Goal: Transaction & Acquisition: Book appointment/travel/reservation

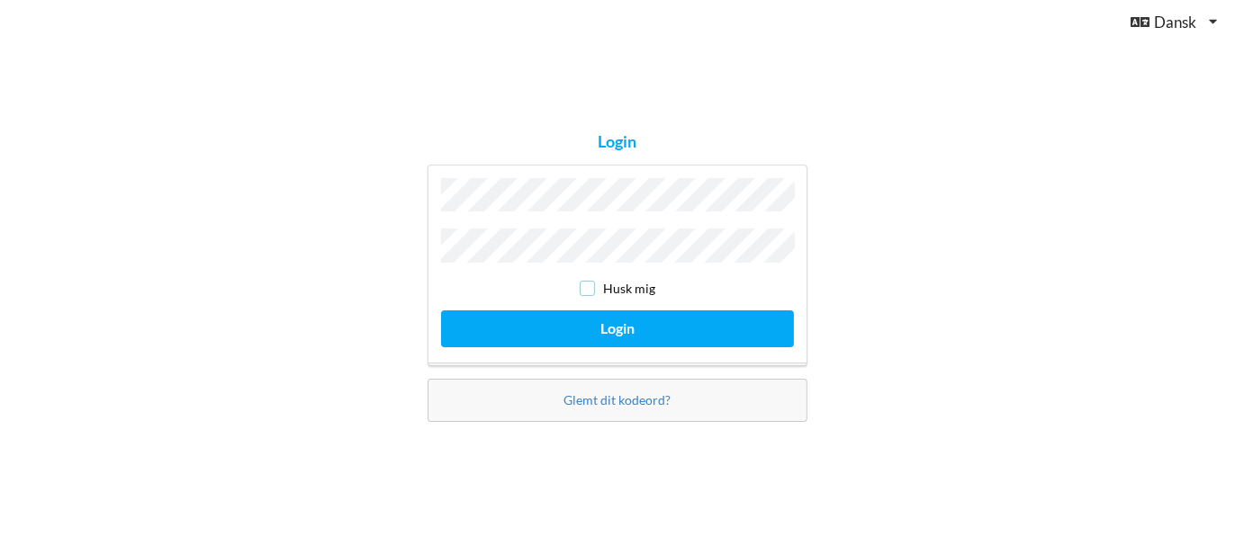
click at [588, 283] on input "checkbox" at bounding box center [587, 288] width 15 height 15
checkbox input "true"
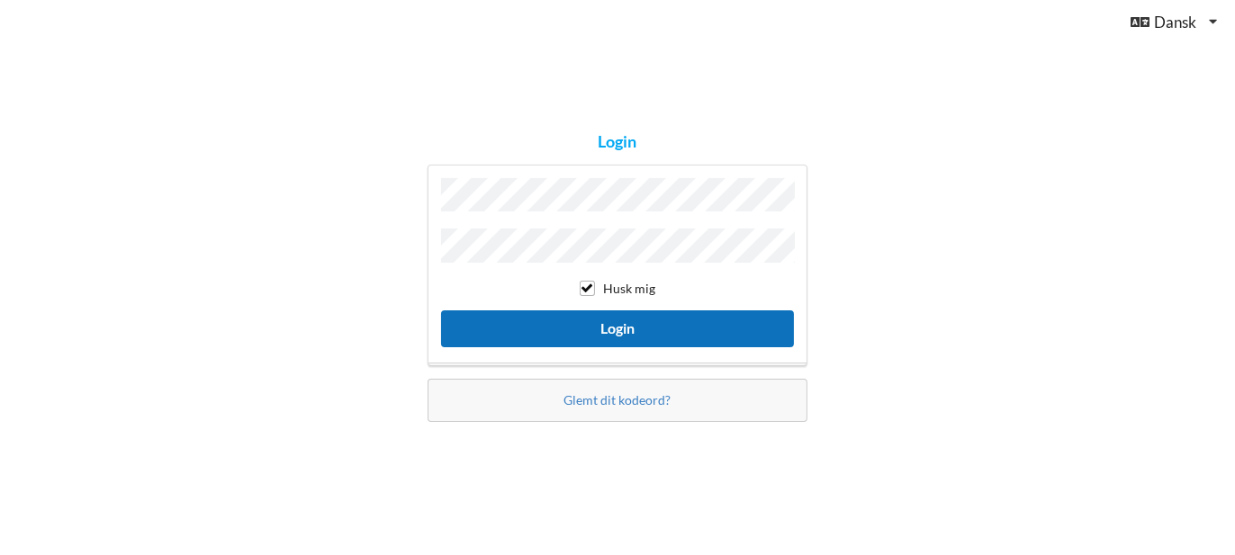
click at [620, 317] on button "Login" at bounding box center [617, 329] width 353 height 37
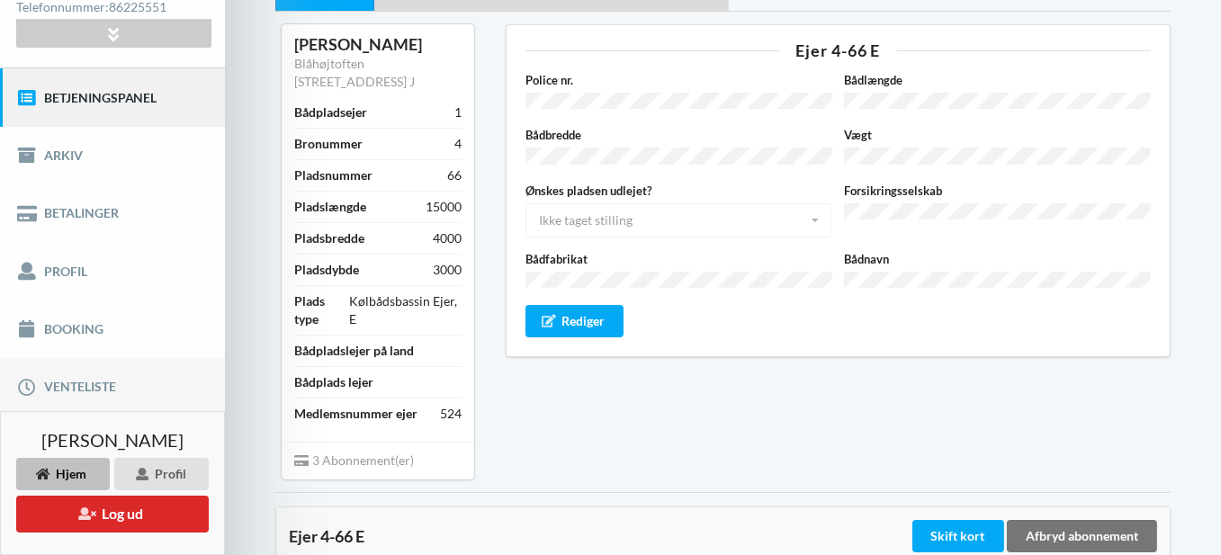
scroll to position [180, 0]
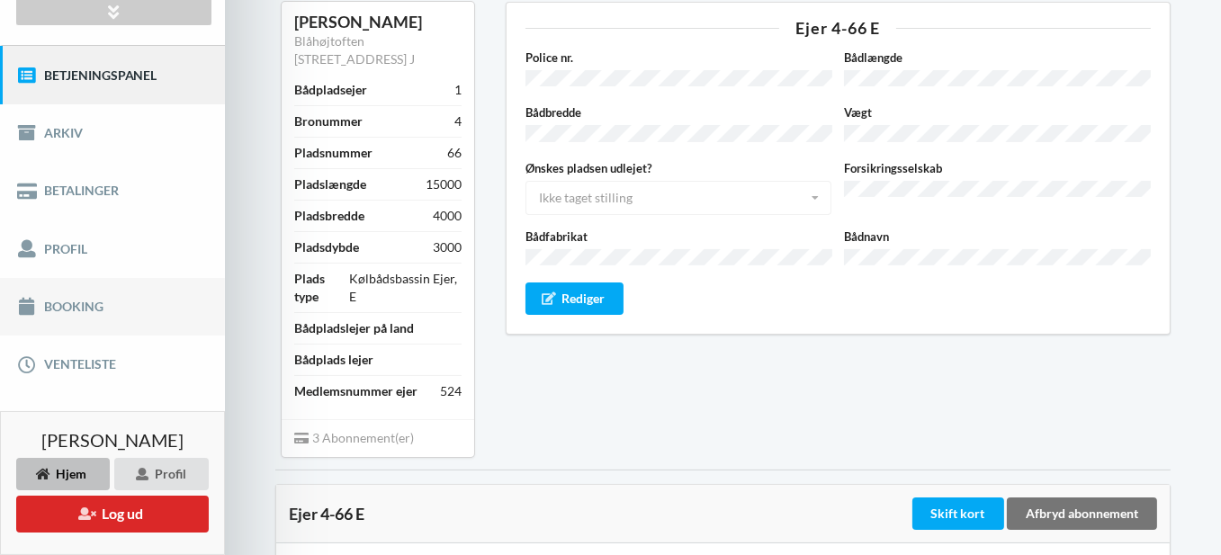
click at [77, 307] on link "Booking" at bounding box center [112, 307] width 225 height 58
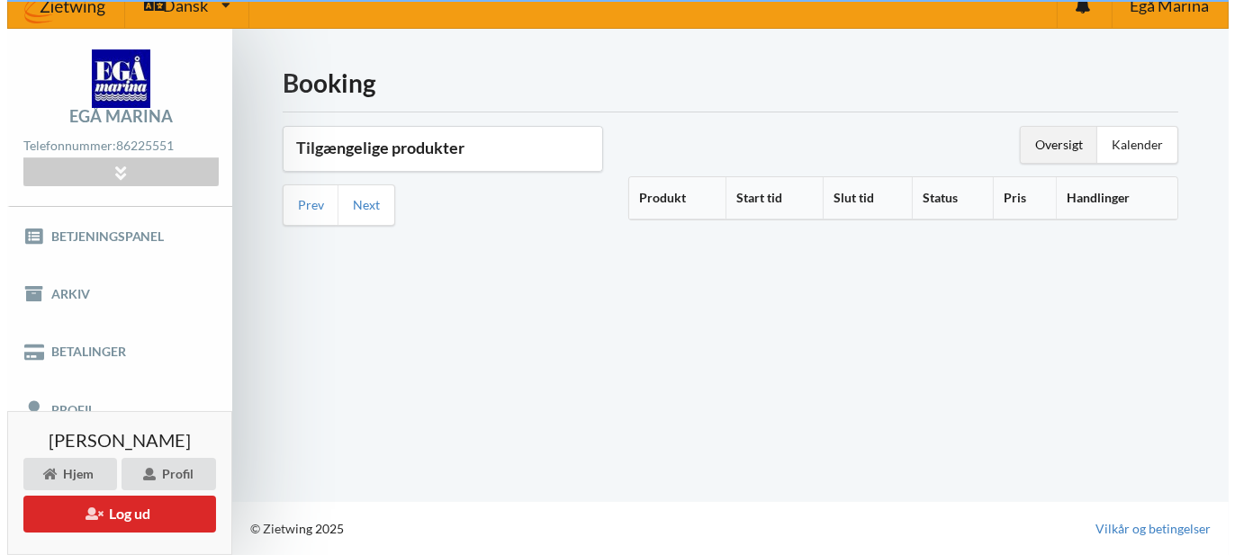
scroll to position [17, 0]
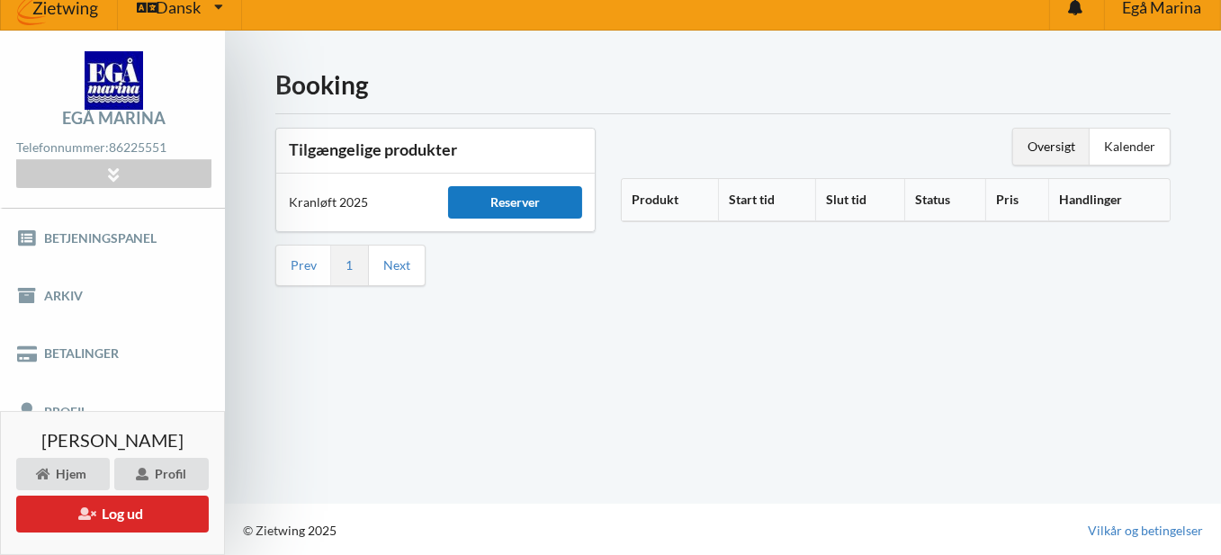
click at [518, 202] on div "Reserver" at bounding box center [515, 202] width 134 height 32
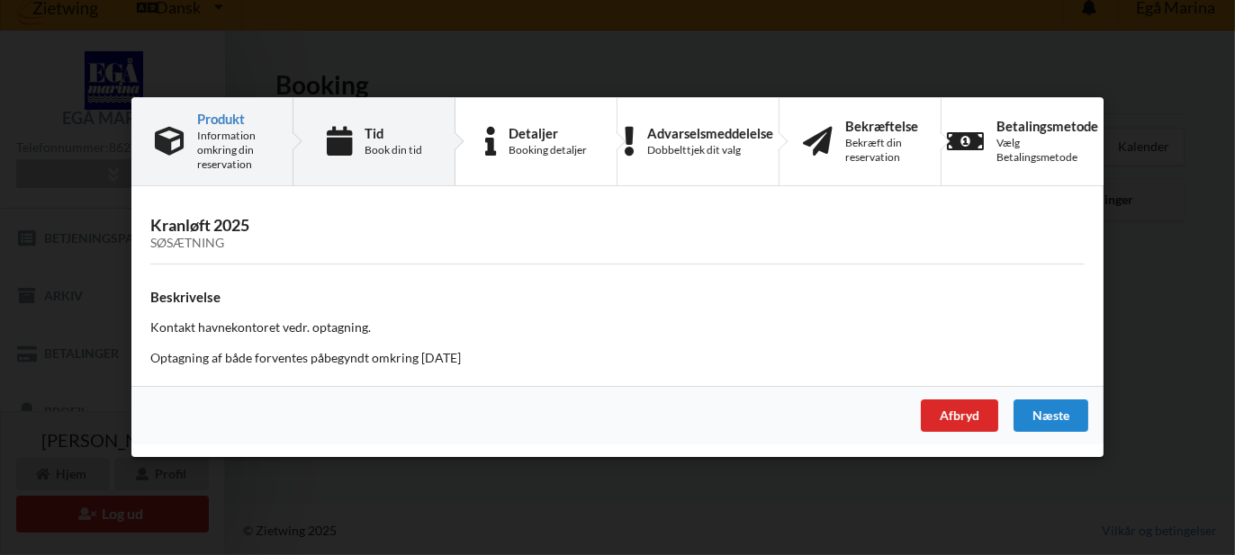
click at [411, 143] on div "Book din tid" at bounding box center [394, 150] width 58 height 14
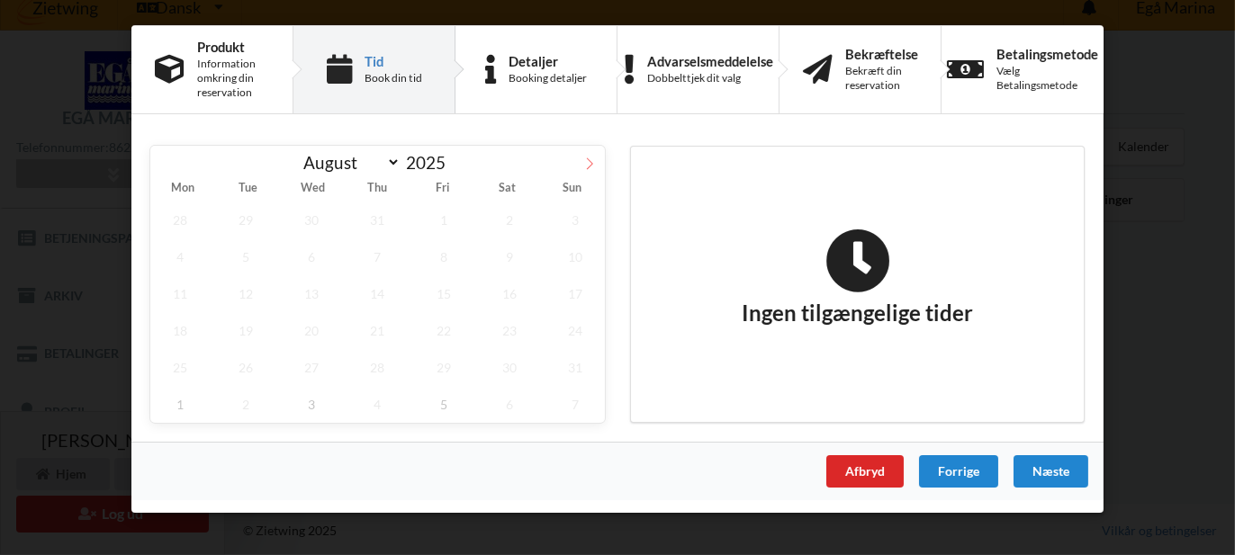
click at [590, 165] on icon at bounding box center [590, 164] width 6 height 12
select select "9"
click at [386, 222] on span "2" at bounding box center [377, 220] width 59 height 37
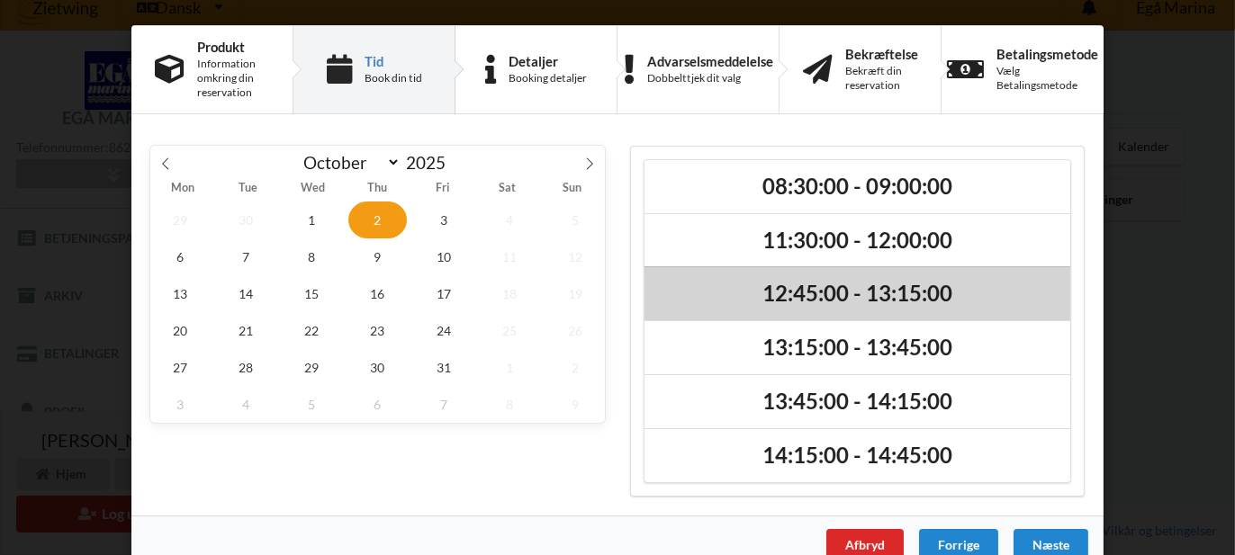
click at [813, 284] on h2 "12:45:00 - 13:15:00" at bounding box center [857, 294] width 401 height 28
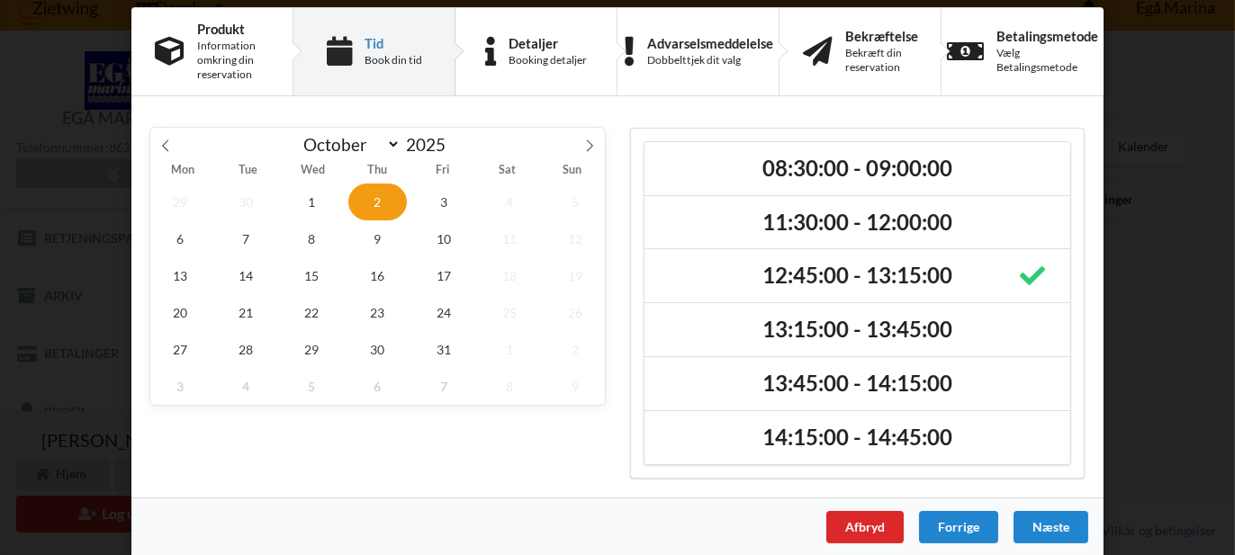
scroll to position [28, 0]
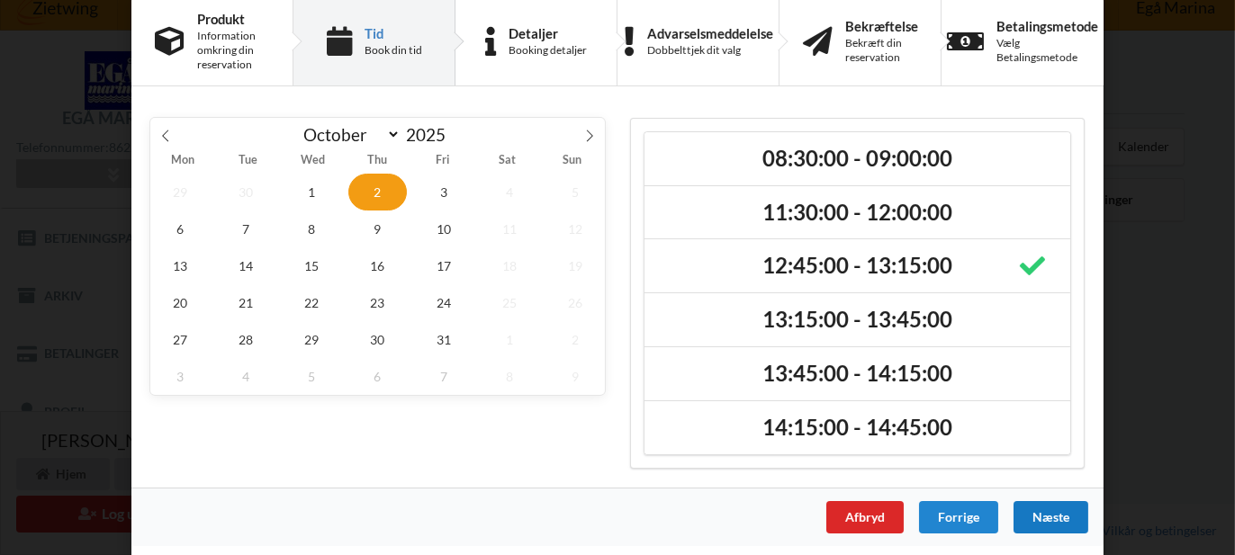
click at [1057, 509] on div "Næste" at bounding box center [1050, 517] width 75 height 32
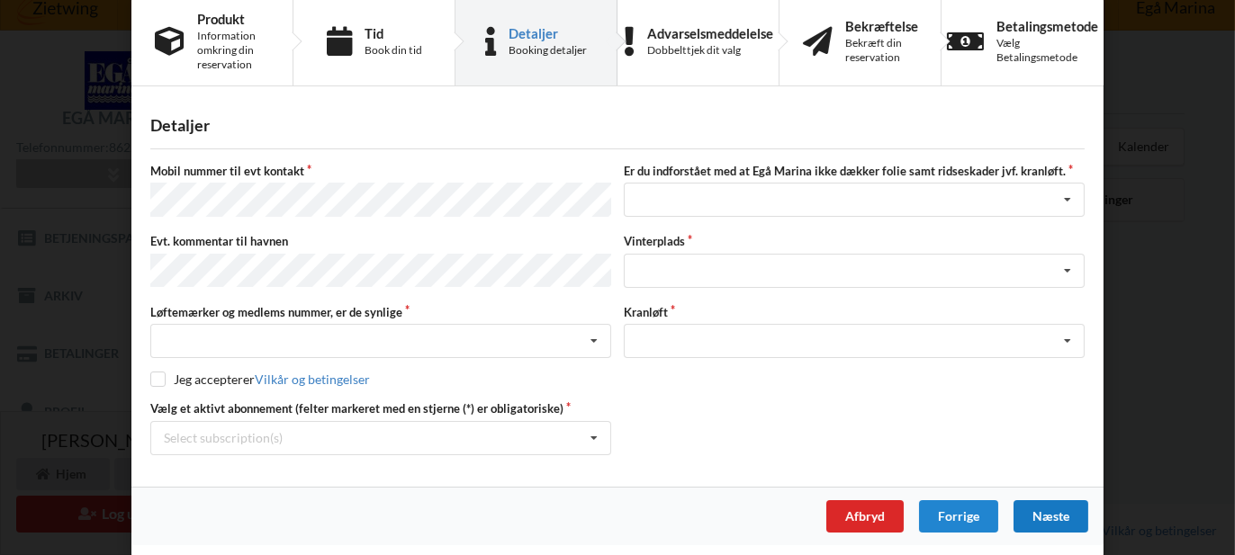
scroll to position [22, 0]
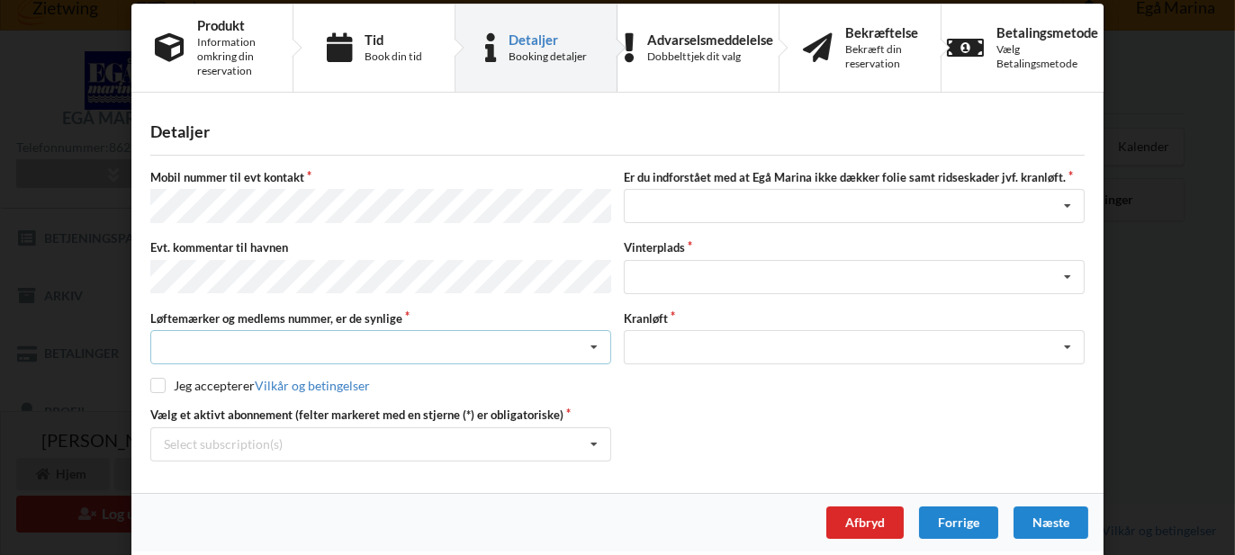
click at [454, 330] on div "Nej, jeg kontakter havnekontoret inden løftet Ja, mine mærker er synlige og int…" at bounding box center [380, 347] width 461 height 34
drag, startPoint x: 571, startPoint y: 491, endPoint x: 919, endPoint y: 363, distance: 371.3
click at [919, 363] on div "Mobil nummer til evt kontakt Er du indforstået med at Egå Marina ikke dækker fo…" at bounding box center [617, 315] width 934 height 292
click at [153, 381] on input "checkbox" at bounding box center [157, 385] width 15 height 15
checkbox input "true"
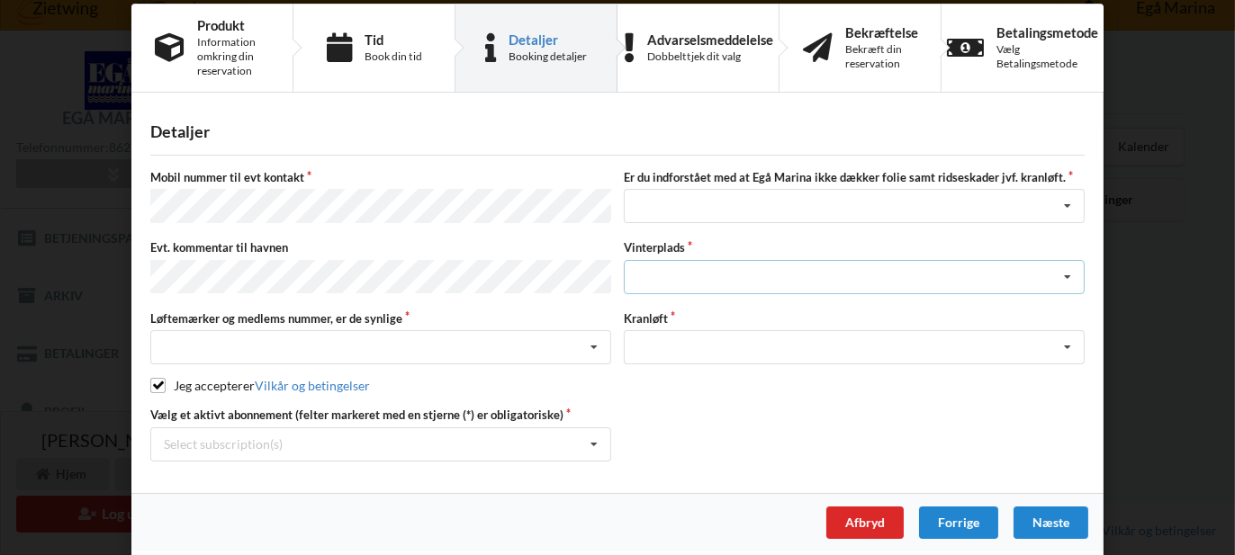
click at [1062, 271] on icon at bounding box center [1067, 277] width 27 height 33
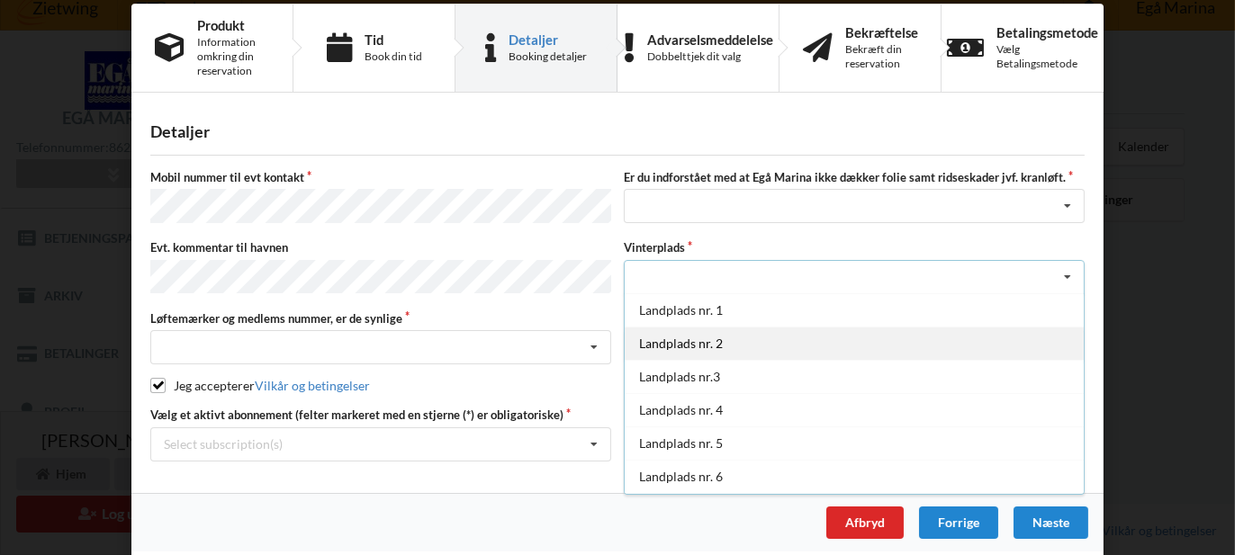
scroll to position [180, 0]
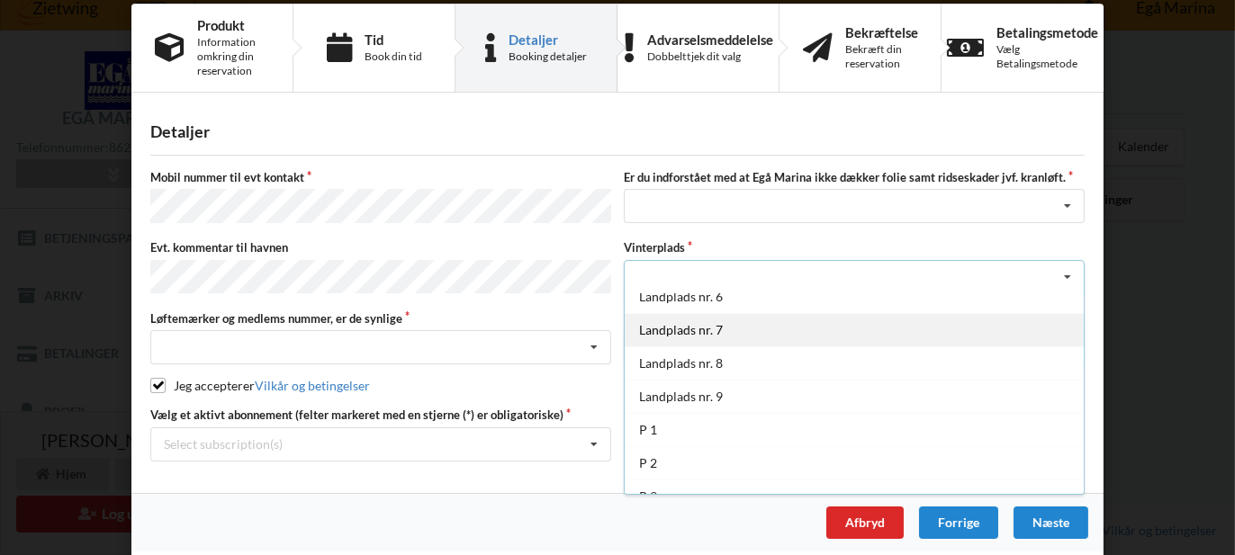
click at [743, 323] on div "Landplads nr. 7" at bounding box center [854, 329] width 459 height 33
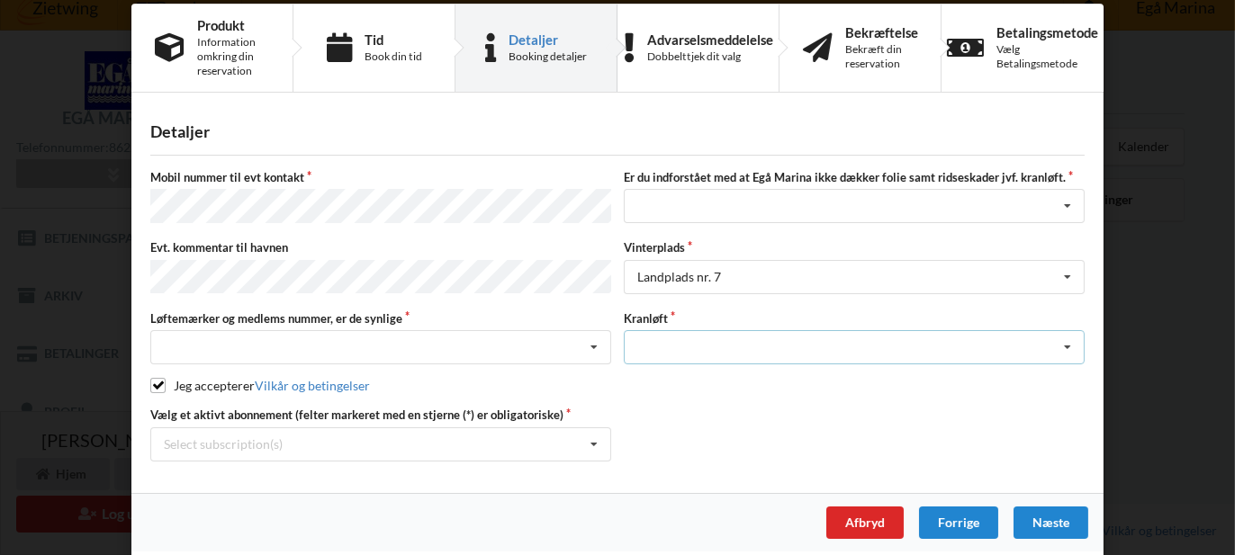
click at [1067, 335] on icon at bounding box center [1067, 347] width 27 height 33
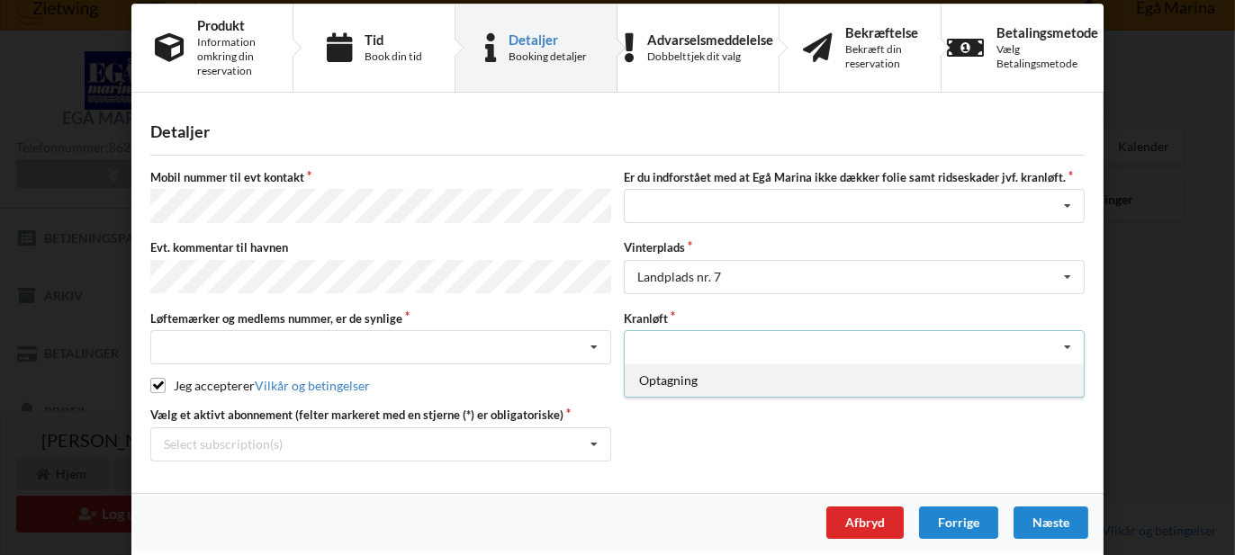
click at [981, 365] on div "Optagning" at bounding box center [854, 380] width 459 height 33
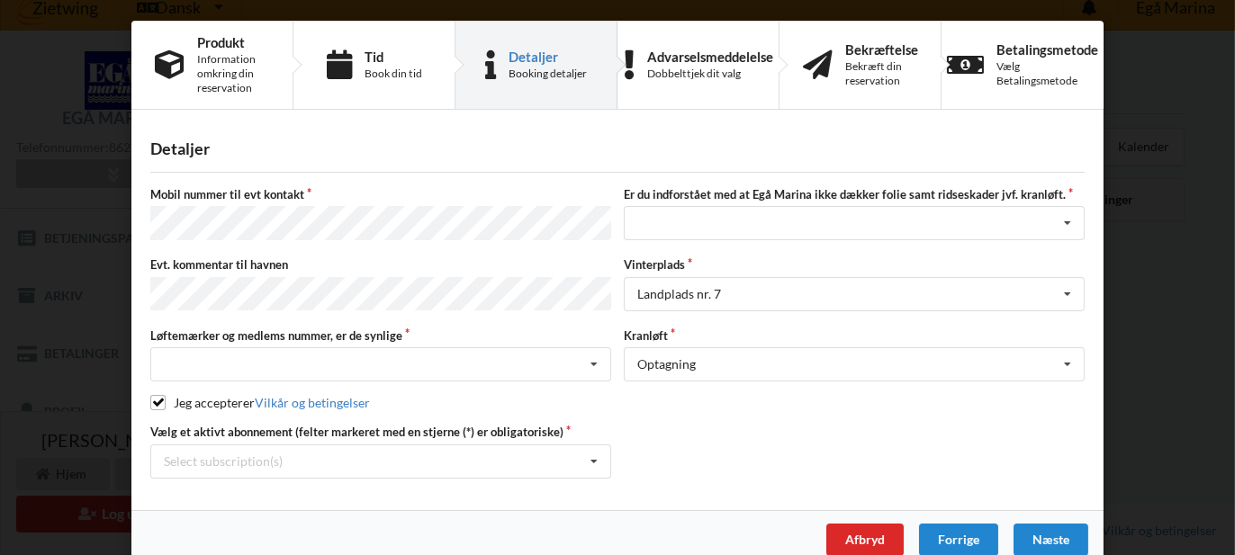
scroll to position [0, 0]
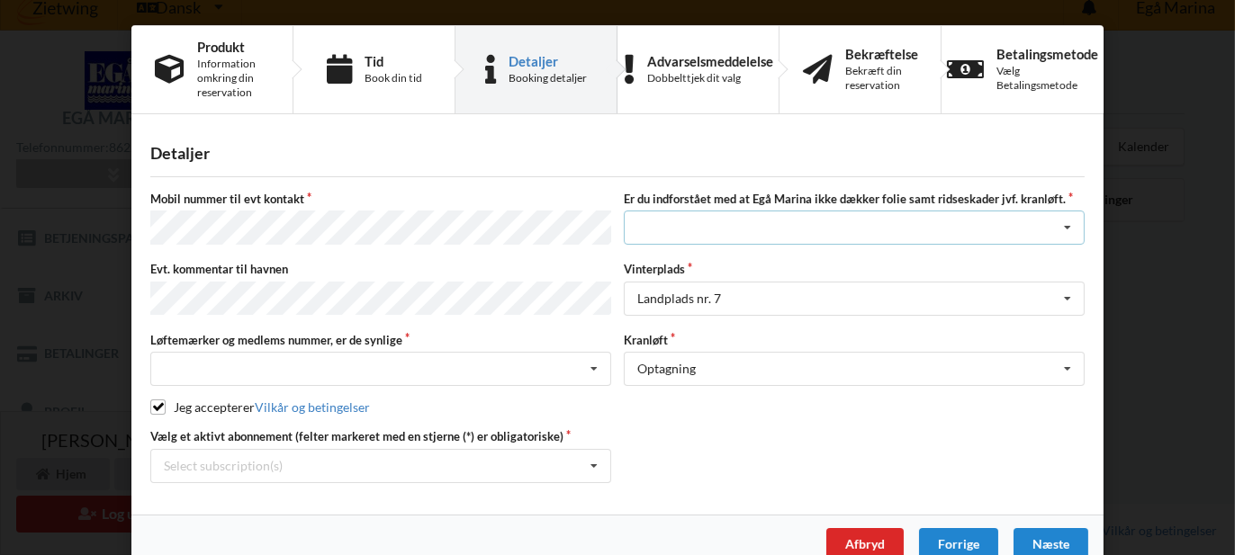
click at [1066, 224] on icon at bounding box center [1067, 228] width 27 height 33
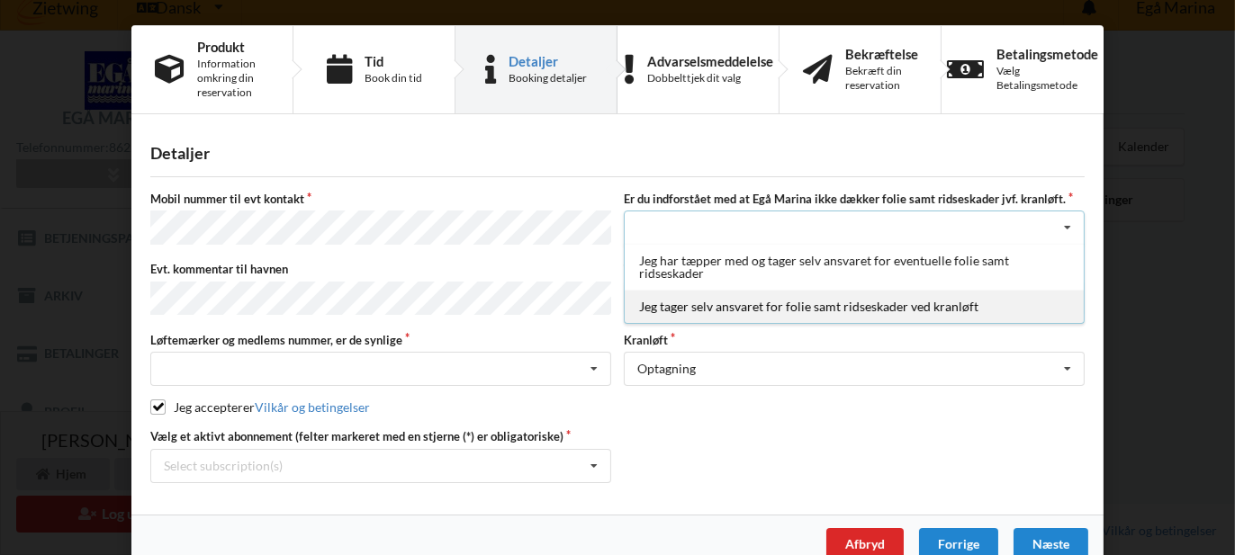
click at [1004, 301] on div "Jeg tager selv ansvaret for folie samt ridseskader ved kranløft" at bounding box center [854, 306] width 459 height 33
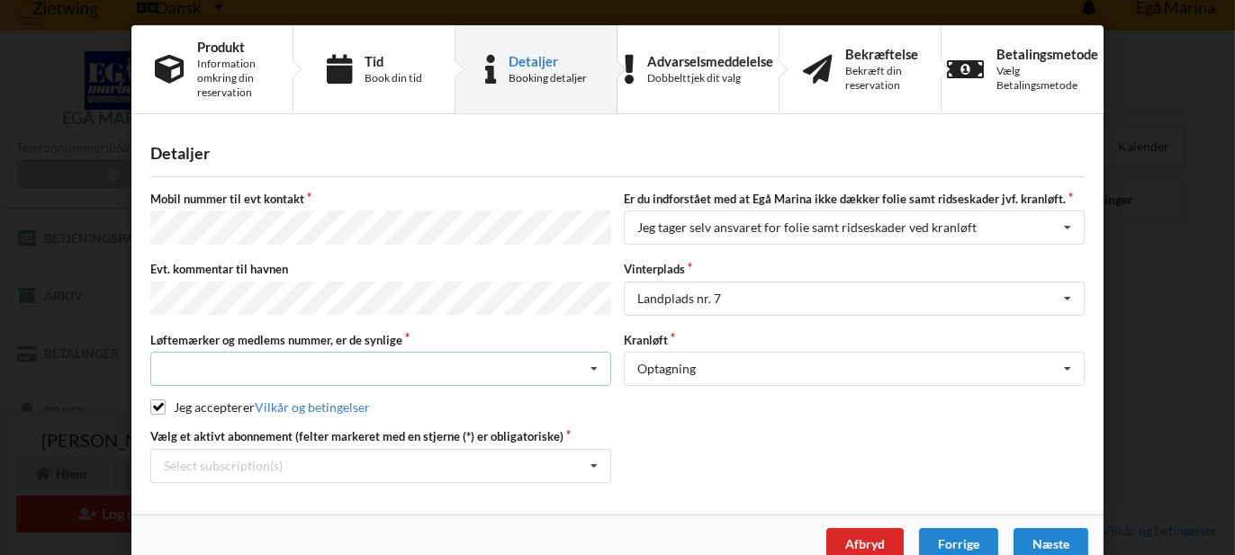
click at [591, 357] on icon at bounding box center [594, 369] width 27 height 33
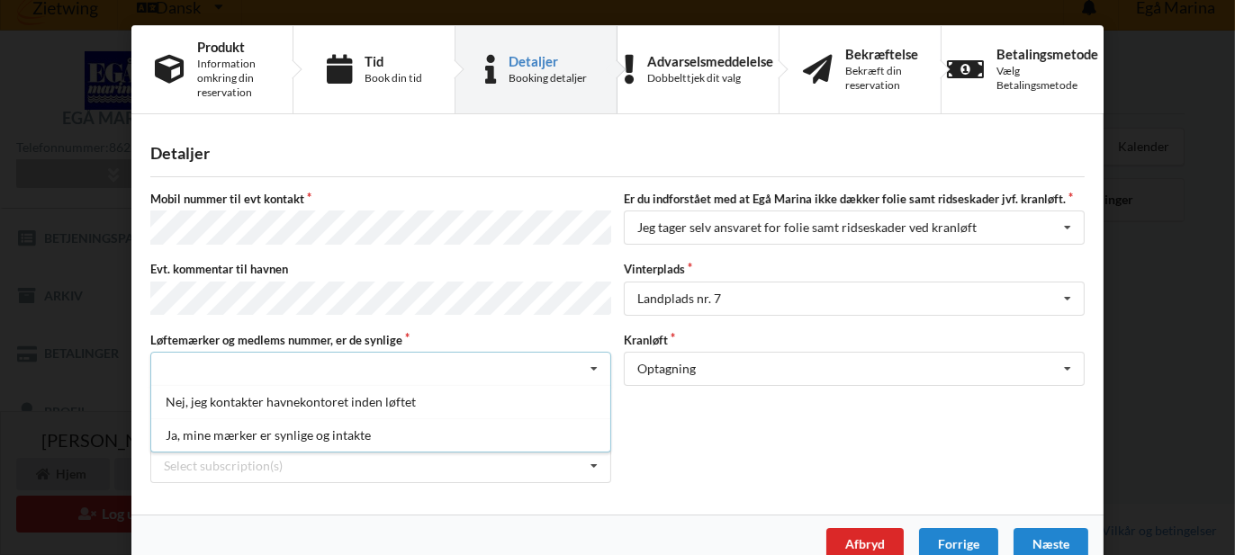
click at [542, 419] on div "Ja, mine mærker er synlige og intakte" at bounding box center [380, 435] width 459 height 33
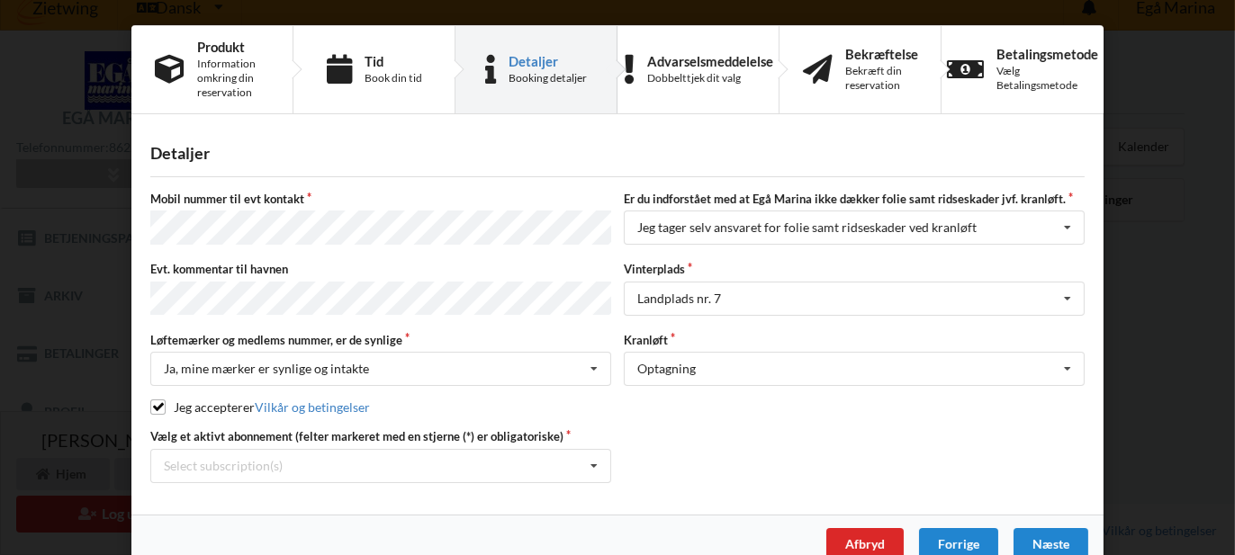
drag, startPoint x: 696, startPoint y: 390, endPoint x: 707, endPoint y: 388, distance: 10.9
click at [707, 388] on div "Mobil nummer til evt kontakt Er du indforstået med at Egå Marina ikke dækker fo…" at bounding box center [617, 337] width 934 height 292
drag, startPoint x: 1211, startPoint y: 175, endPoint x: 1202, endPoint y: 109, distance: 66.3
drag, startPoint x: 1202, startPoint y: 109, endPoint x: 703, endPoint y: 140, distance: 499.6
click at [703, 140] on div "Detaljer [PERSON_NAME] nummer til evt kontakt Er du indforstået med at Egå Mari…" at bounding box center [617, 321] width 972 height 388
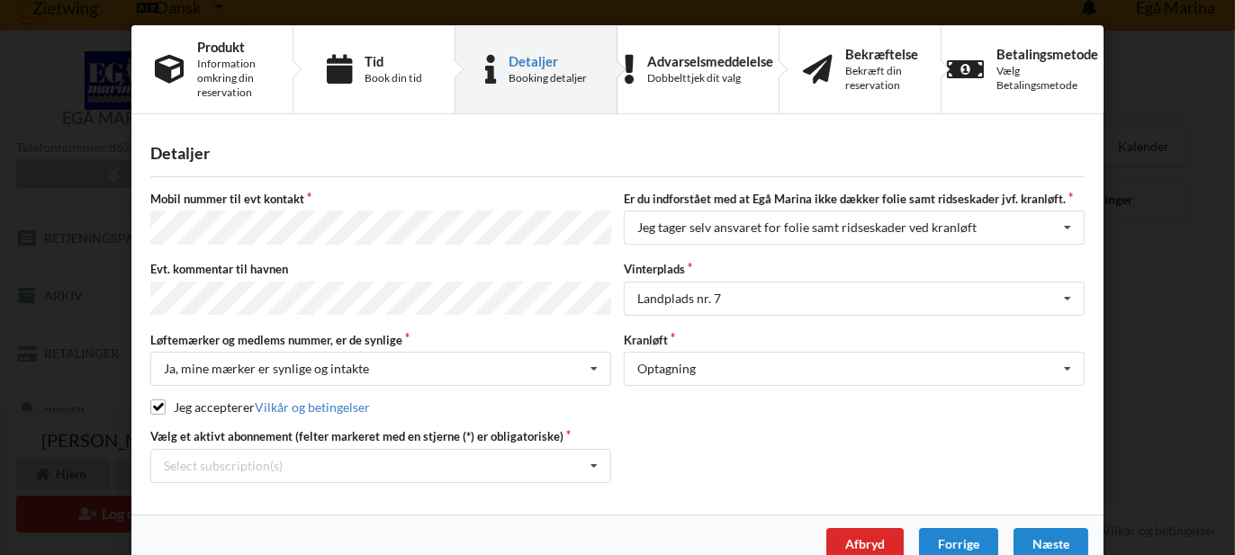
click at [1040, 530] on div "Næste" at bounding box center [1050, 544] width 75 height 32
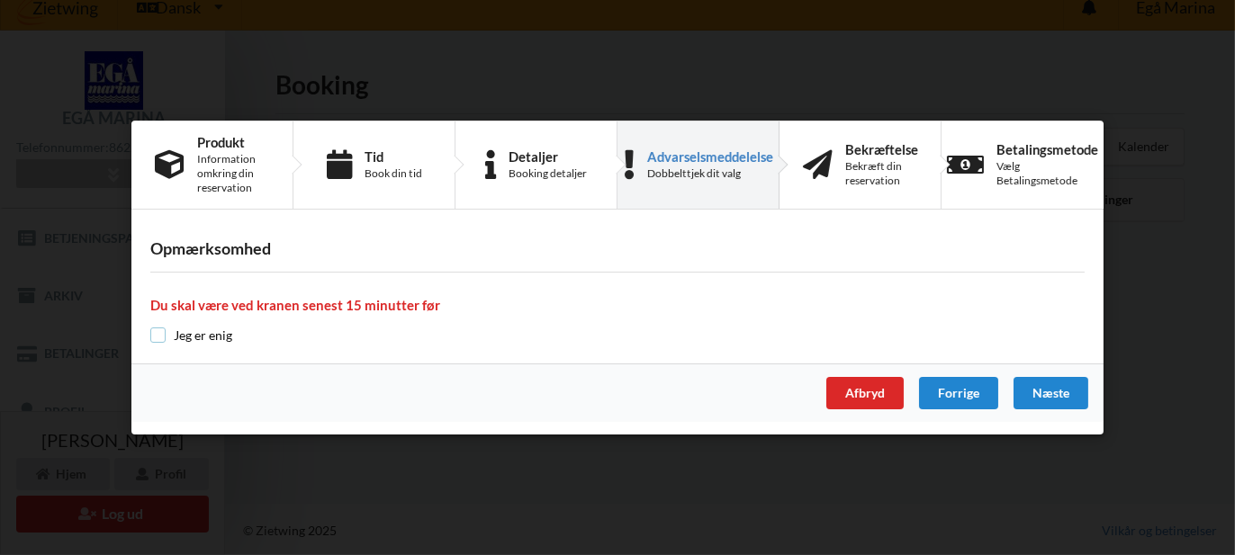
click at [155, 335] on input "checkbox" at bounding box center [157, 335] width 15 height 15
checkbox input "true"
click at [1049, 386] on div "Næste" at bounding box center [1050, 393] width 75 height 32
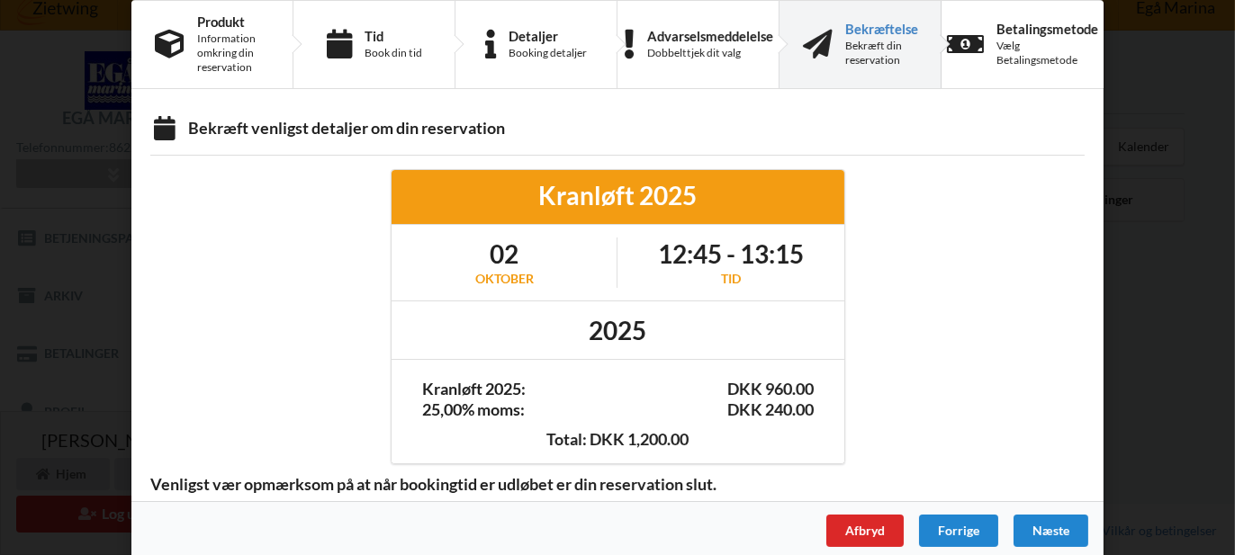
scroll to position [40, 0]
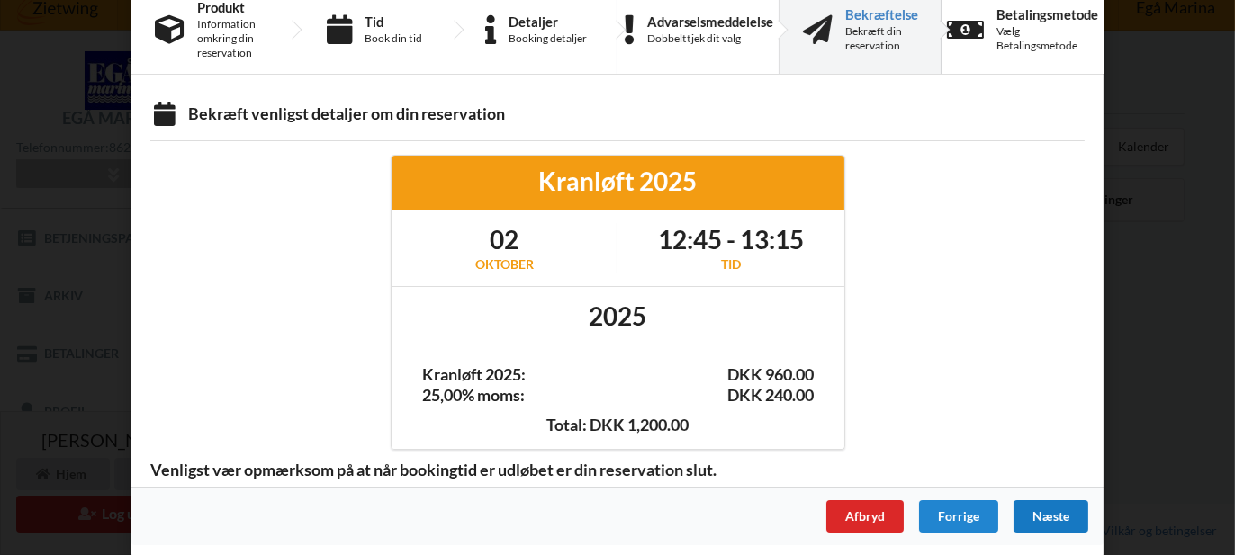
click at [1050, 518] on div "Næste" at bounding box center [1050, 516] width 75 height 32
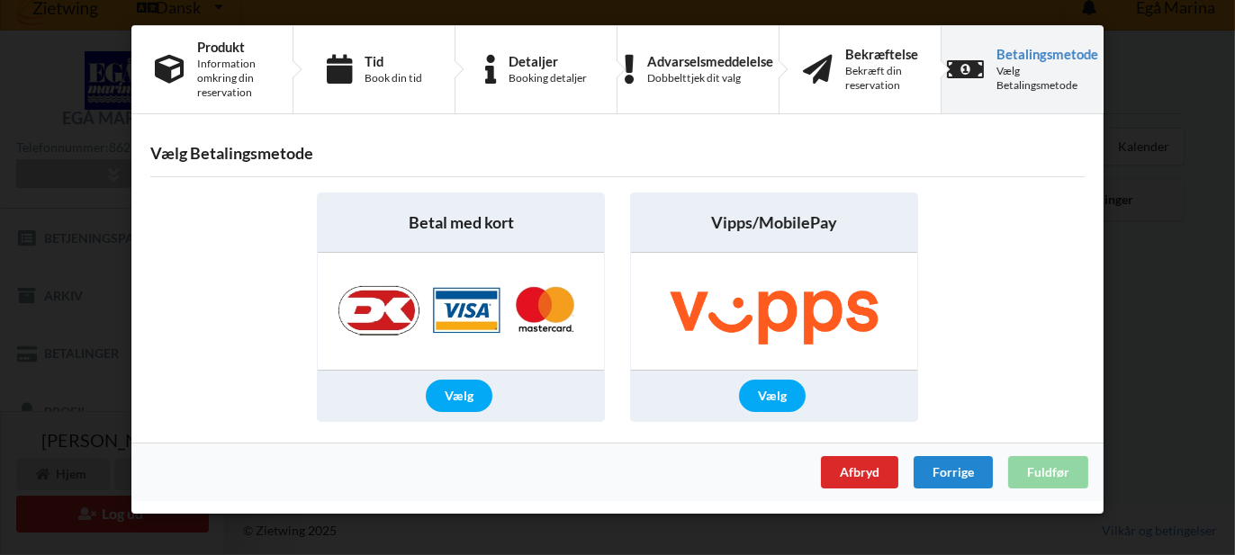
scroll to position [0, 0]
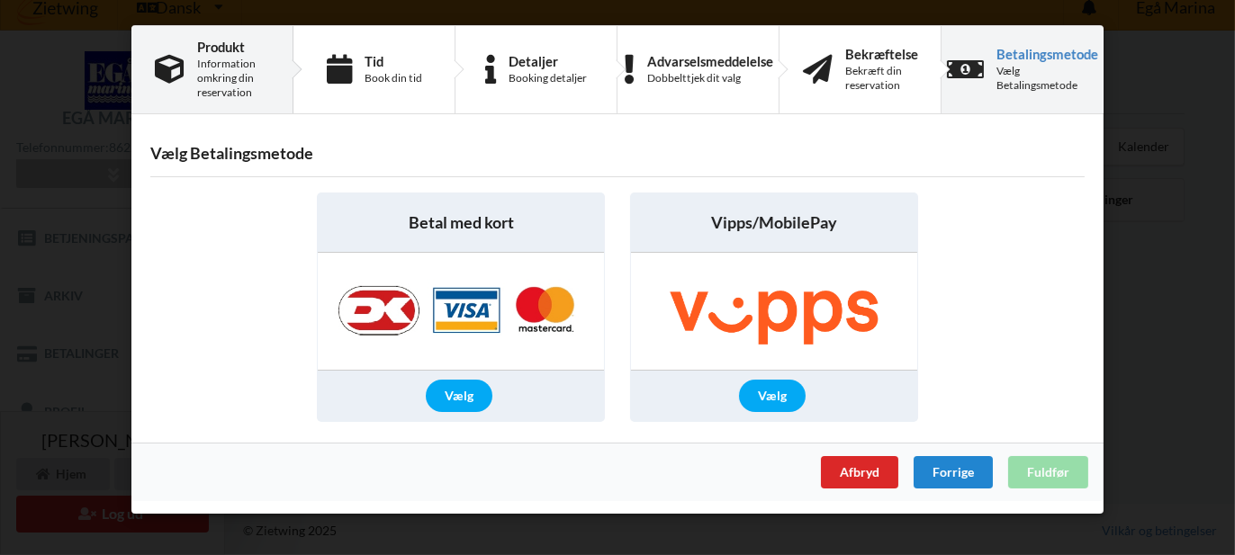
click at [228, 64] on div "Information omkring din reservation" at bounding box center [233, 78] width 72 height 43
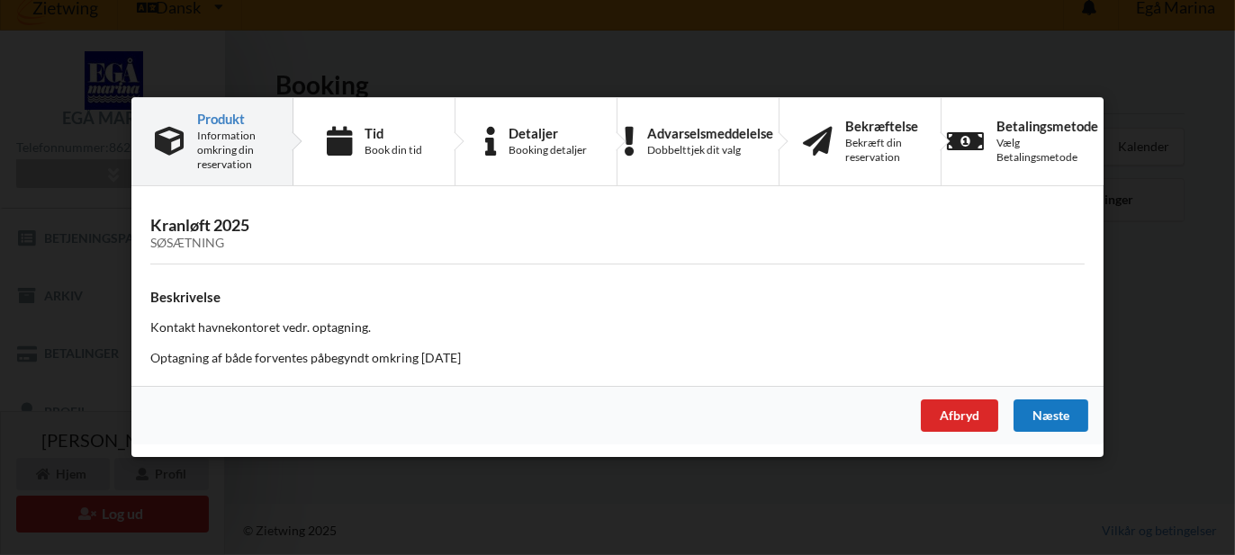
click at [1064, 419] on div "Næste" at bounding box center [1050, 417] width 75 height 32
select select "9"
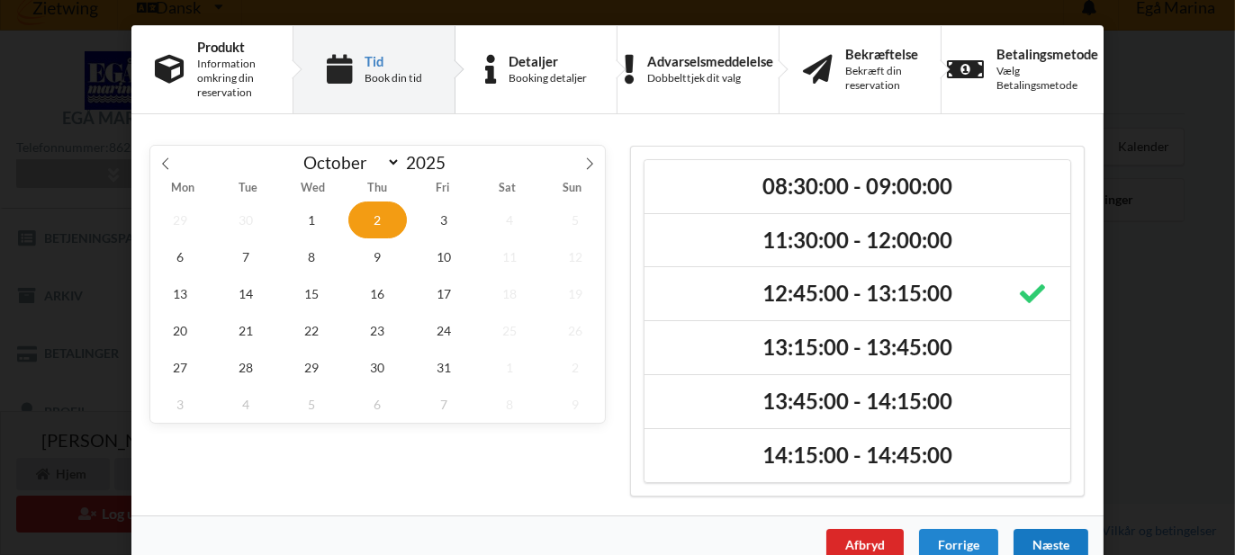
click at [1041, 539] on div "Næste" at bounding box center [1050, 545] width 75 height 32
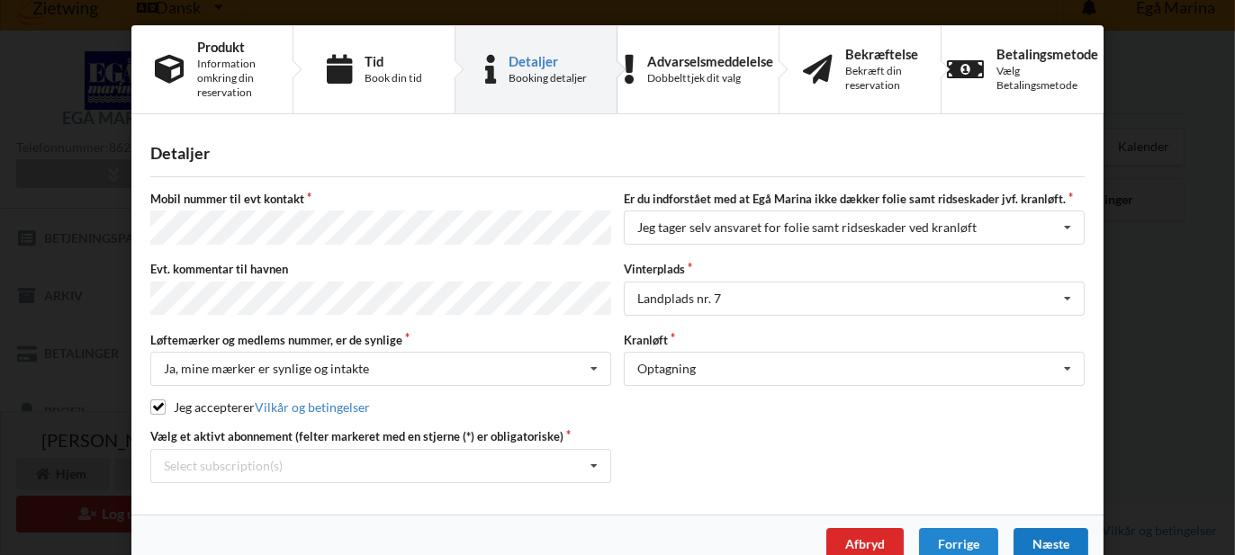
click at [1040, 541] on div "Næste" at bounding box center [1050, 544] width 75 height 32
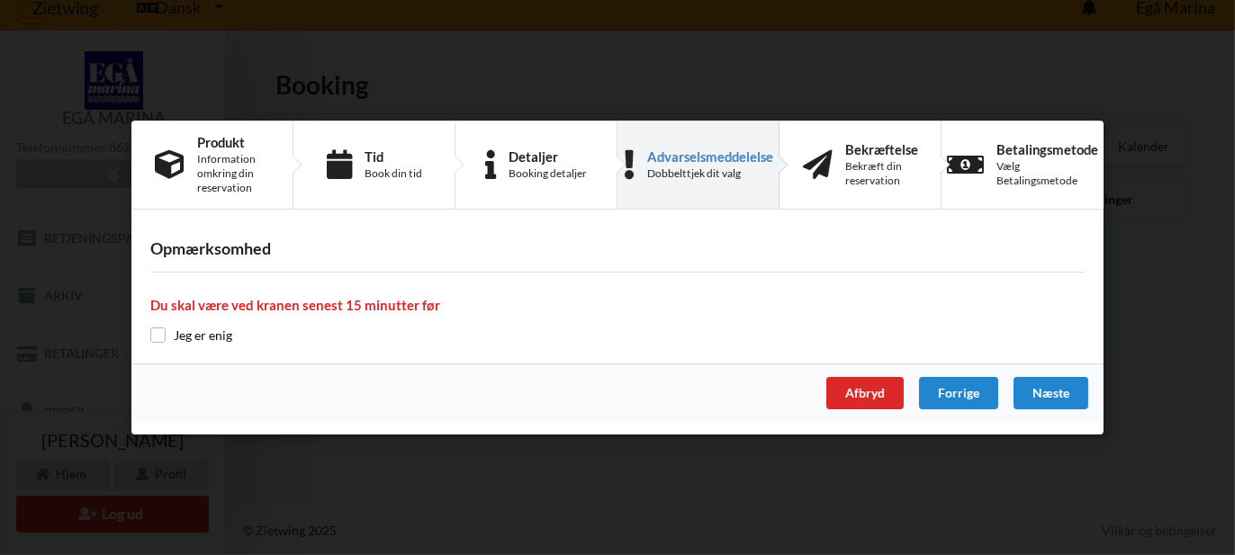
click at [162, 334] on input "checkbox" at bounding box center [157, 335] width 15 height 15
checkbox input "true"
click at [1074, 401] on div "Næste" at bounding box center [1050, 393] width 75 height 32
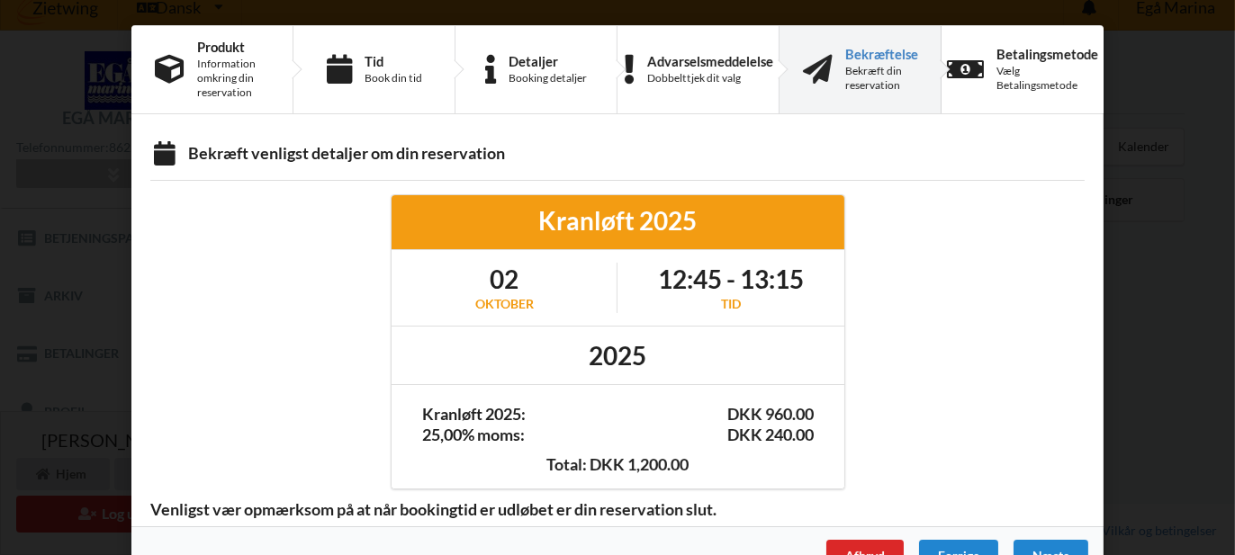
scroll to position [40, 0]
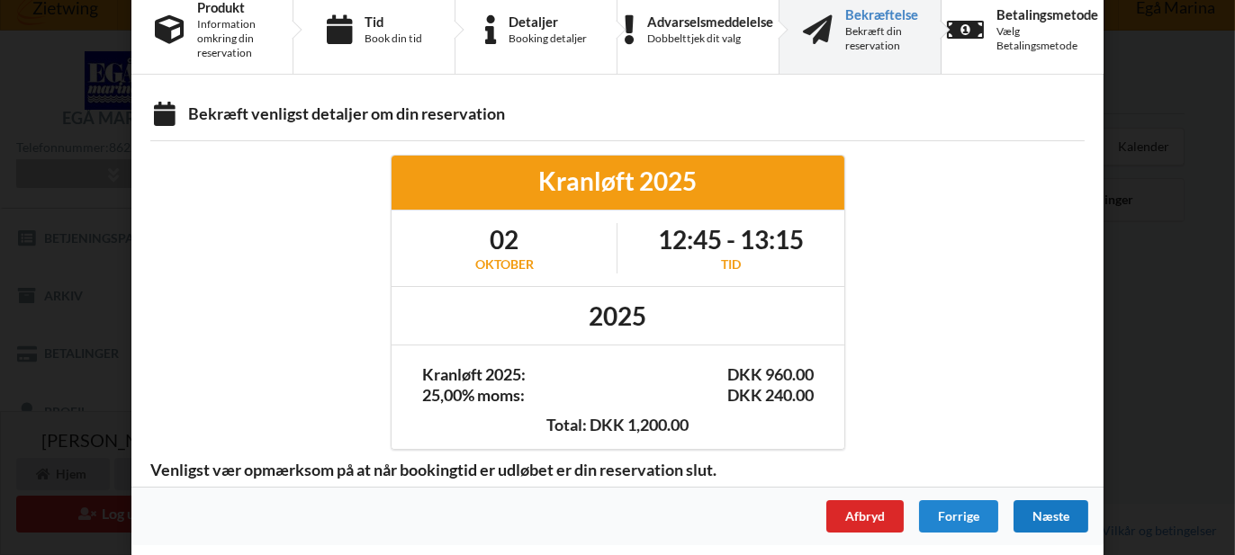
click at [1049, 509] on div "Næste" at bounding box center [1050, 516] width 75 height 32
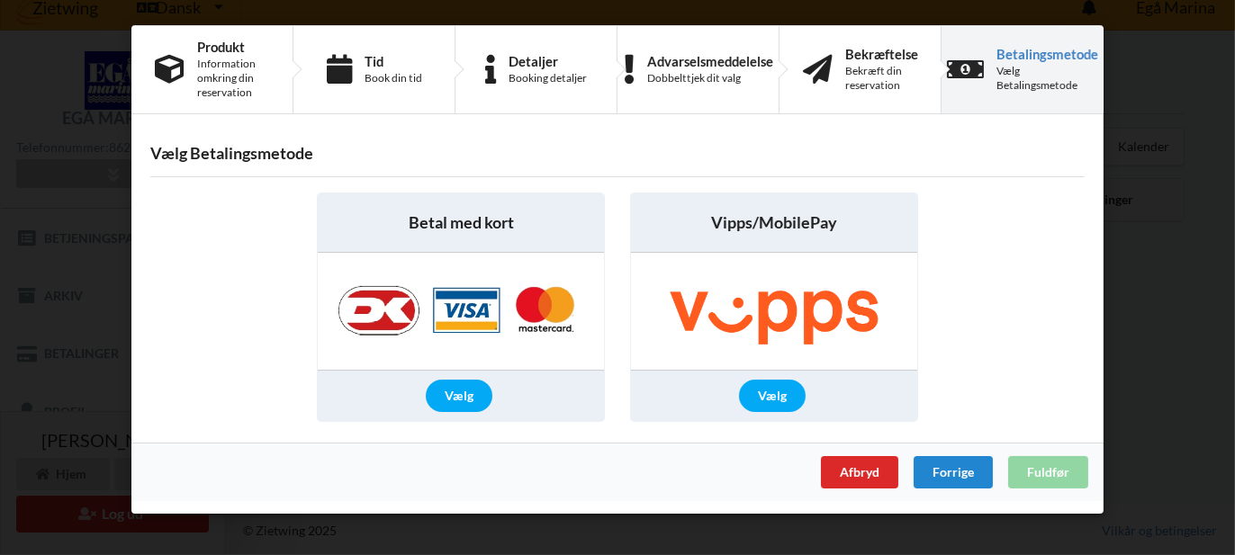
scroll to position [0, 0]
click at [466, 400] on div "Vælg" at bounding box center [459, 396] width 67 height 32
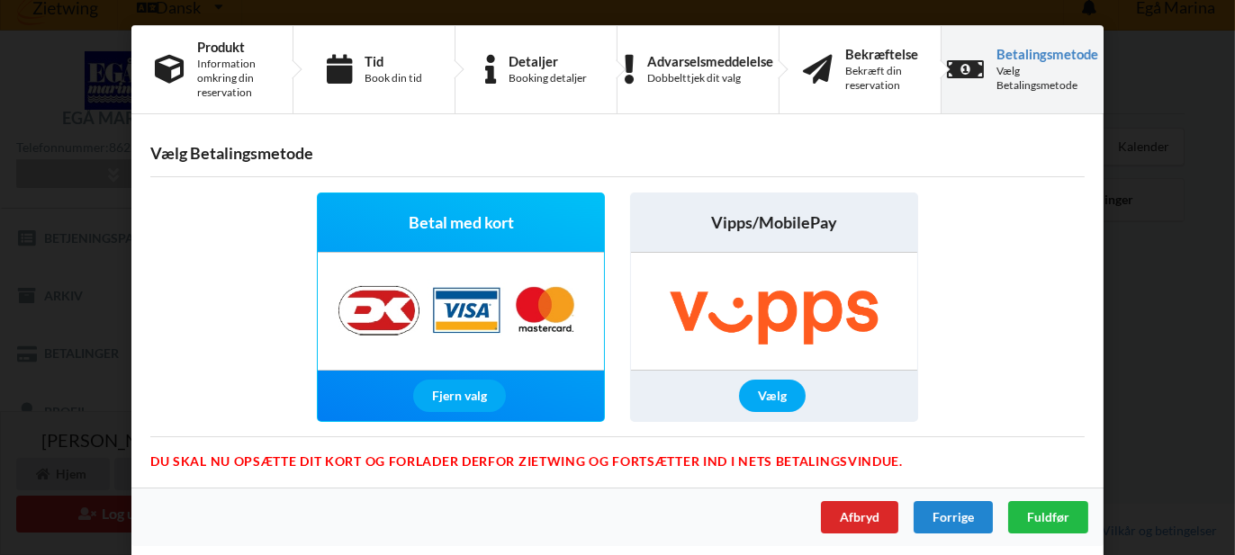
click at [452, 224] on span "Betal med kort" at bounding box center [461, 223] width 105 height 23
click at [540, 313] on img at bounding box center [461, 311] width 283 height 117
click at [545, 310] on img at bounding box center [461, 311] width 283 height 117
click at [545, 309] on img at bounding box center [461, 311] width 283 height 117
click at [442, 220] on span "Betal med kort" at bounding box center [461, 223] width 105 height 23
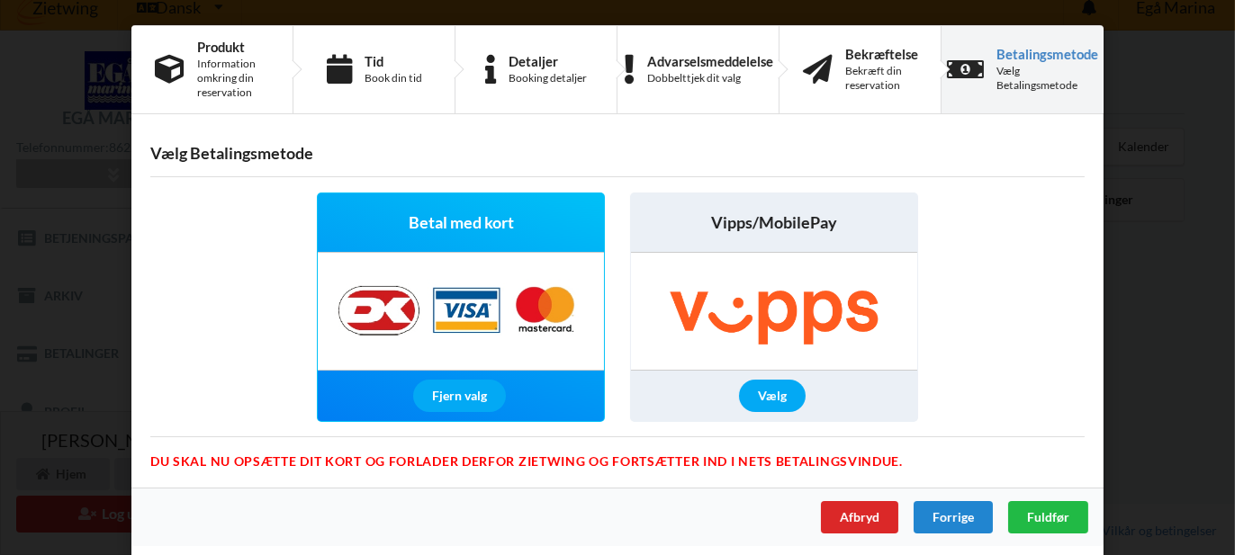
click at [520, 235] on div "Betal med kort" at bounding box center [461, 223] width 286 height 59
click at [1045, 517] on span "Fuldfør" at bounding box center [1048, 516] width 42 height 15
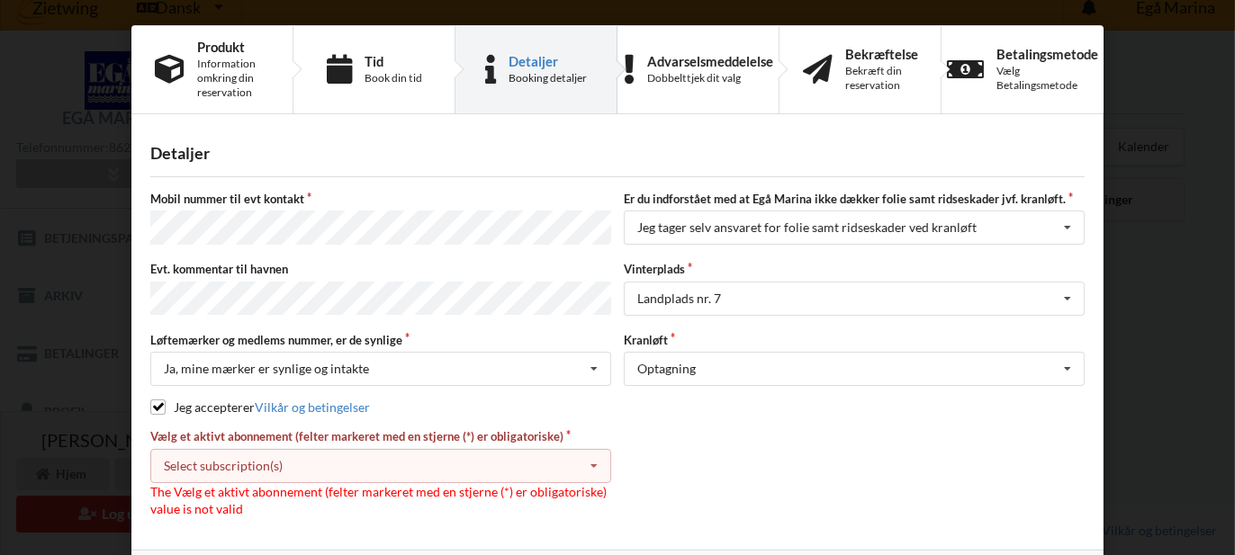
scroll to position [56, 0]
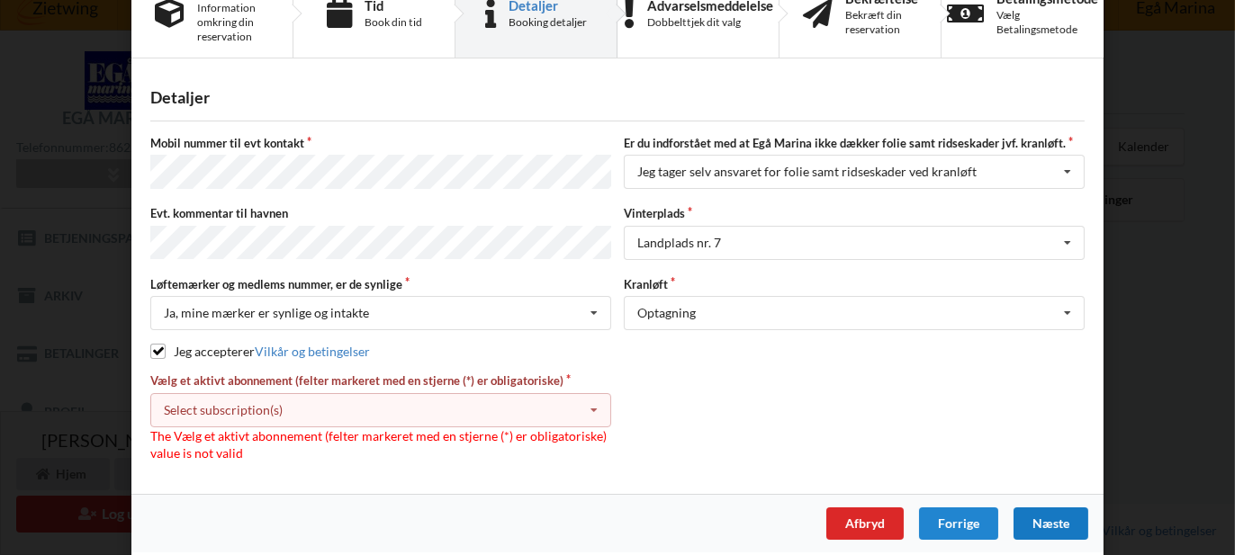
click at [590, 406] on icon at bounding box center [594, 410] width 27 height 33
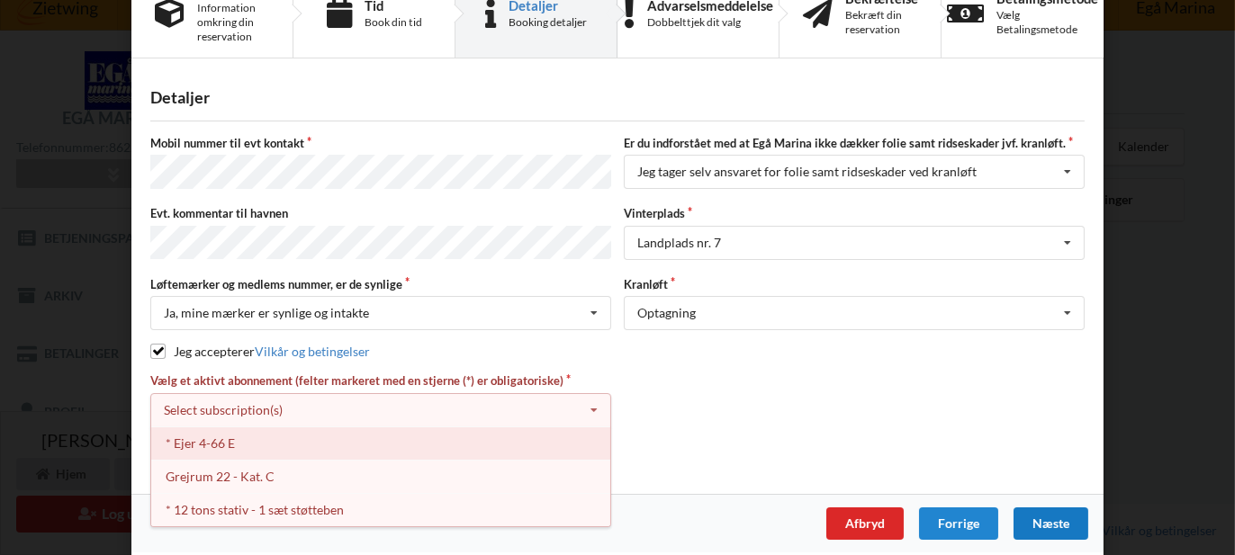
click at [410, 438] on div "* Ejer 4-66 E" at bounding box center [380, 443] width 459 height 33
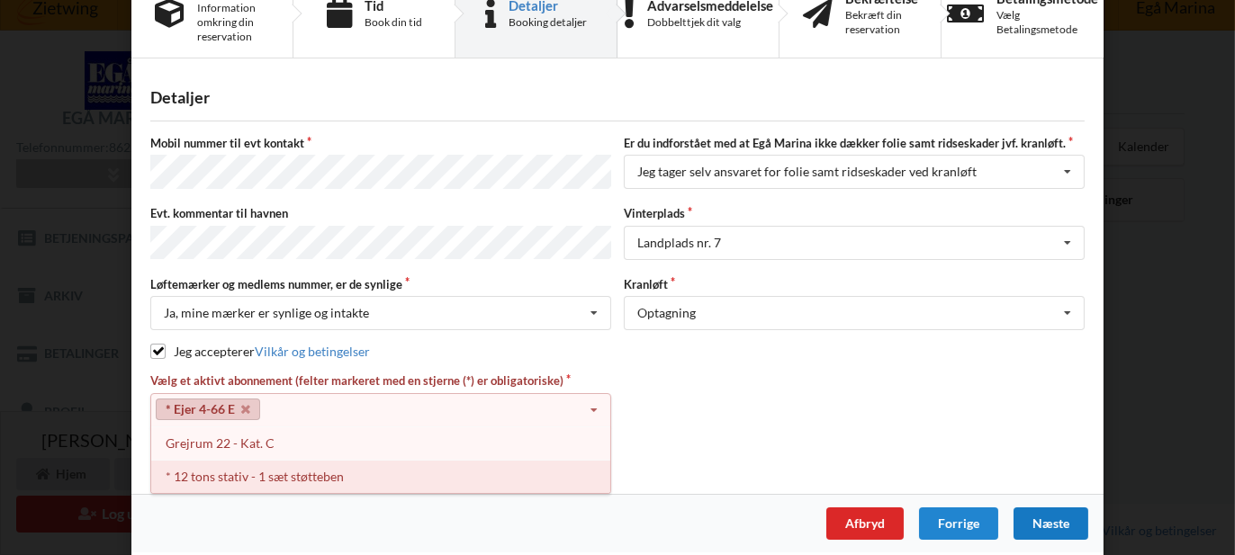
click at [423, 472] on div "* 12 tons stativ - 1 sæt støtteben" at bounding box center [380, 476] width 459 height 33
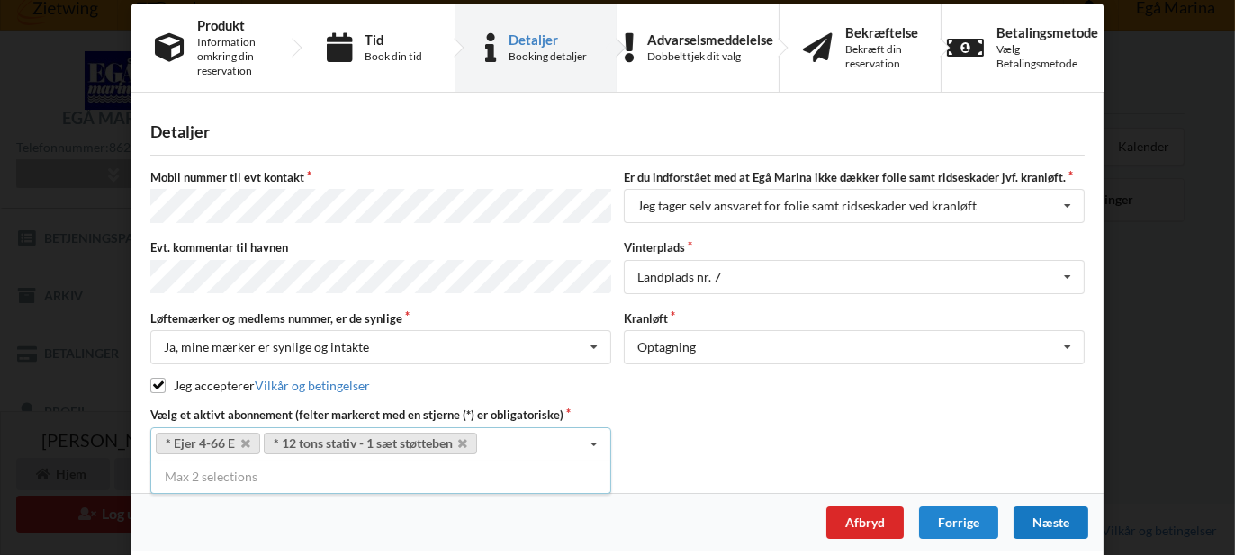
click at [1058, 517] on div "Næste" at bounding box center [1050, 523] width 75 height 32
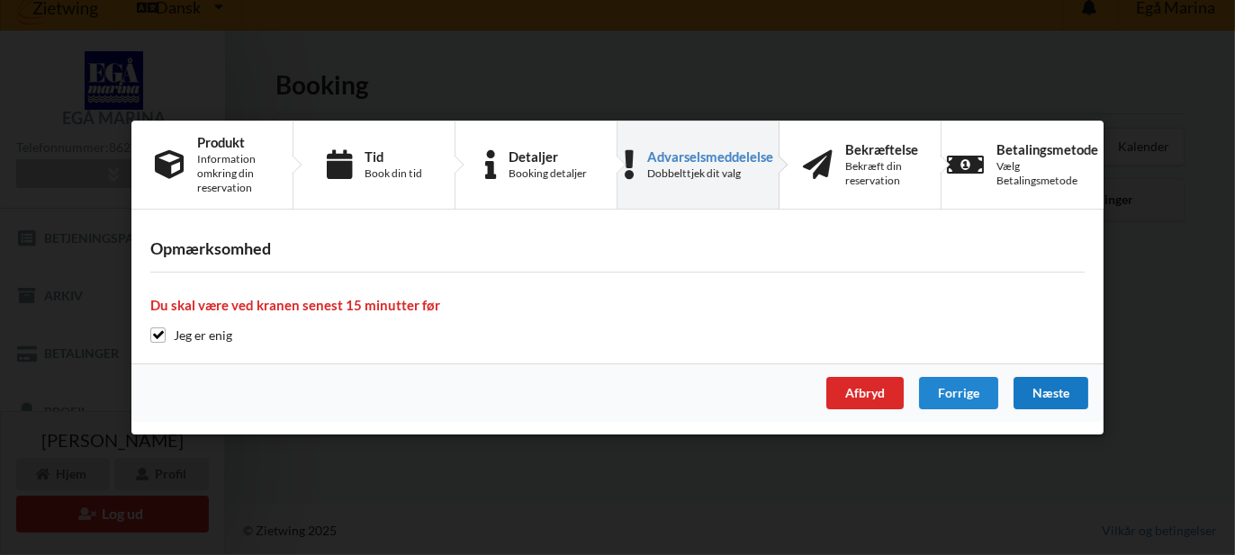
click at [1050, 394] on div "Næste" at bounding box center [1050, 393] width 75 height 32
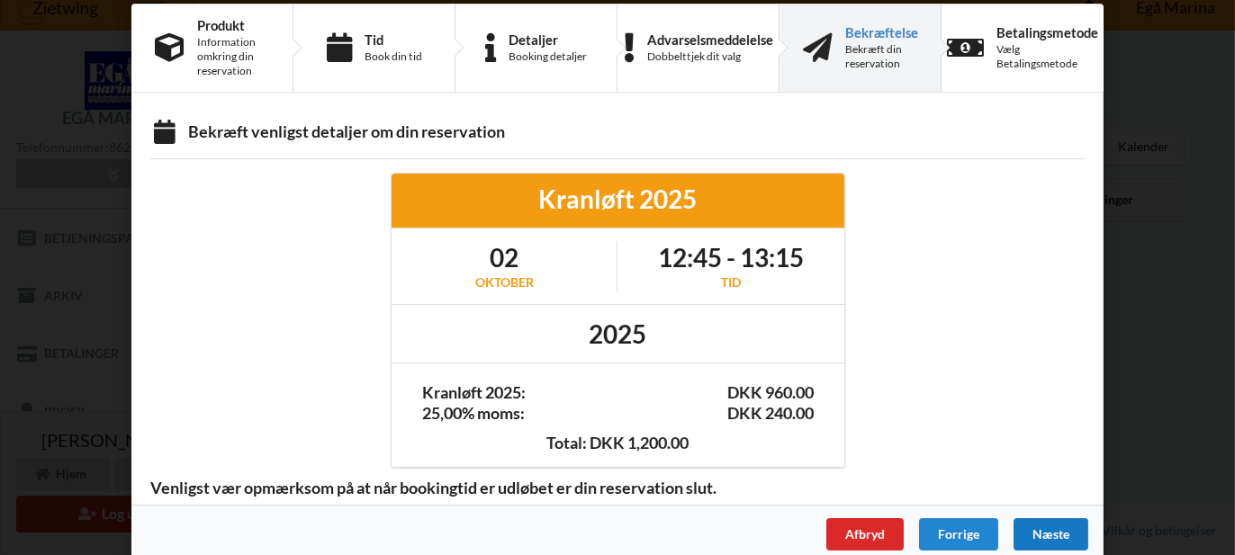
click at [1050, 527] on div "Næste" at bounding box center [1050, 534] width 75 height 32
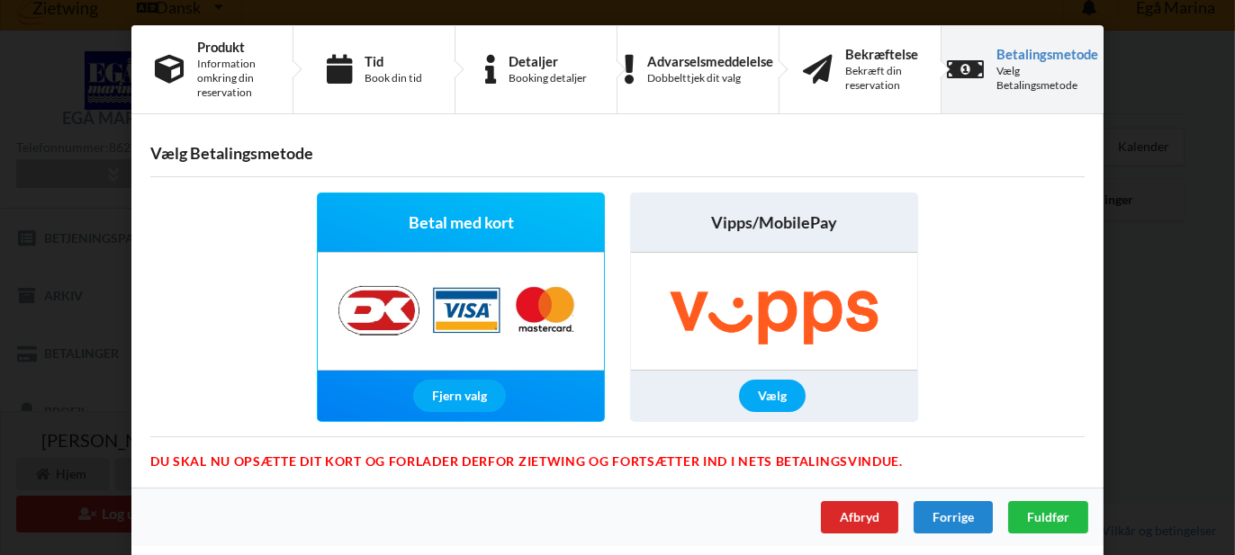
click at [473, 231] on span "Betal med kort" at bounding box center [461, 223] width 105 height 23
click at [1049, 511] on span "Fuldfør" at bounding box center [1048, 516] width 42 height 15
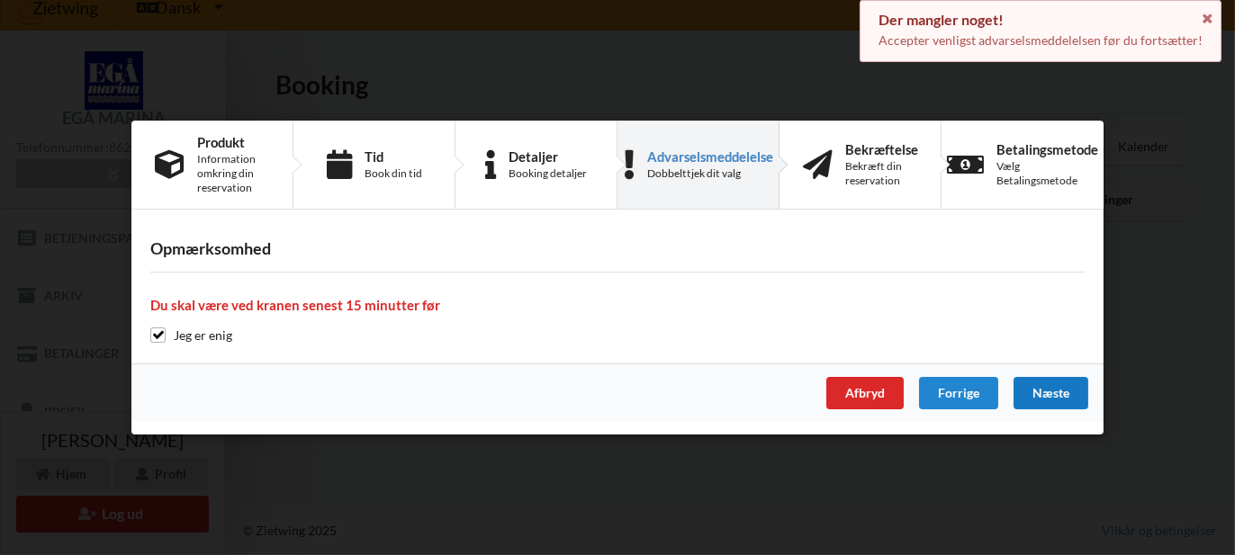
click at [1060, 392] on div "Næste" at bounding box center [1050, 393] width 75 height 32
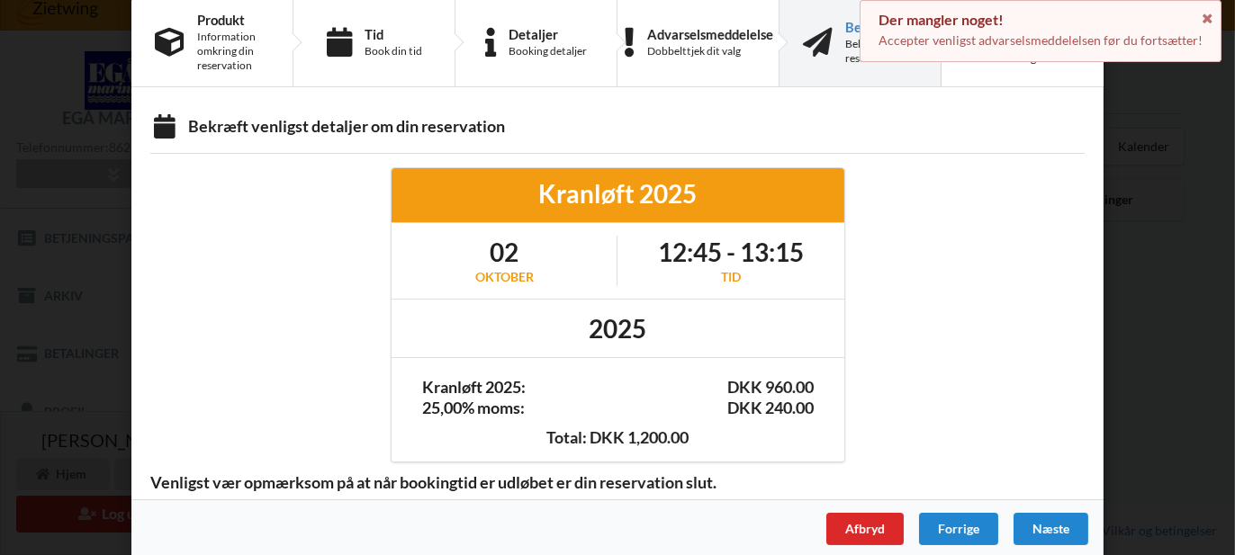
scroll to position [40, 0]
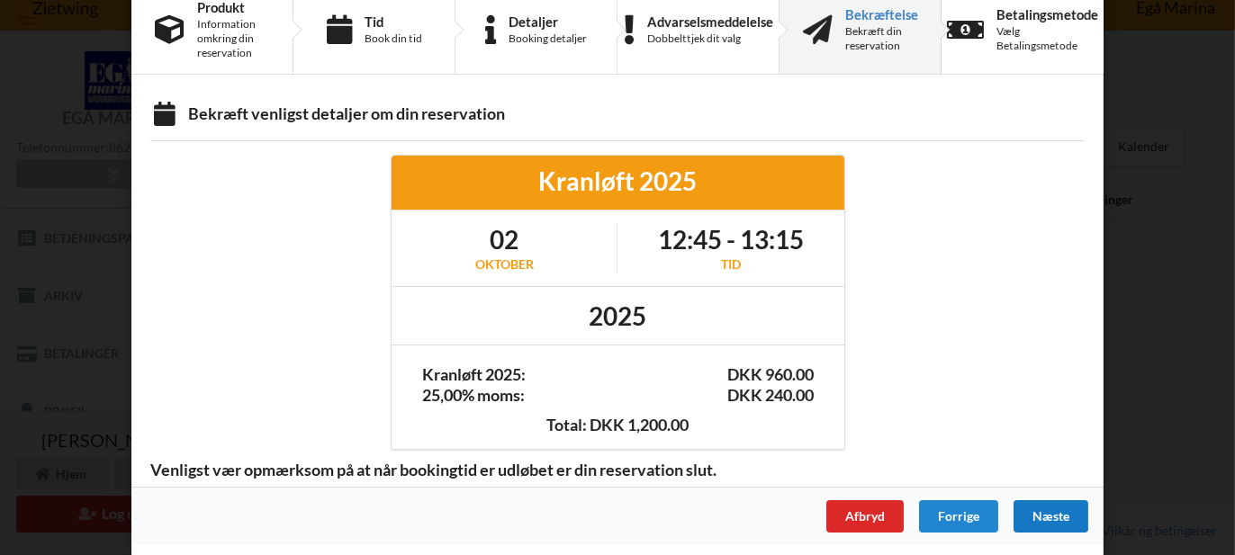
click at [1049, 511] on div "Næste" at bounding box center [1050, 516] width 75 height 32
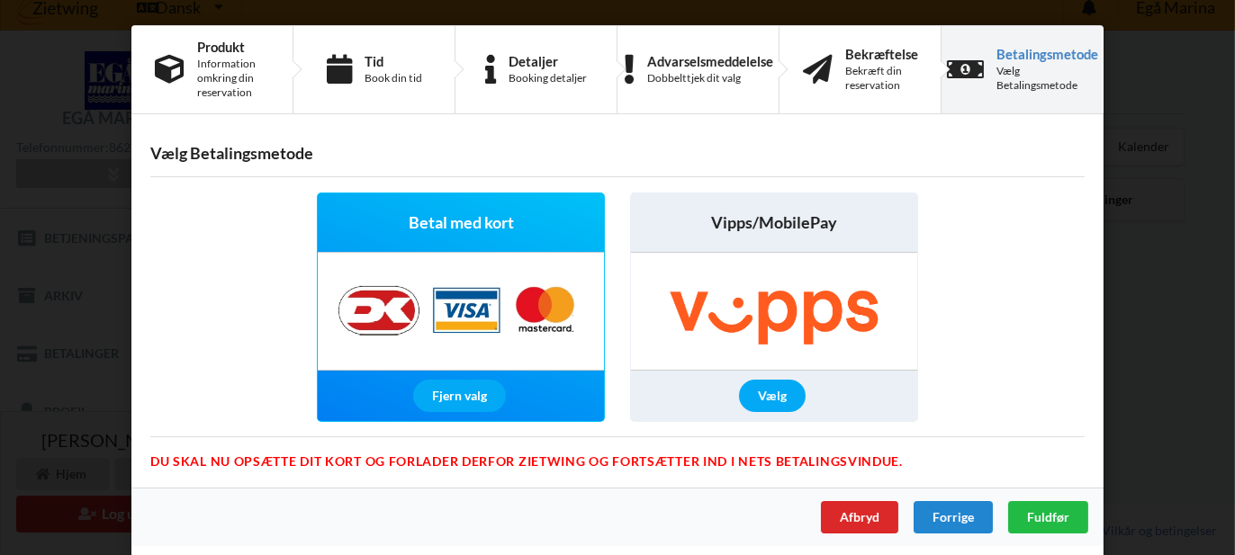
click at [455, 226] on span "Betal med kort" at bounding box center [461, 223] width 105 height 23
click at [541, 316] on img at bounding box center [461, 311] width 283 height 117
click at [542, 316] on img at bounding box center [461, 311] width 283 height 117
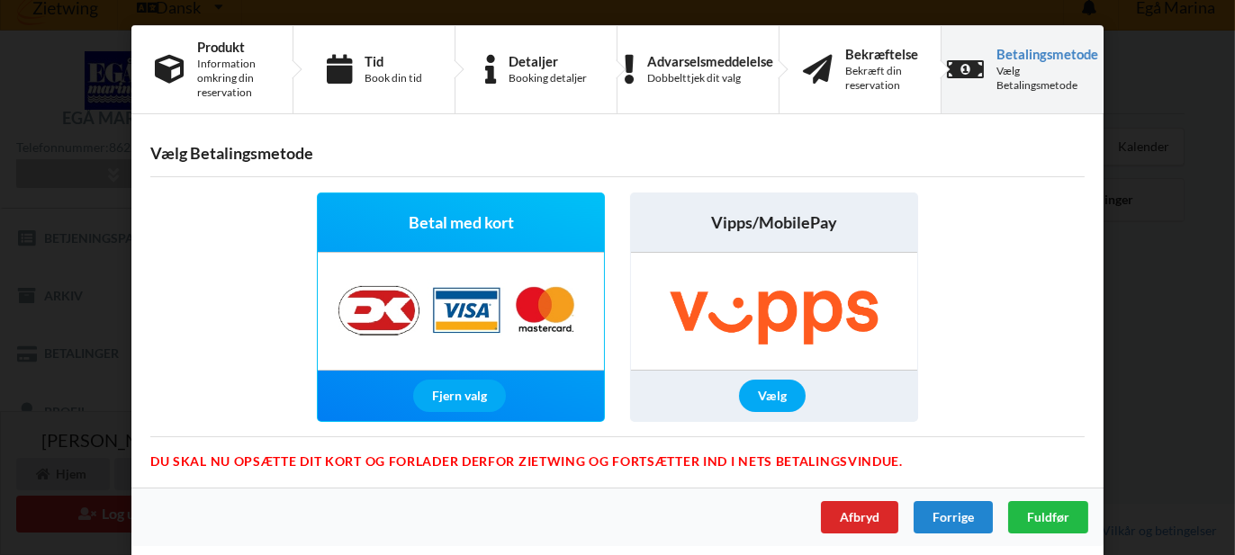
click at [377, 316] on img at bounding box center [461, 311] width 283 height 117
click at [378, 316] on img at bounding box center [461, 311] width 283 height 117
click at [1028, 58] on div "Betalingsmetode" at bounding box center [1047, 54] width 102 height 14
click at [1026, 80] on div "Vælg Betalingsmetode" at bounding box center [1047, 78] width 102 height 29
click at [486, 215] on span "Betal med kort" at bounding box center [461, 223] width 105 height 23
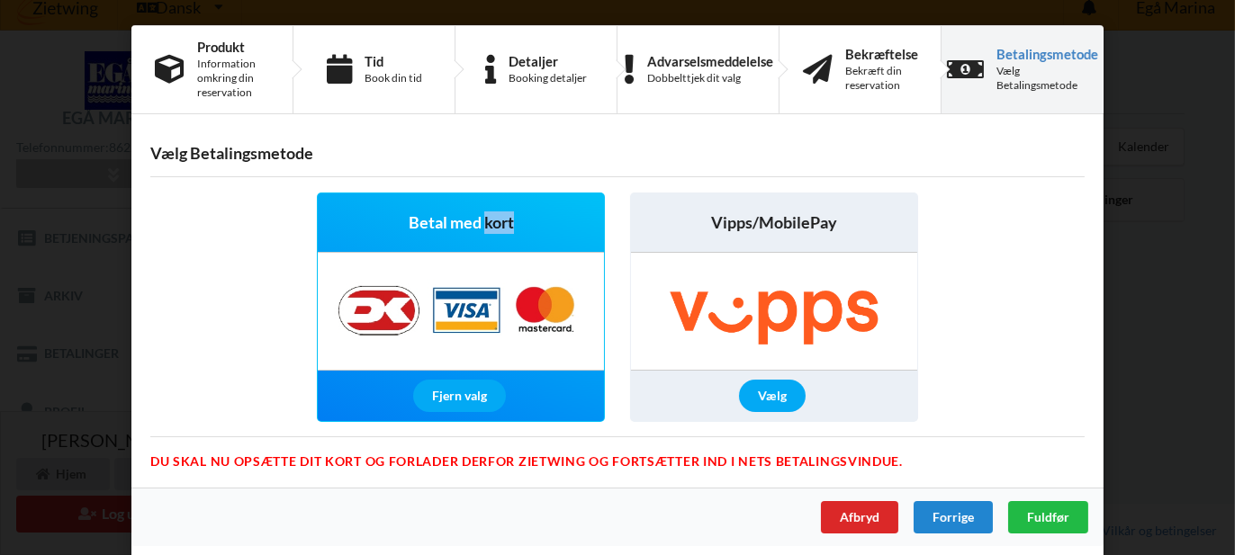
click at [486, 215] on span "Betal med kort" at bounding box center [461, 223] width 105 height 23
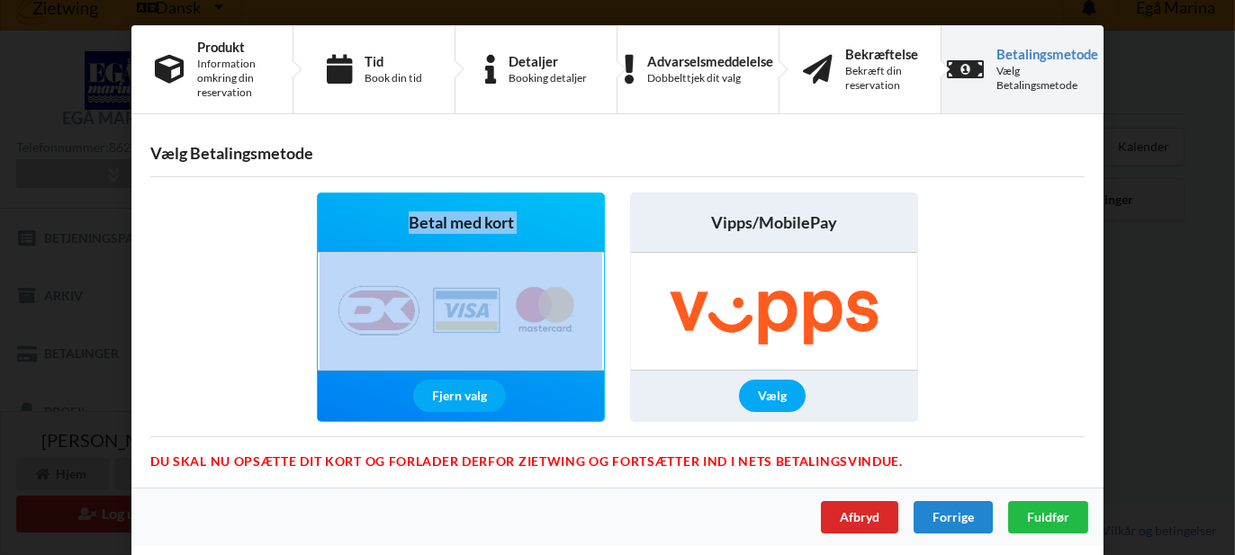
click at [486, 215] on span "Betal med kort" at bounding box center [461, 223] width 105 height 23
click at [464, 221] on span "Betal med kort" at bounding box center [461, 223] width 105 height 23
click at [457, 392] on div "Fjern valg" at bounding box center [459, 396] width 93 height 32
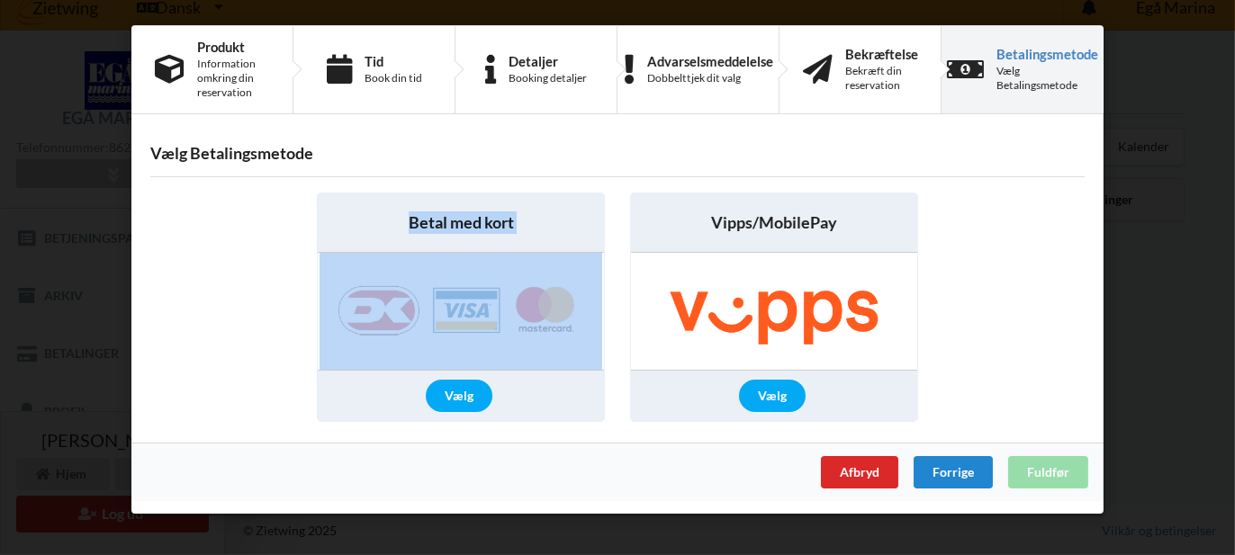
click at [482, 235] on div "Betal med kort" at bounding box center [461, 223] width 286 height 59
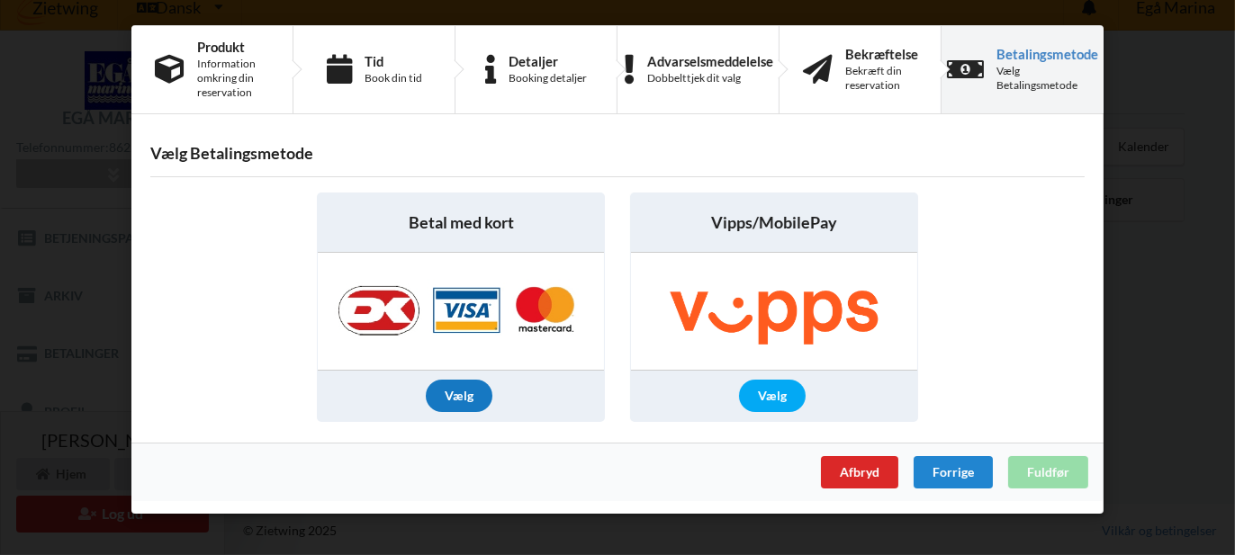
click at [466, 392] on div "Vælg" at bounding box center [459, 396] width 67 height 32
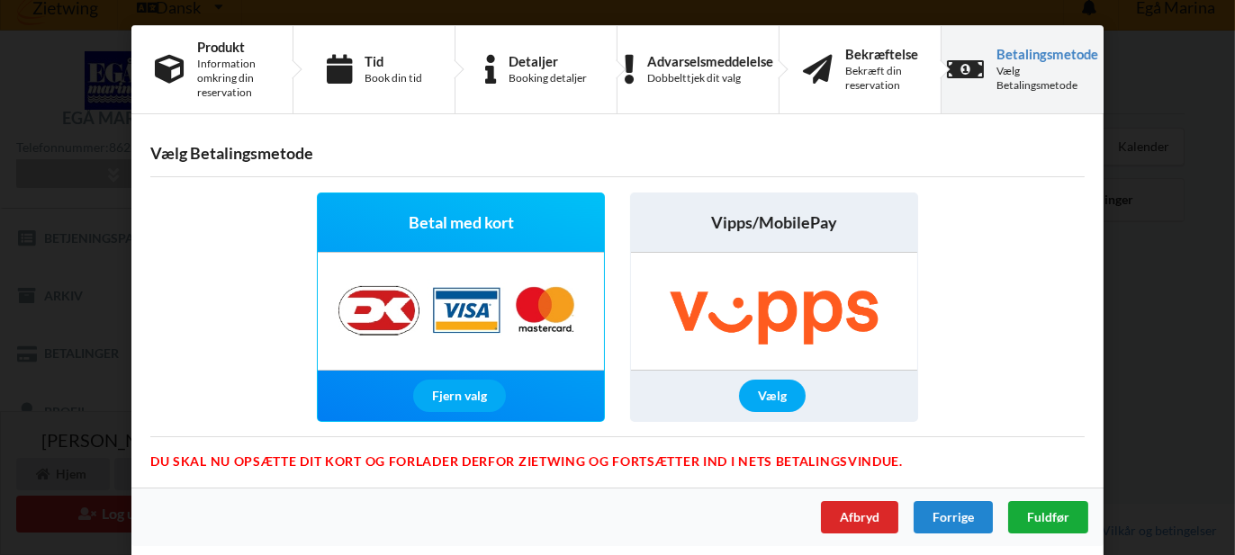
click at [1037, 509] on span "Fuldfør" at bounding box center [1048, 516] width 42 height 15
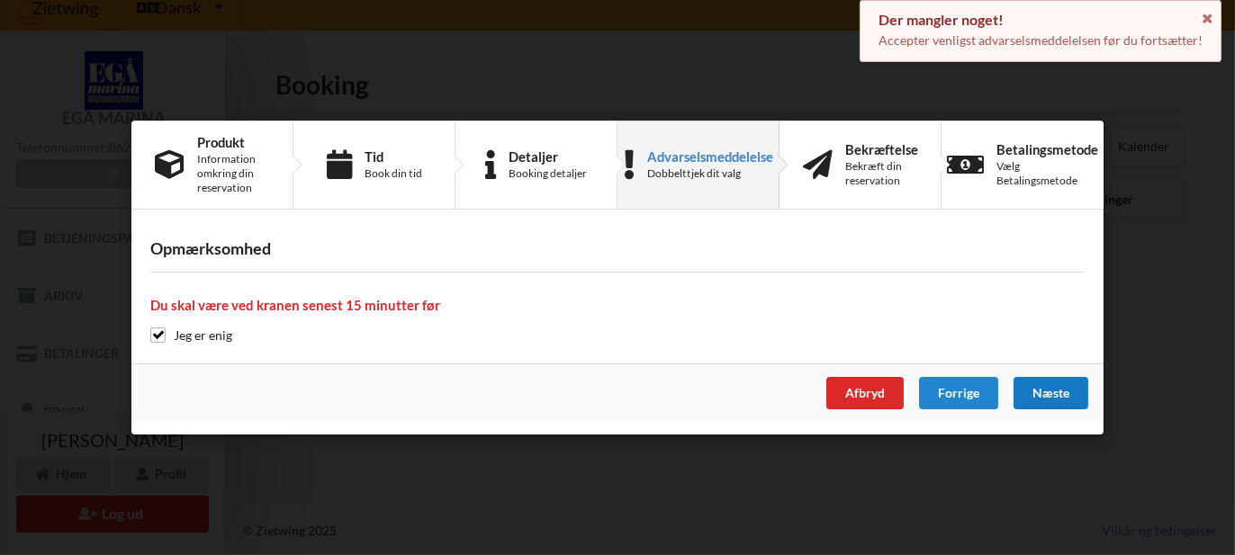
click at [1047, 390] on div "Næste" at bounding box center [1050, 393] width 75 height 32
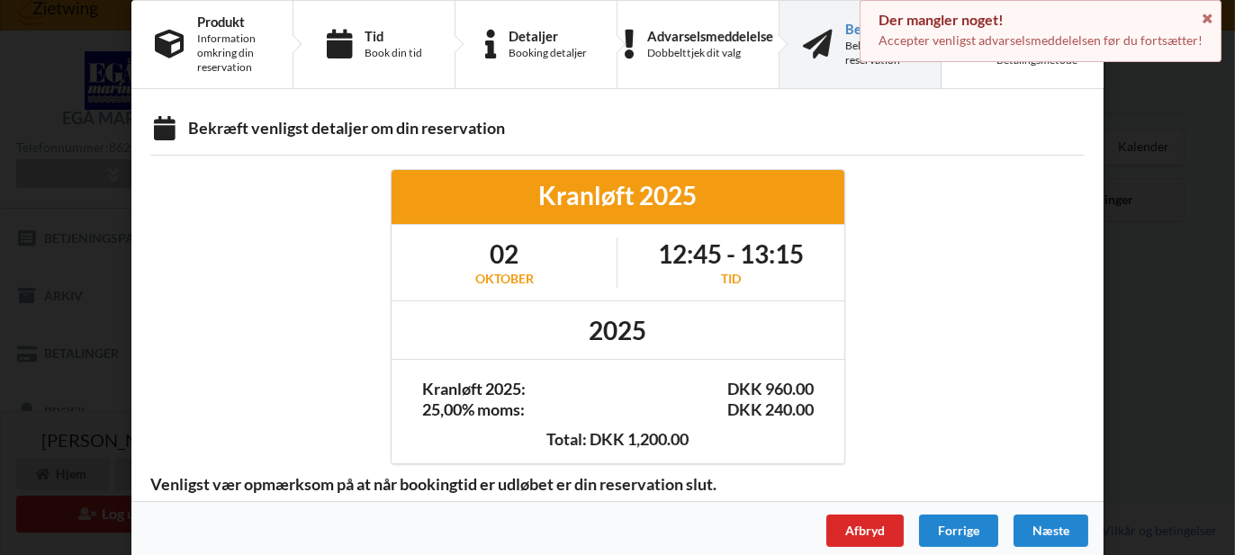
scroll to position [40, 0]
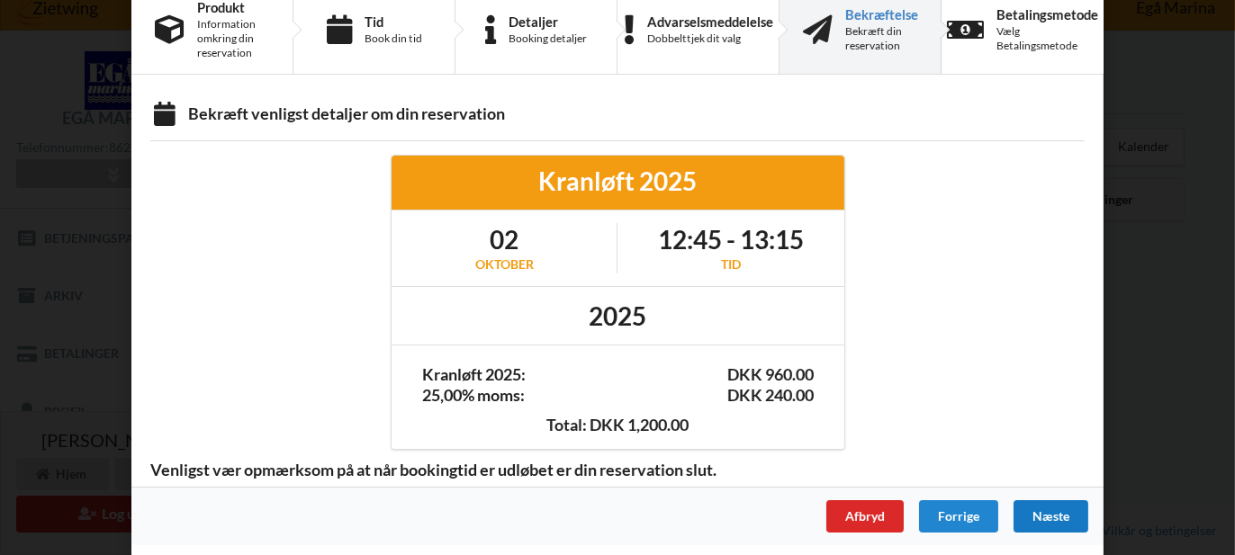
click at [1059, 510] on div "Næste" at bounding box center [1050, 516] width 75 height 32
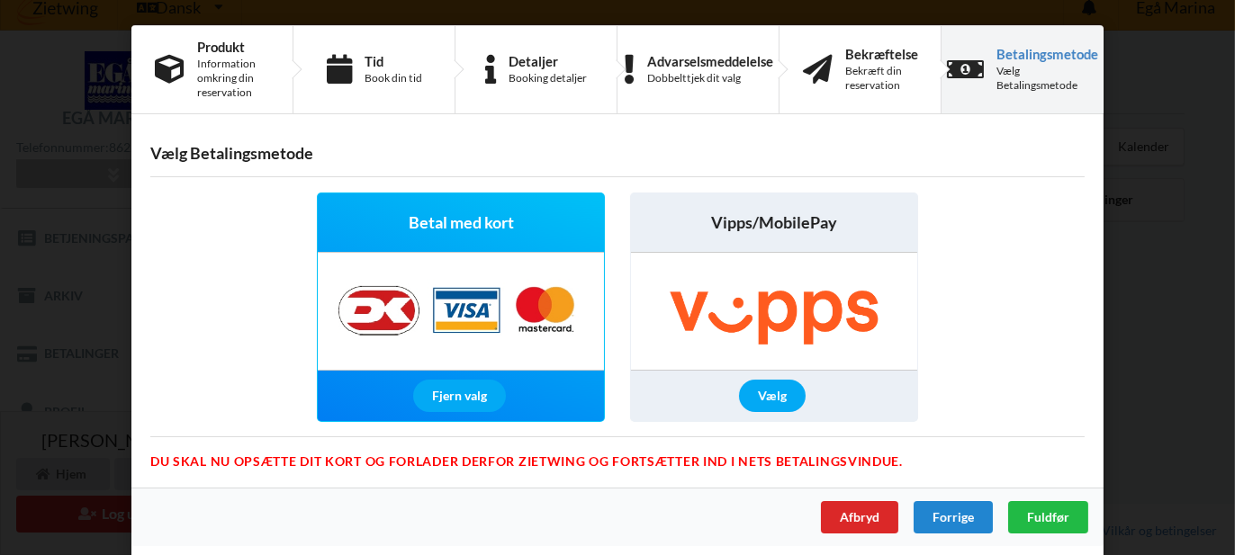
click at [559, 323] on img at bounding box center [461, 311] width 283 height 117
click at [366, 320] on img at bounding box center [461, 311] width 283 height 117
click at [462, 316] on img at bounding box center [461, 311] width 283 height 117
click at [559, 310] on img at bounding box center [461, 311] width 283 height 117
click at [478, 397] on div "Fjern valg" at bounding box center [459, 396] width 93 height 32
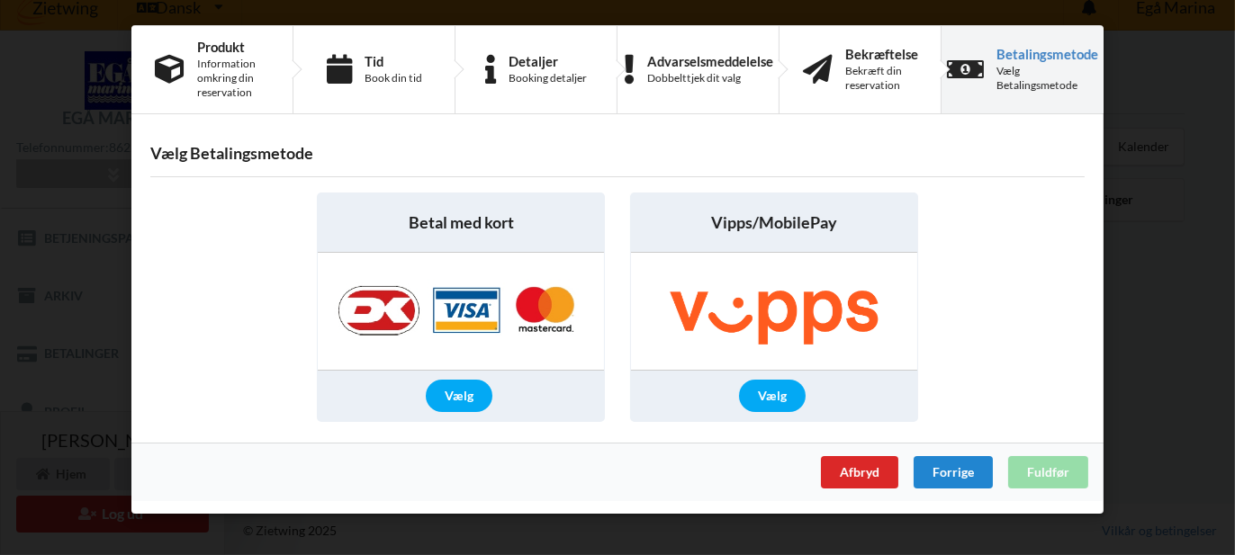
click at [546, 208] on div "Betal med kort" at bounding box center [461, 223] width 286 height 59
click at [584, 329] on img at bounding box center [461, 311] width 283 height 117
click at [1040, 476] on div "Afbryd Forrige Fuldfør" at bounding box center [617, 472] width 972 height 59
click at [459, 229] on span "Betal med kort" at bounding box center [461, 223] width 105 height 23
click at [572, 311] on img at bounding box center [461, 311] width 283 height 117
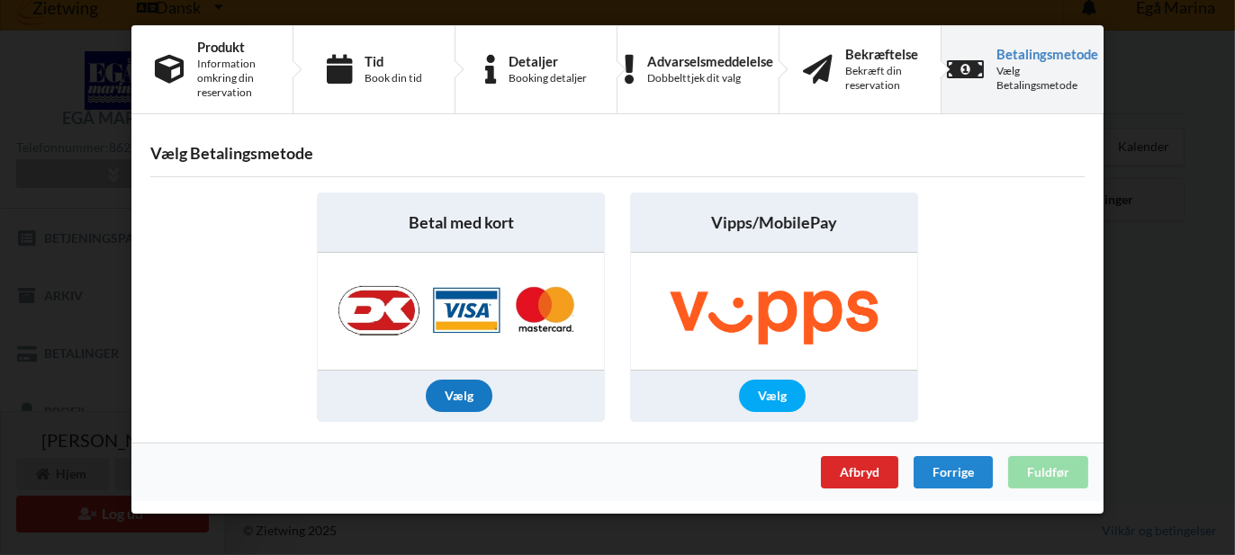
click at [464, 391] on div "Vælg" at bounding box center [459, 396] width 67 height 32
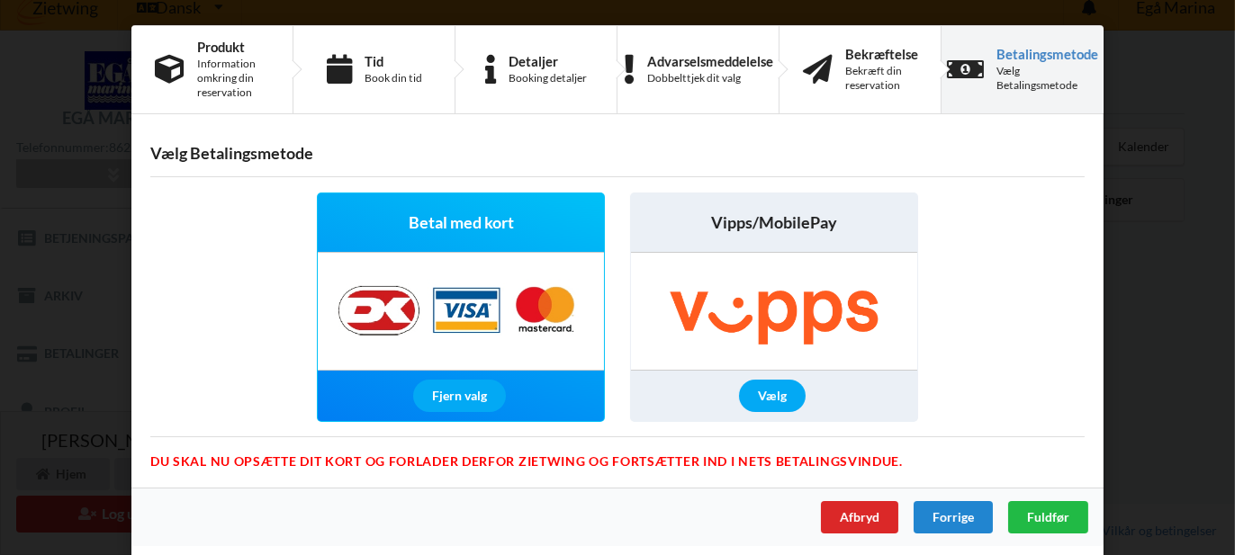
click at [374, 294] on img at bounding box center [461, 311] width 283 height 117
click at [530, 230] on div "Betal med kort" at bounding box center [461, 223] width 286 height 59
click at [1059, 53] on div "Betalingsmetode" at bounding box center [1047, 54] width 102 height 14
click at [1040, 76] on div "Vælg Betalingsmetode" at bounding box center [1047, 78] width 102 height 29
click at [1041, 518] on span "Fuldfør" at bounding box center [1048, 516] width 42 height 15
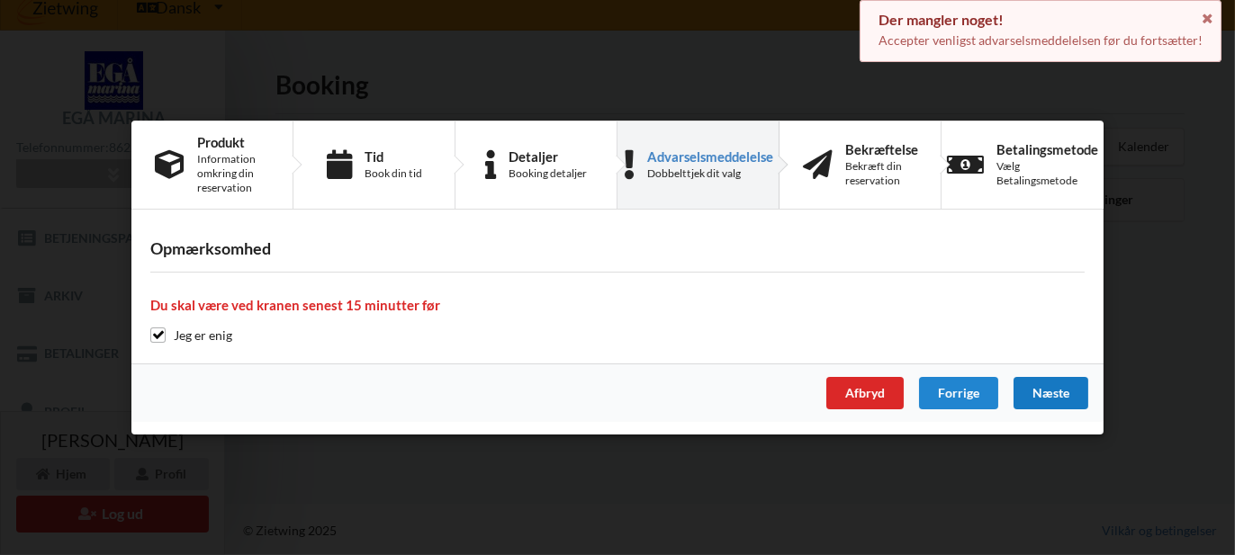
click at [1057, 395] on div "Næste" at bounding box center [1050, 393] width 75 height 32
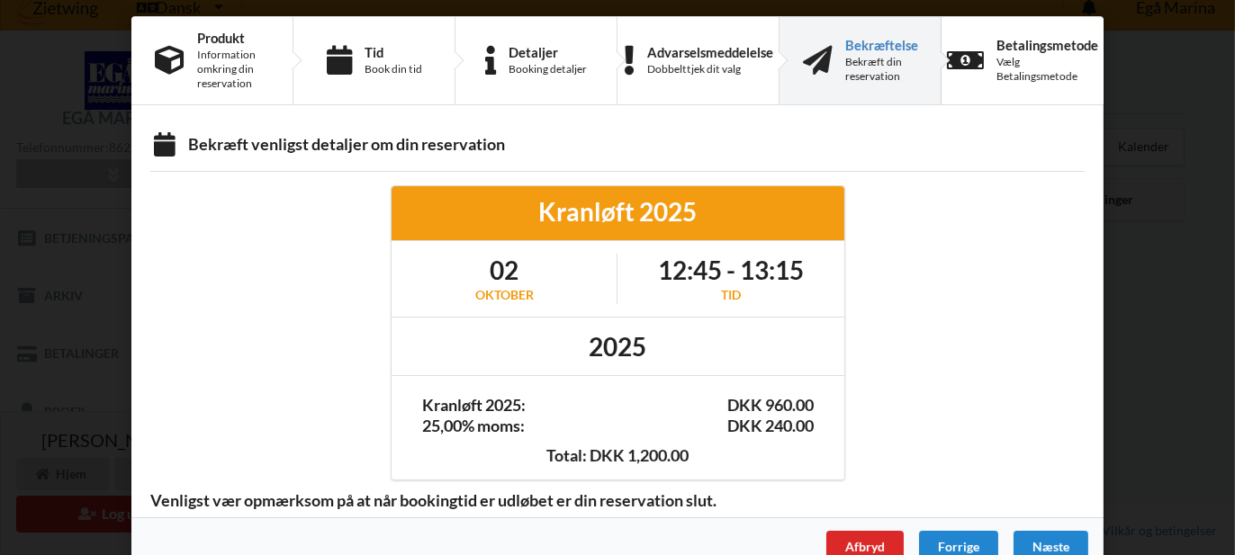
scroll to position [40, 0]
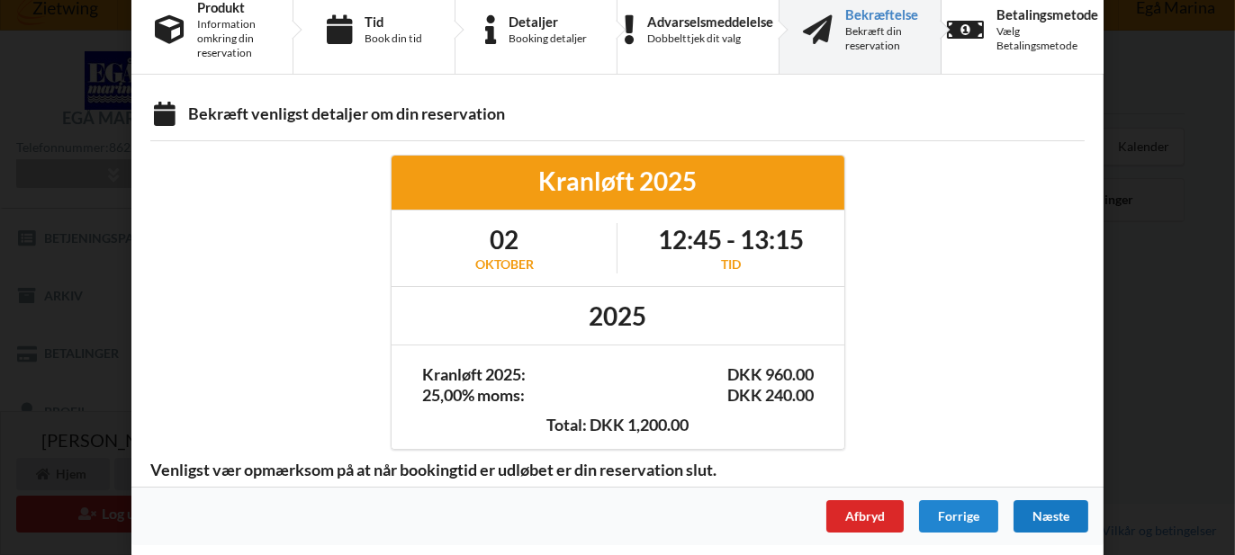
click at [1062, 520] on div "Næste" at bounding box center [1050, 516] width 75 height 32
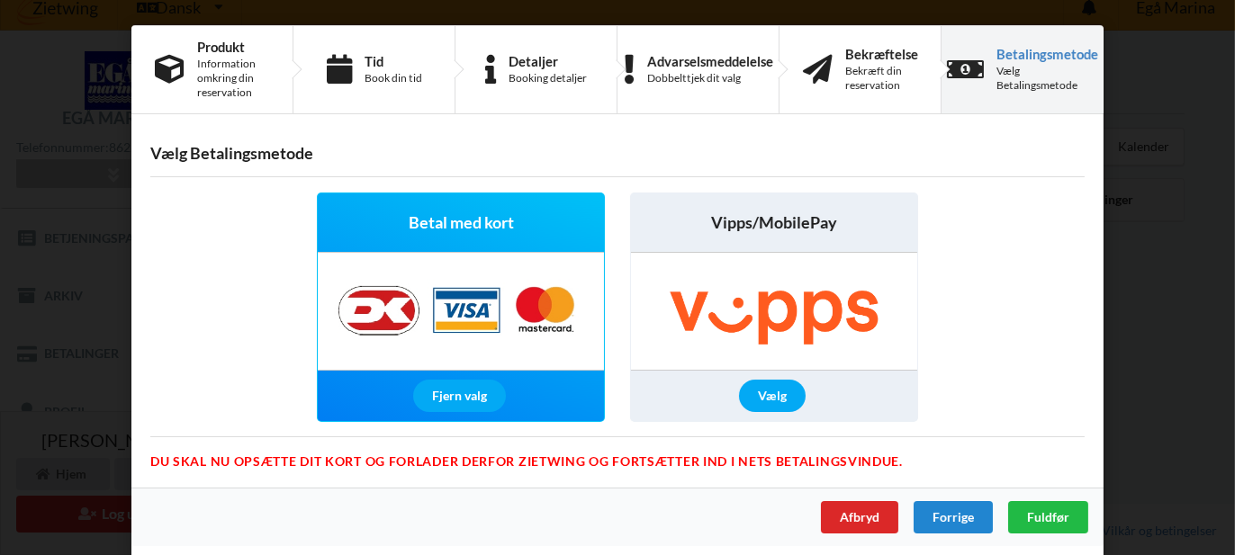
click at [785, 317] on img at bounding box center [774, 311] width 286 height 117
click at [477, 225] on span "Betal med kort" at bounding box center [461, 223] width 105 height 23
click at [533, 230] on div "Betal med kort" at bounding box center [461, 223] width 286 height 59
click at [462, 403] on div "Fjern valg" at bounding box center [459, 396] width 93 height 32
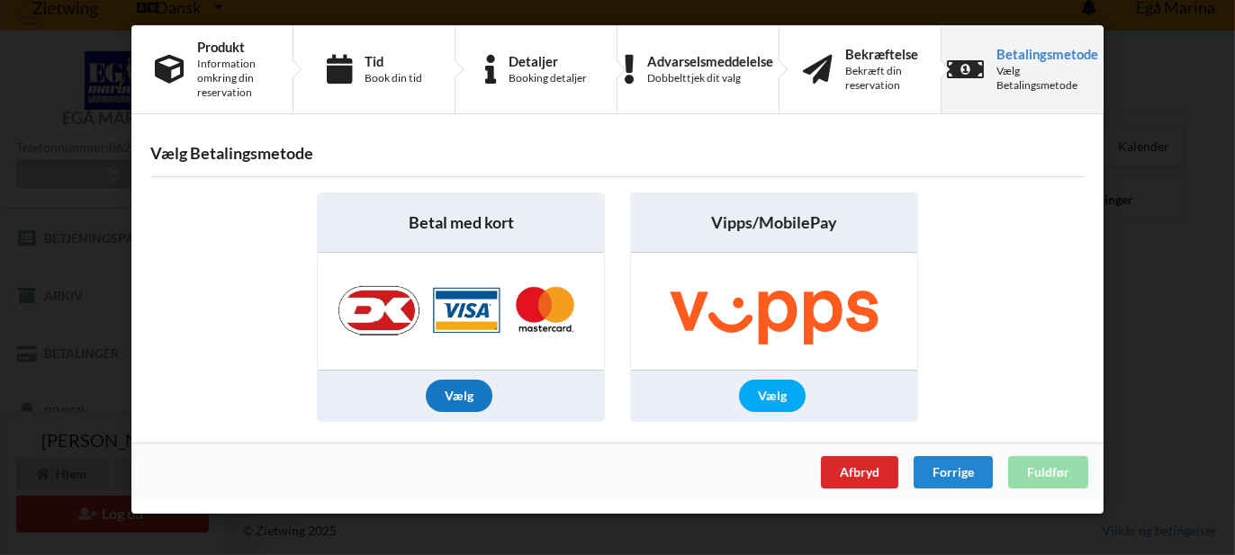
click at [457, 397] on div "Vælg" at bounding box center [459, 396] width 67 height 32
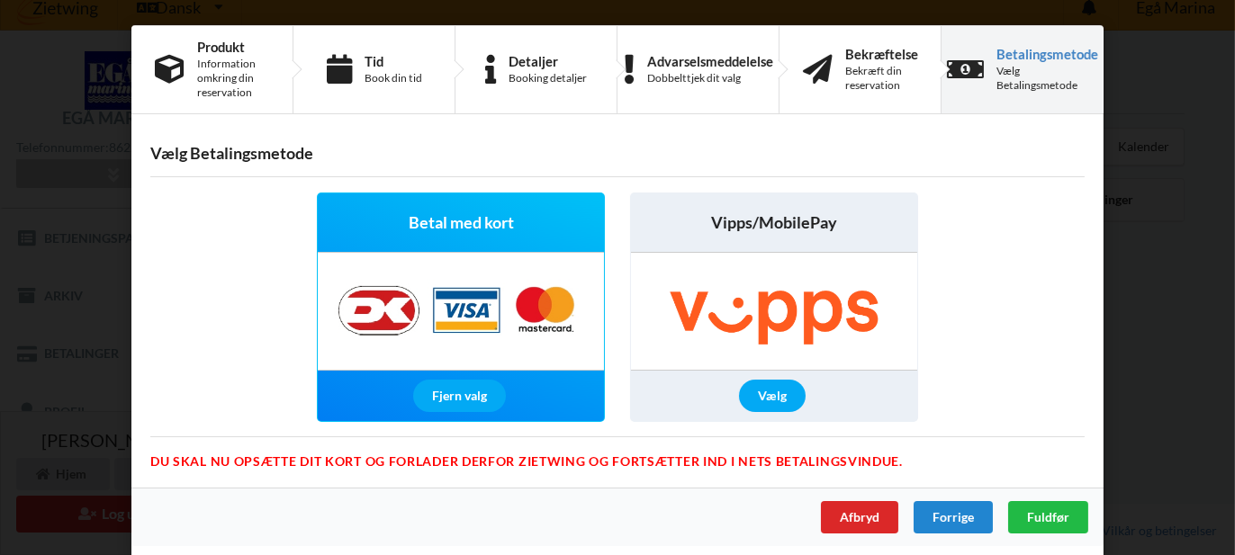
click at [1031, 68] on div "Vælg Betalingsmetode" at bounding box center [1047, 78] width 102 height 29
click at [1050, 513] on span "Fuldfør" at bounding box center [1048, 516] width 42 height 15
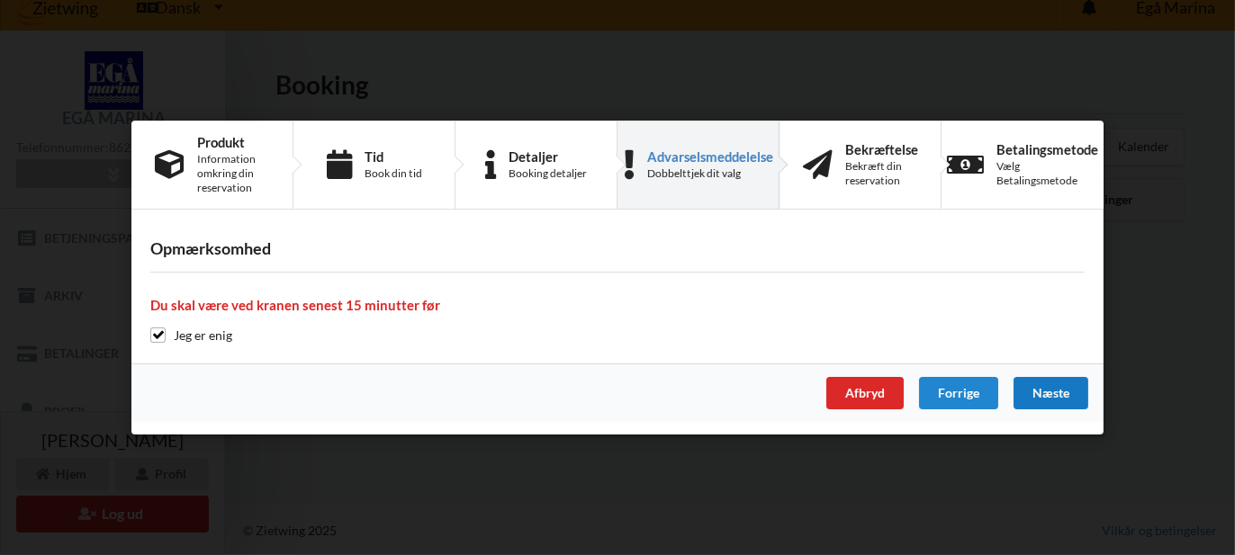
click at [1062, 395] on div "Næste" at bounding box center [1050, 393] width 75 height 32
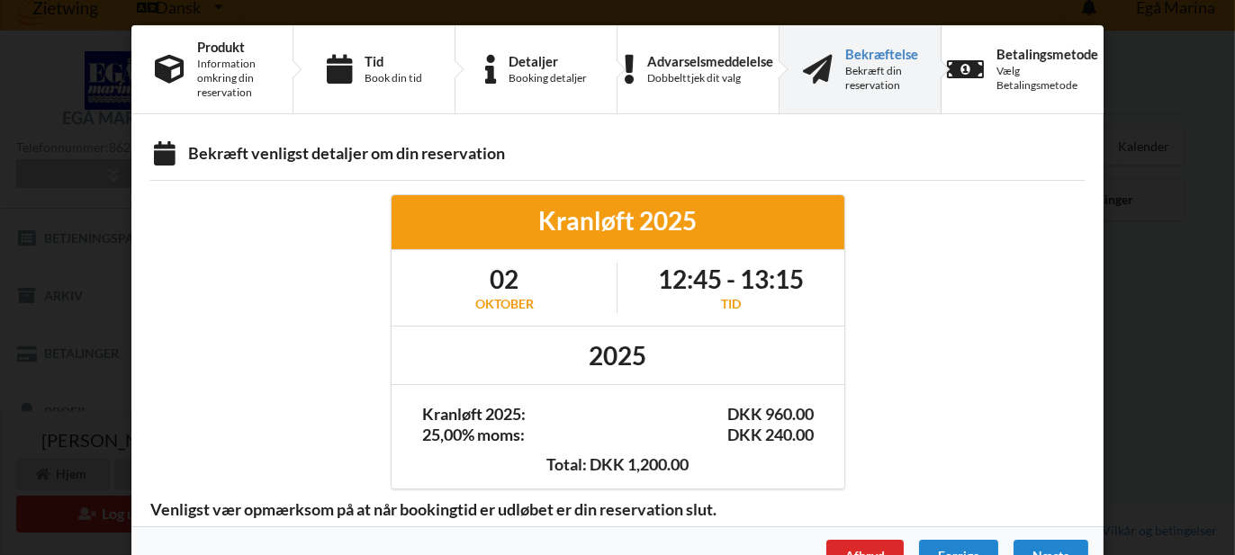
scroll to position [40, 0]
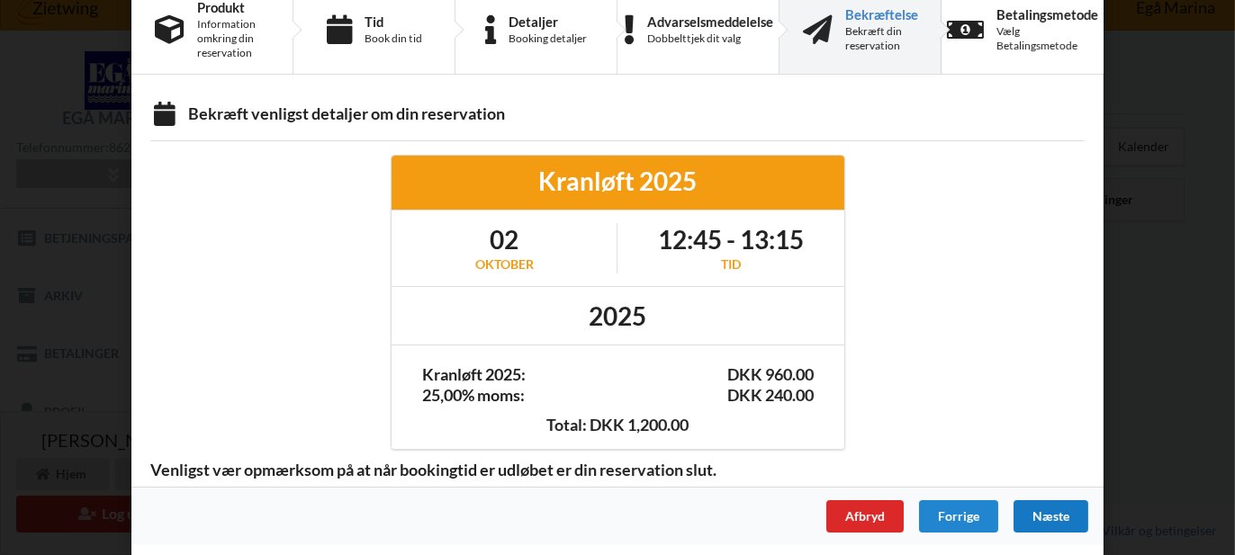
click at [1053, 519] on div "Næste" at bounding box center [1050, 516] width 75 height 32
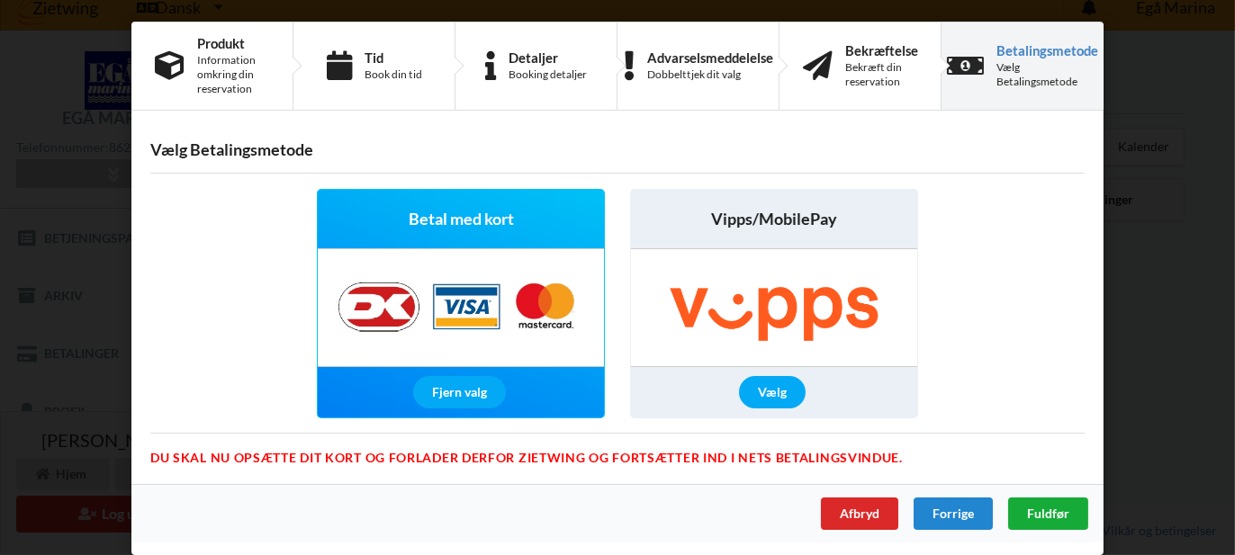
scroll to position [0, 0]
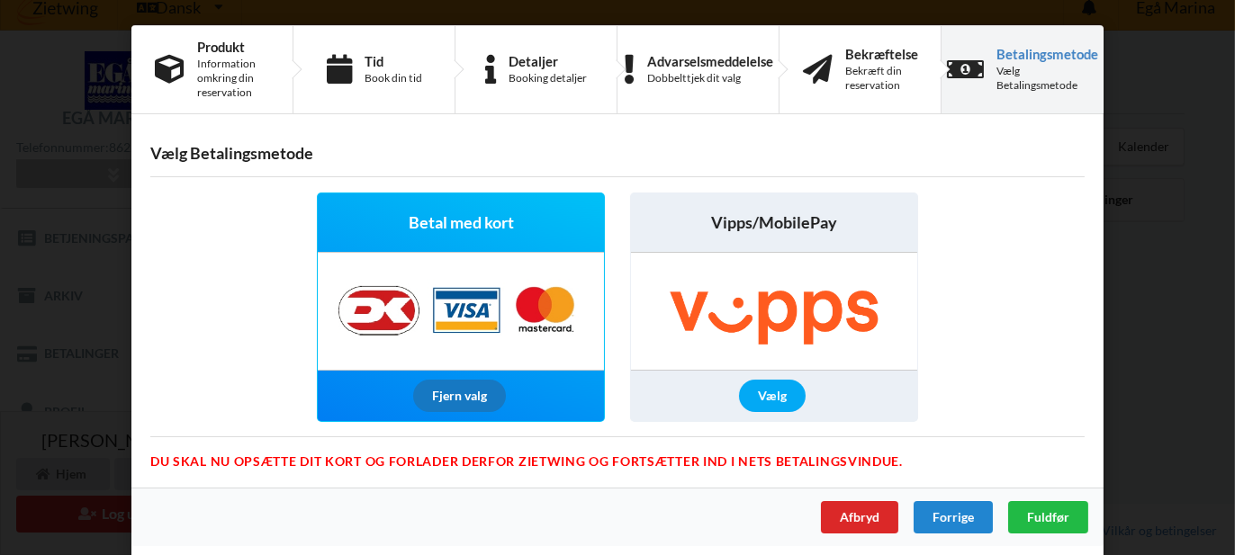
click at [448, 398] on div "Fjern valg" at bounding box center [459, 396] width 93 height 32
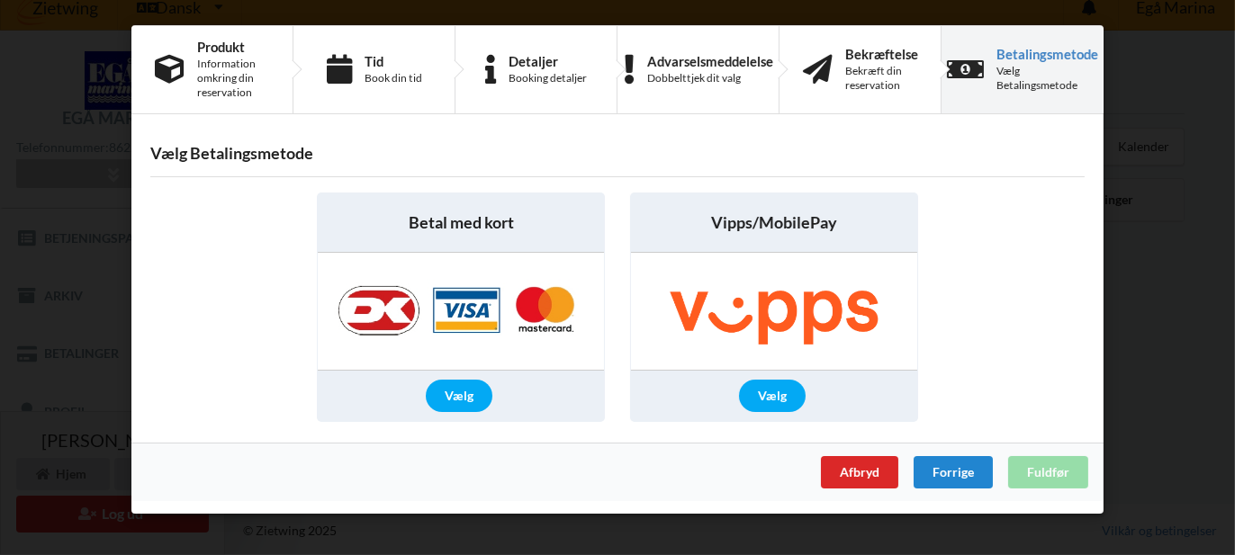
click at [499, 234] on div "Betal med kort" at bounding box center [461, 223] width 286 height 59
click at [372, 224] on div "Betal med kort" at bounding box center [461, 223] width 286 height 59
click at [383, 323] on img at bounding box center [461, 311] width 283 height 117
click at [463, 401] on div "Vælg" at bounding box center [459, 396] width 67 height 32
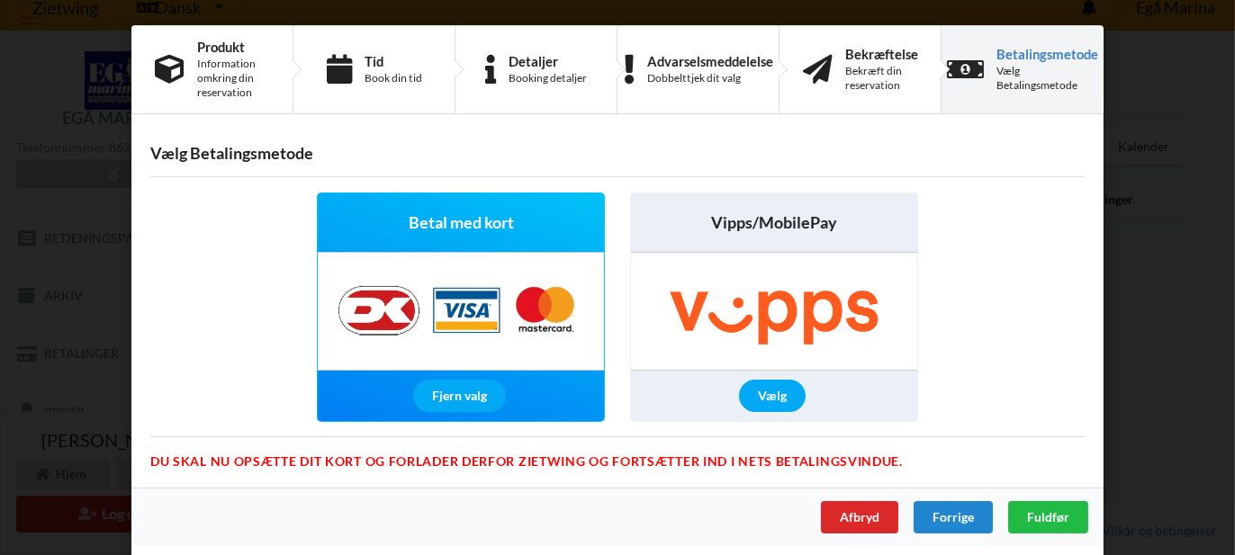
click at [518, 221] on div "Betal med kort" at bounding box center [461, 223] width 286 height 59
click at [533, 329] on img at bounding box center [461, 311] width 283 height 117
click at [468, 392] on div "Fjern valg" at bounding box center [459, 396] width 93 height 32
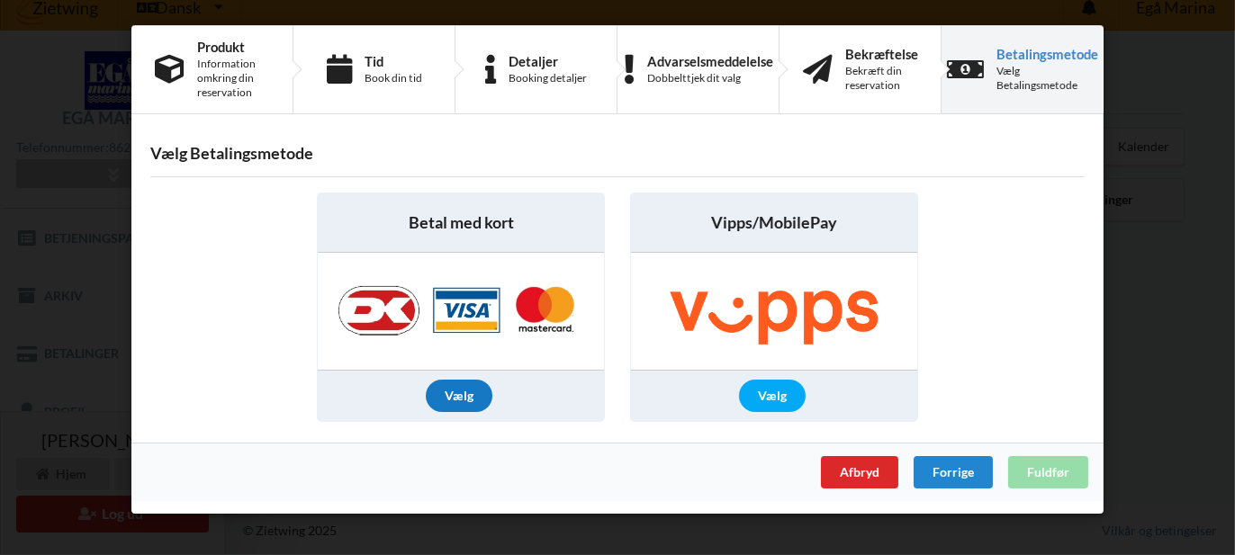
click at [453, 395] on div "Vælg" at bounding box center [459, 396] width 67 height 32
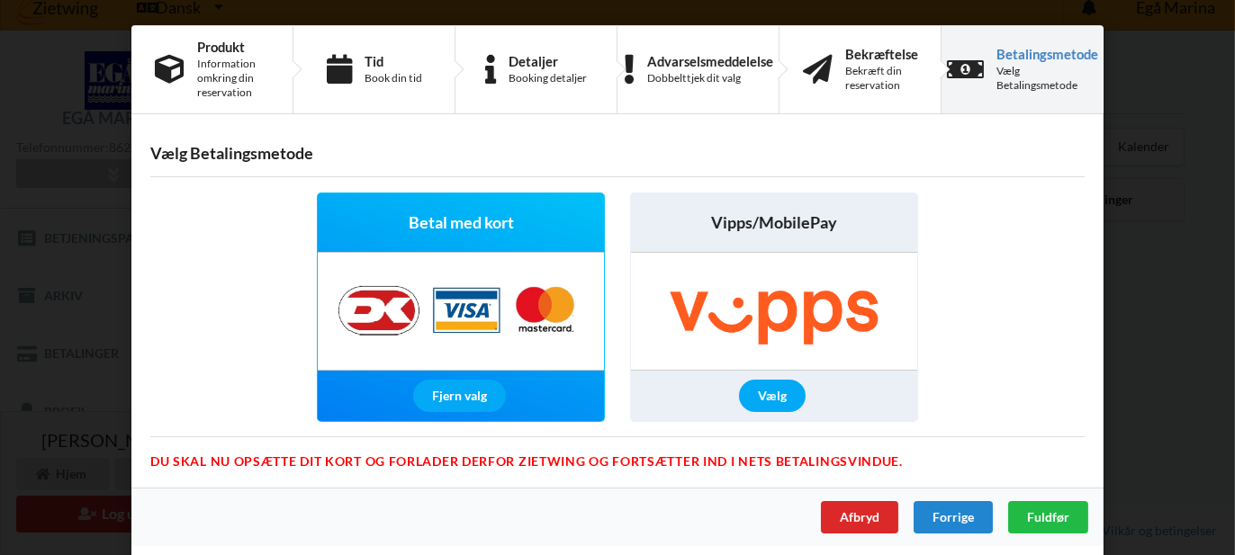
click at [541, 311] on img at bounding box center [461, 311] width 283 height 117
drag, startPoint x: 527, startPoint y: 219, endPoint x: 402, endPoint y: 206, distance: 125.7
click at [402, 206] on div "Betal med kort" at bounding box center [461, 223] width 286 height 59
click at [388, 217] on div "Betal med kort" at bounding box center [461, 223] width 286 height 59
click at [522, 223] on div "Betal med kort" at bounding box center [461, 223] width 286 height 59
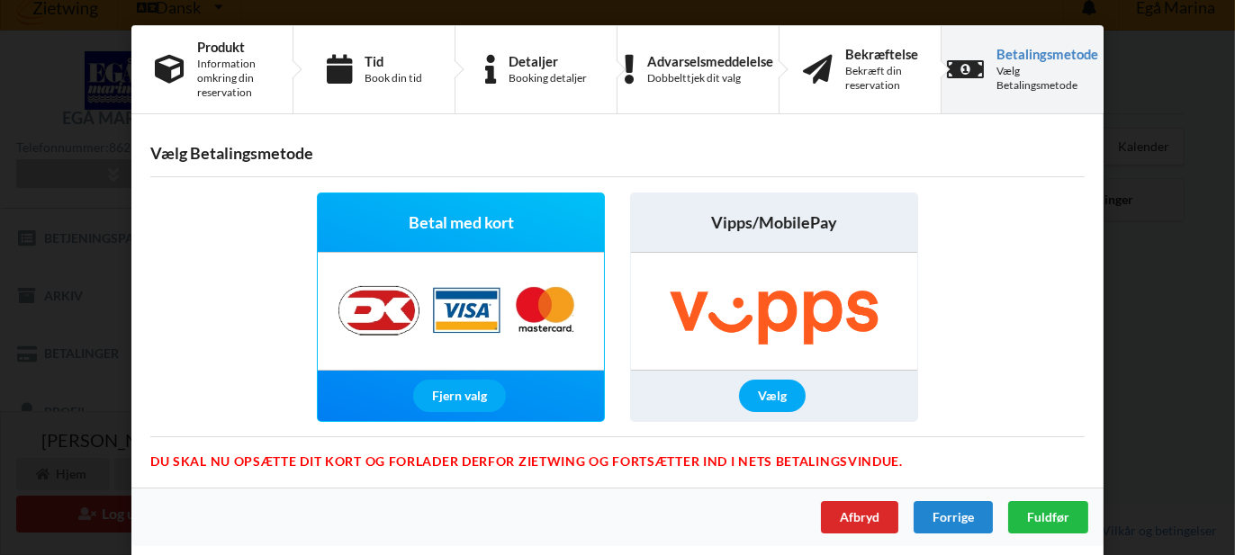
drag, startPoint x: 657, startPoint y: 158, endPoint x: 617, endPoint y: 166, distance: 40.3
drag, startPoint x: 617, startPoint y: 166, endPoint x: 536, endPoint y: 127, distance: 90.6
drag, startPoint x: 536, startPoint y: 126, endPoint x: 519, endPoint y: 121, distance: 17.1
click at [319, 148] on h3 "Vælg Betalingsmetode" at bounding box center [617, 153] width 934 height 21
click at [515, 401] on div "Fjern valg" at bounding box center [461, 396] width 286 height 50
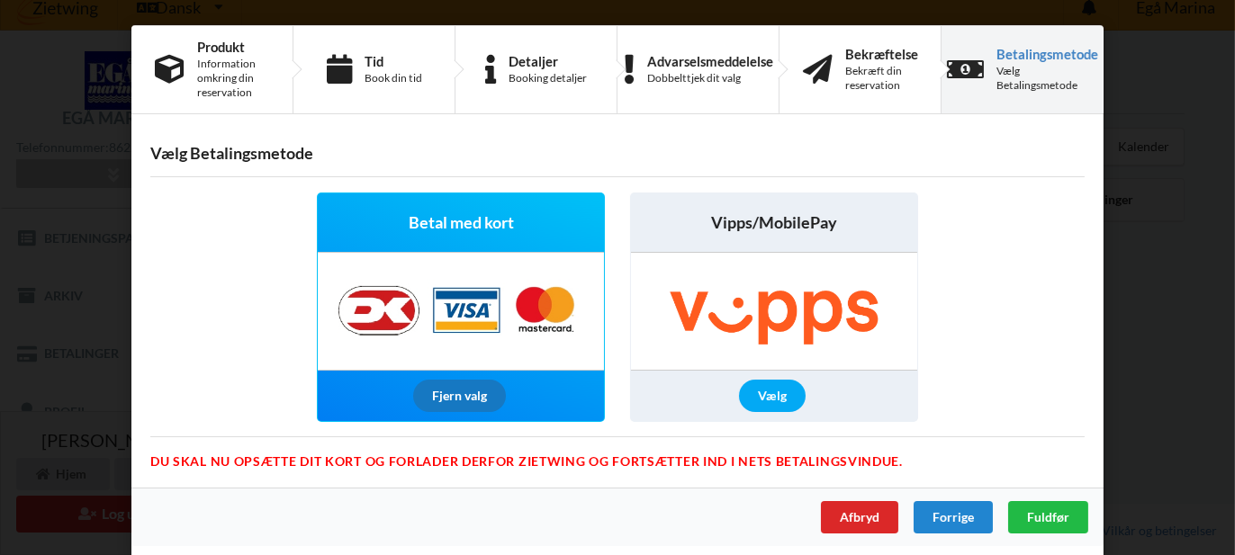
click at [446, 394] on div "Fjern valg" at bounding box center [459, 396] width 93 height 32
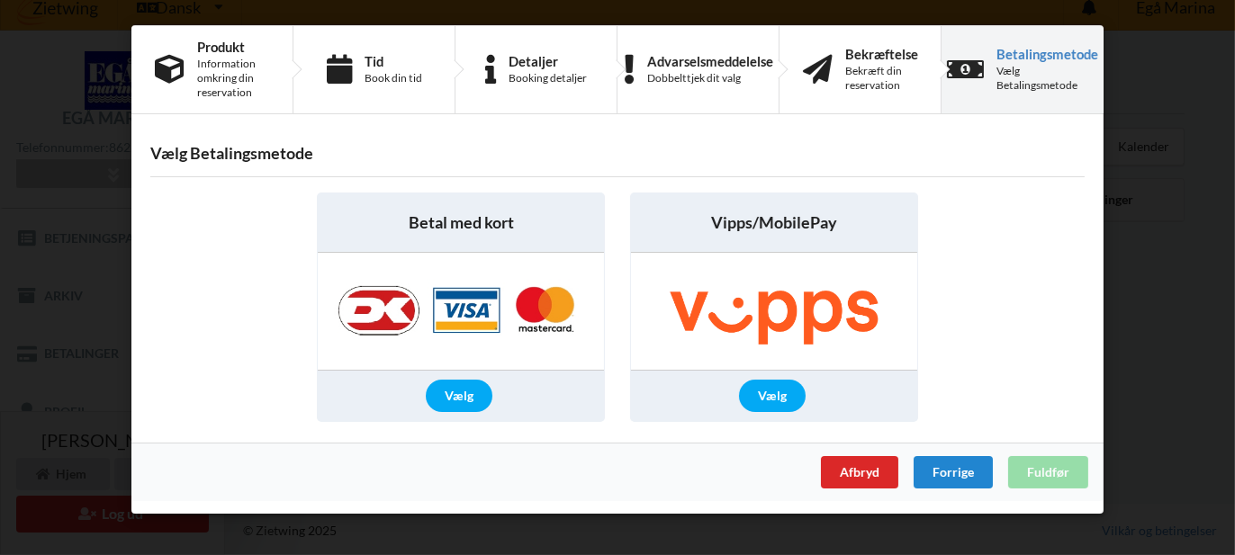
click at [475, 220] on span "Betal med kort" at bounding box center [461, 223] width 105 height 23
click at [457, 392] on div "Vælg" at bounding box center [459, 396] width 67 height 32
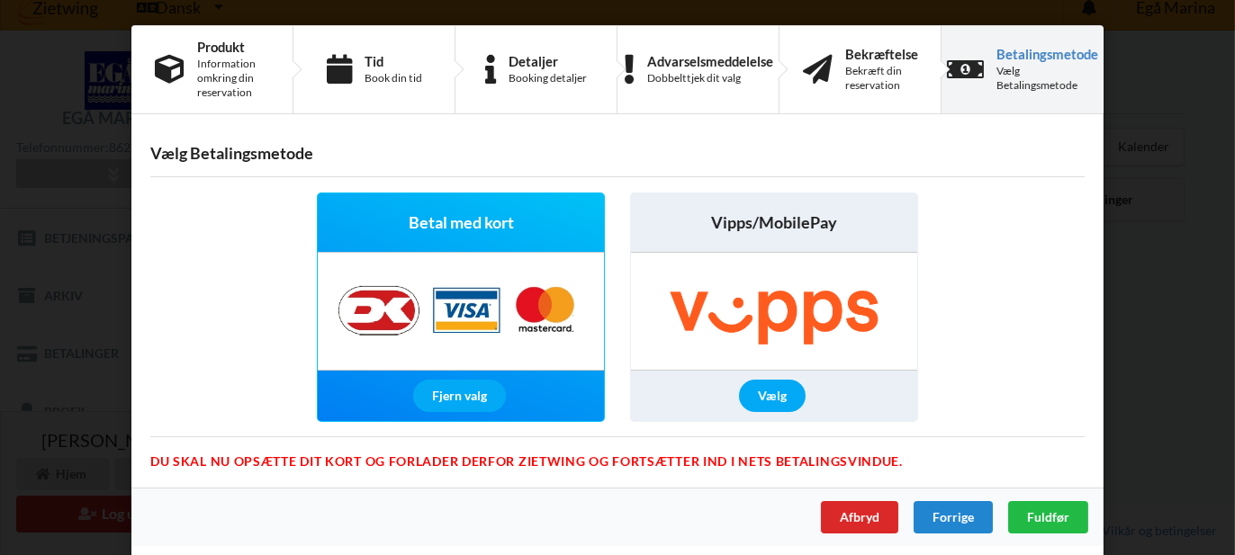
click at [656, 518] on div "Afbryd Forrige Fuldfør" at bounding box center [617, 517] width 972 height 59
click at [1047, 50] on div "Betalingsmetode" at bounding box center [1047, 54] width 102 height 14
click at [469, 397] on div "Fjern valg" at bounding box center [459, 396] width 93 height 32
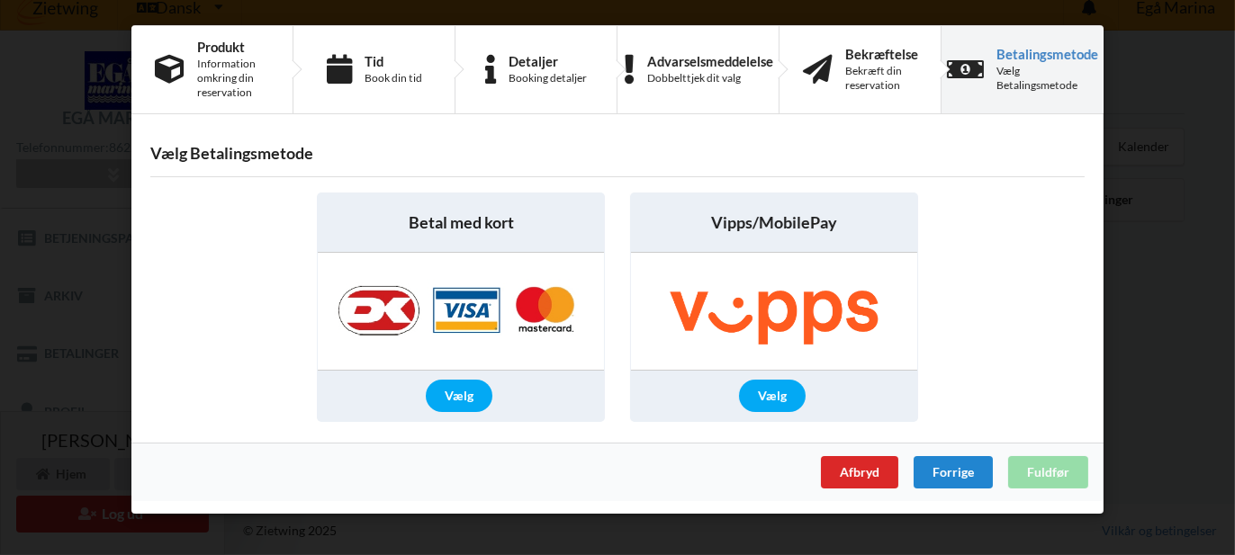
click at [476, 236] on div "Betal med kort" at bounding box center [461, 223] width 286 height 59
click at [548, 305] on img at bounding box center [461, 311] width 283 height 117
click at [466, 393] on div "Vælg" at bounding box center [459, 396] width 67 height 32
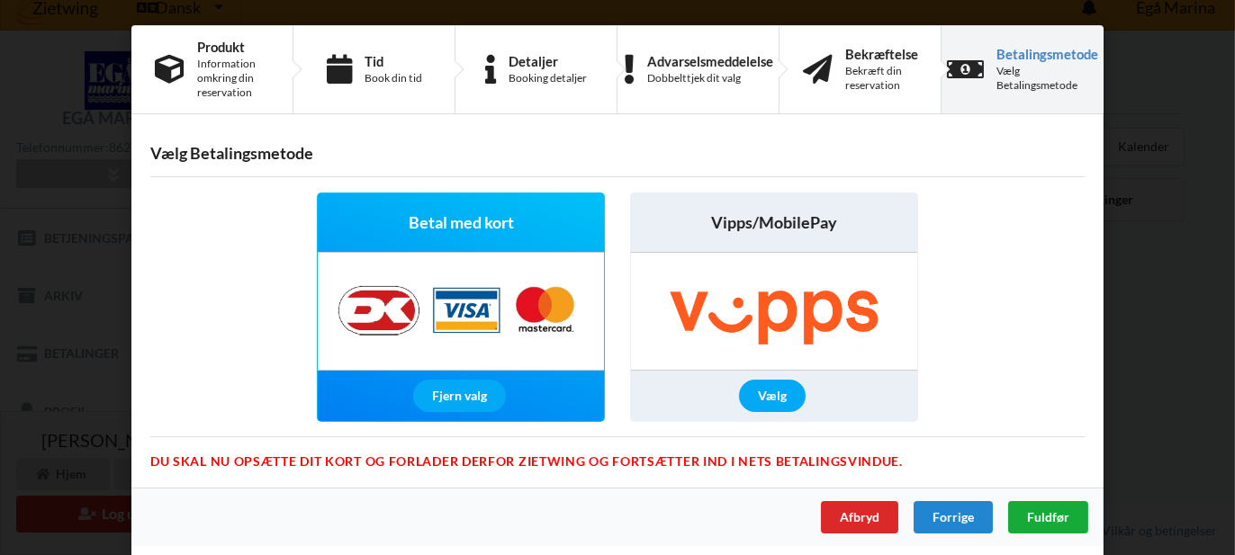
click at [1053, 517] on span "Fuldfør" at bounding box center [1048, 516] width 42 height 15
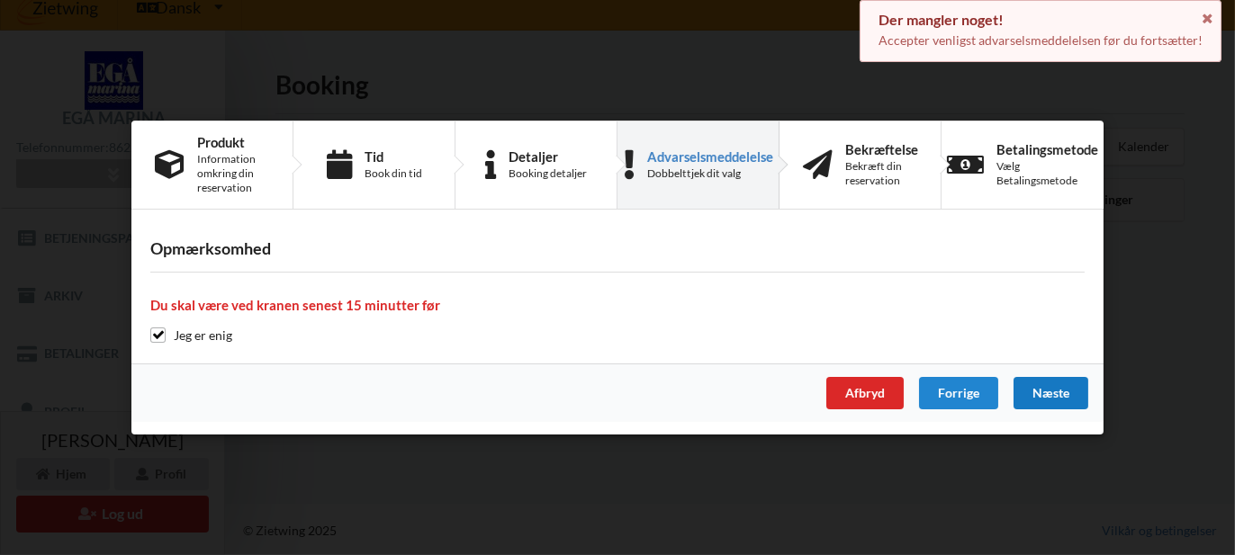
click at [1053, 391] on div "Næste" at bounding box center [1050, 393] width 75 height 32
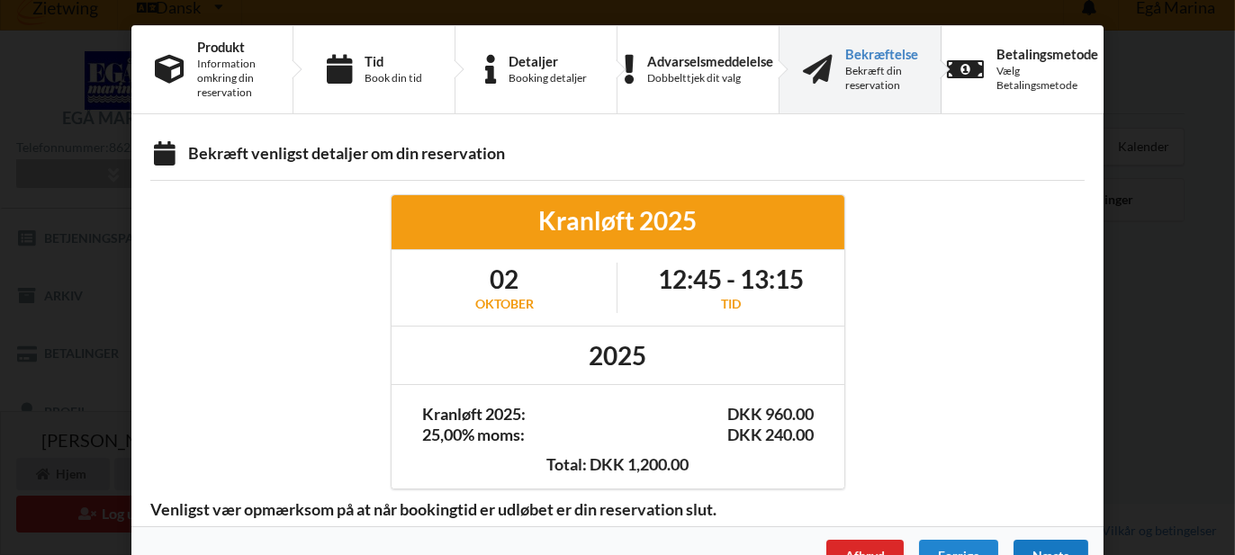
click at [1059, 554] on div "Næste" at bounding box center [1050, 556] width 75 height 32
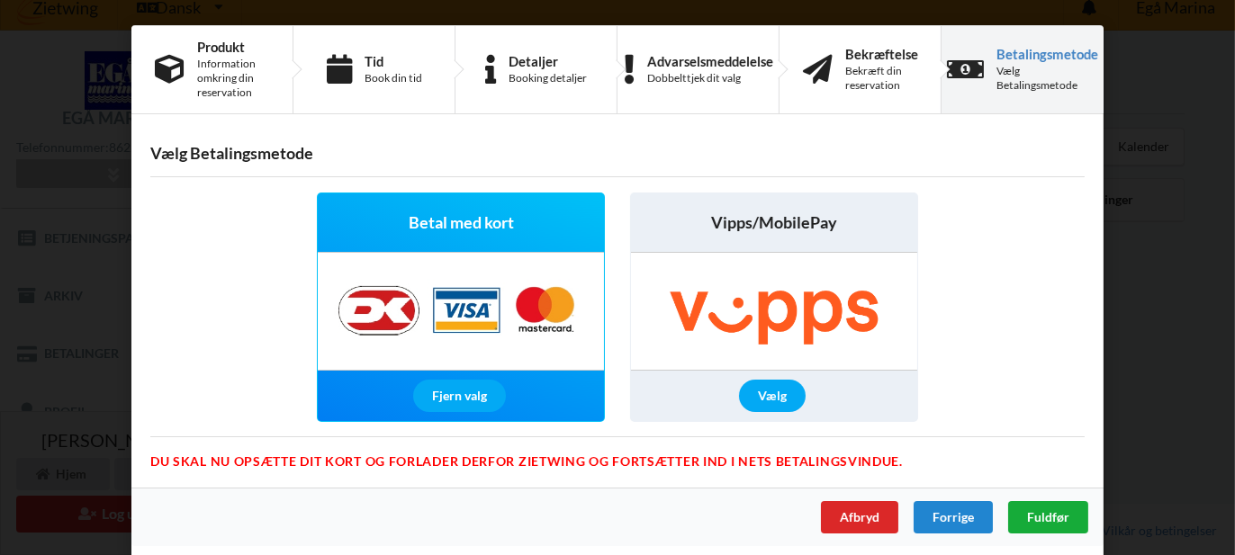
click at [1040, 518] on span "Fuldfør" at bounding box center [1048, 516] width 42 height 15
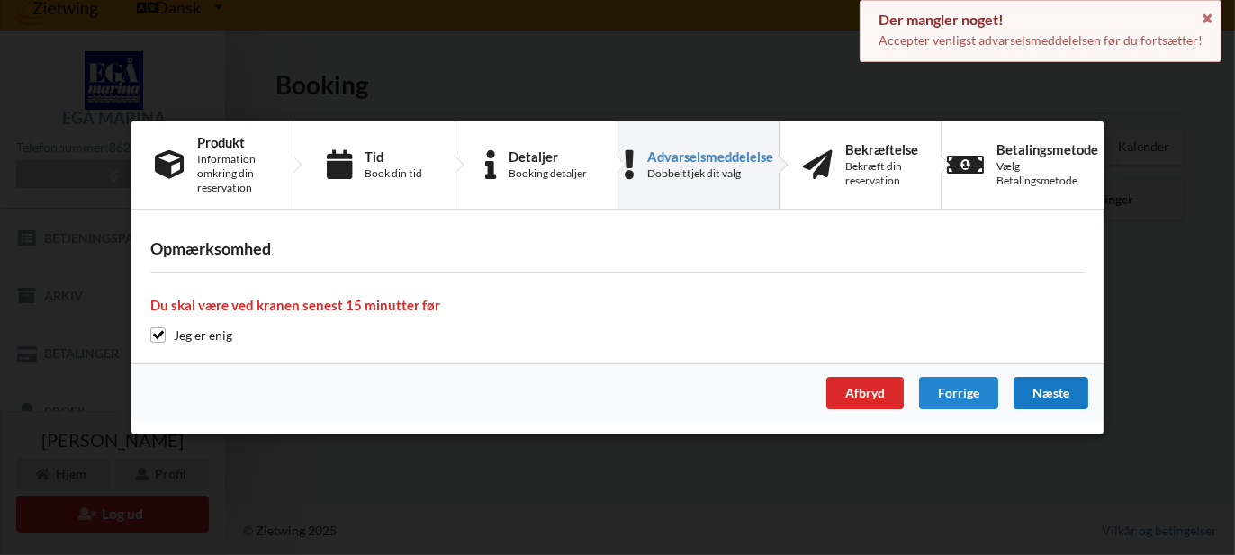
click at [1043, 518] on div "Handelsbetingelser Ved at benytte dig af Virksomhedens juridiske navn services …" at bounding box center [617, 277] width 1235 height 555
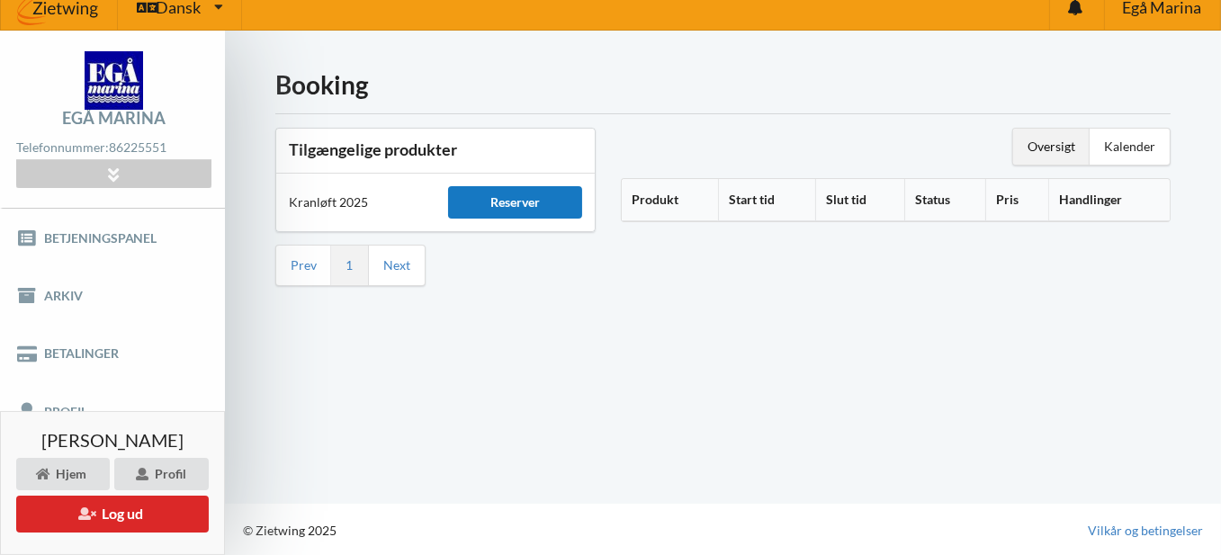
click at [534, 205] on div "Reserver" at bounding box center [515, 202] width 134 height 32
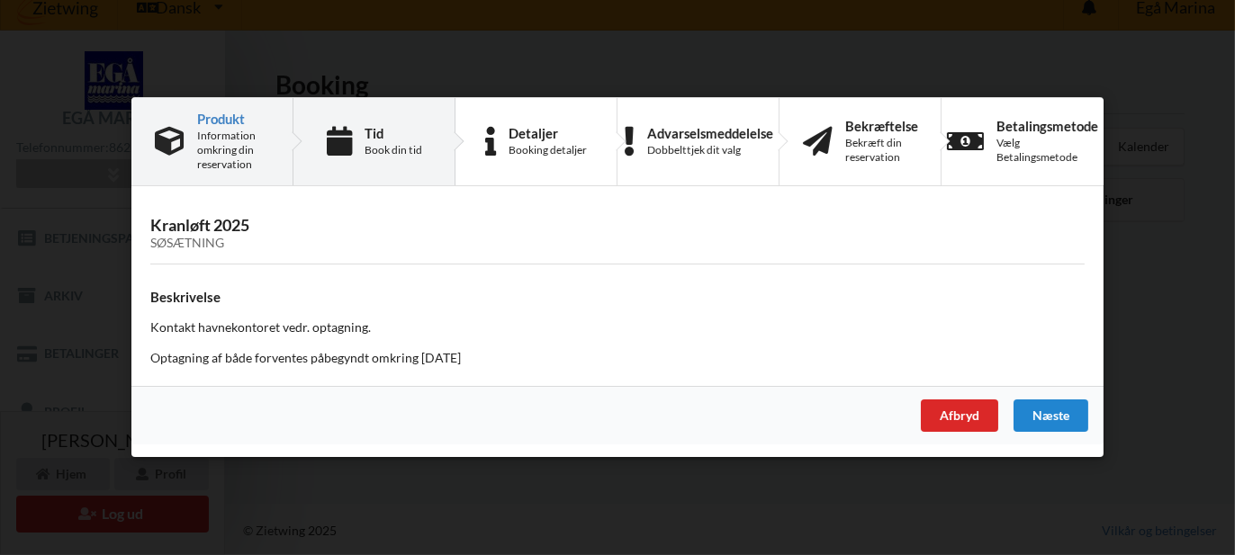
click at [415, 156] on div "Book din tid" at bounding box center [394, 150] width 58 height 14
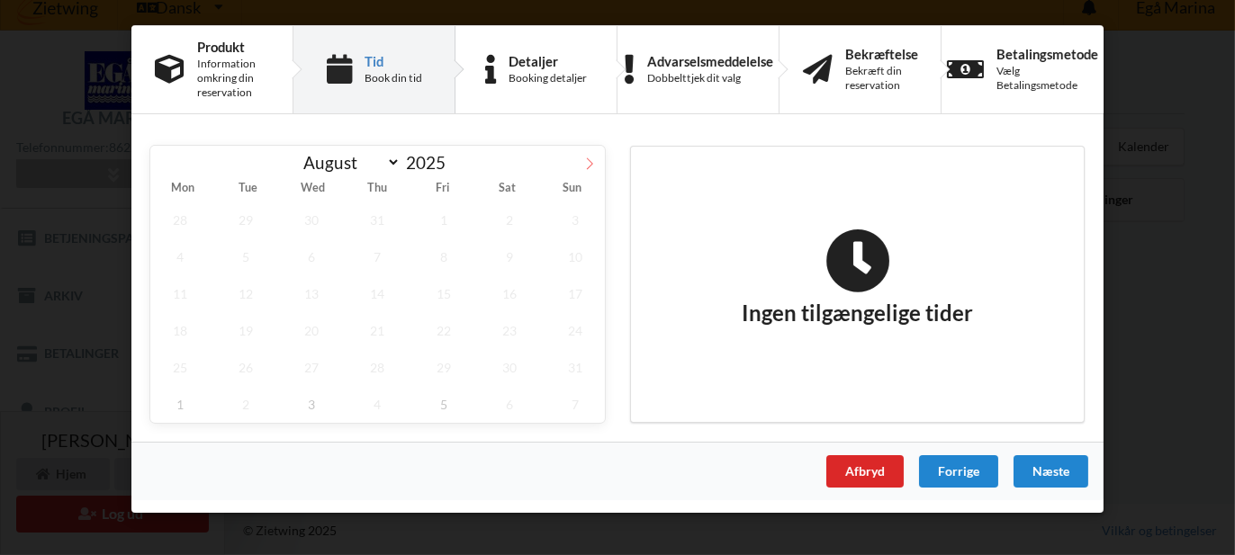
click at [590, 166] on icon at bounding box center [589, 164] width 13 height 13
click at [591, 167] on icon at bounding box center [589, 164] width 13 height 13
select select "9"
click at [383, 226] on span "2" at bounding box center [377, 220] width 59 height 37
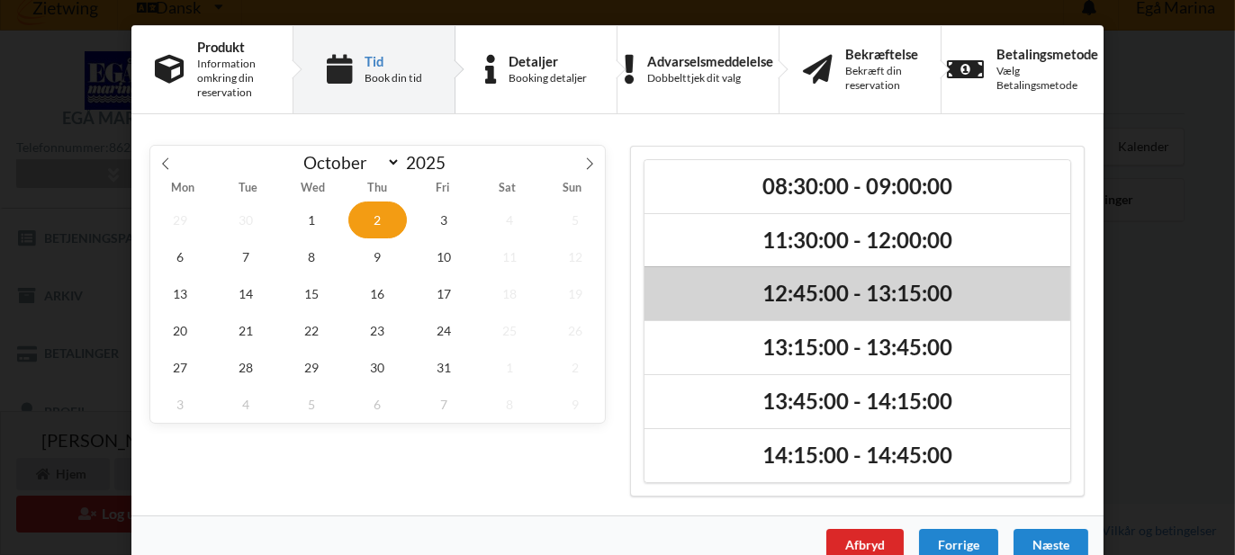
click at [771, 301] on h2 "12:45:00 - 13:15:00" at bounding box center [857, 294] width 401 height 28
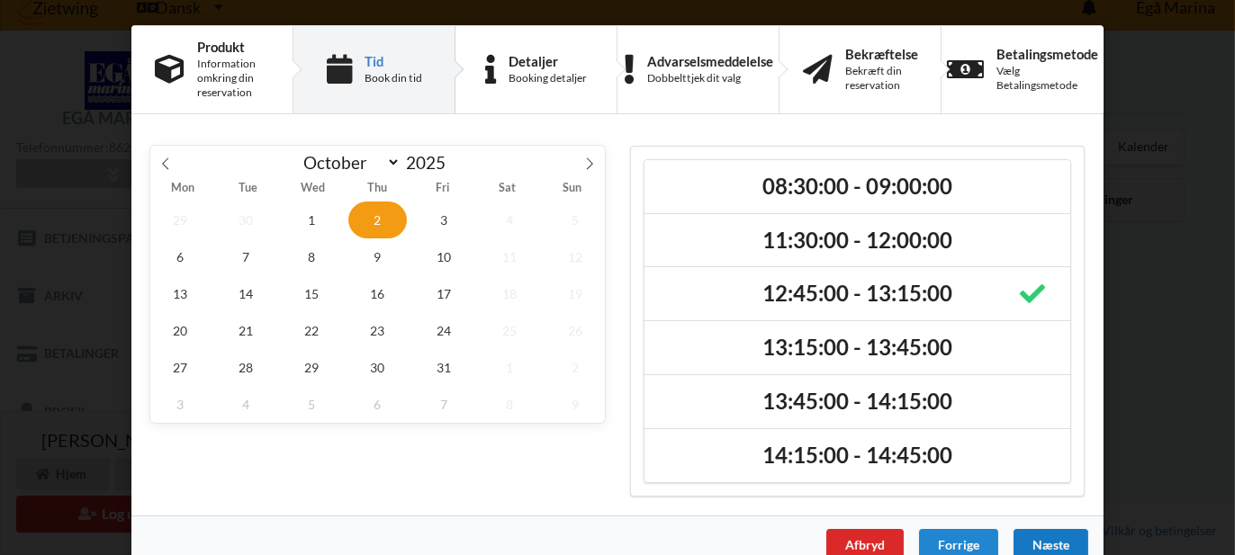
click at [1062, 547] on div "Næste" at bounding box center [1050, 545] width 75 height 32
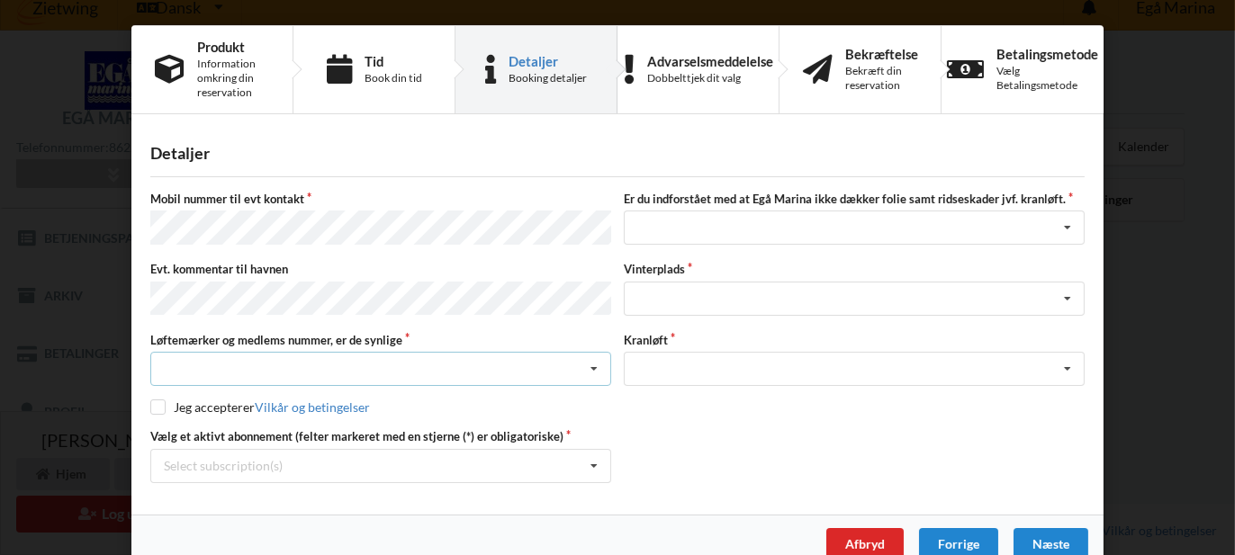
click at [585, 362] on icon at bounding box center [594, 369] width 27 height 33
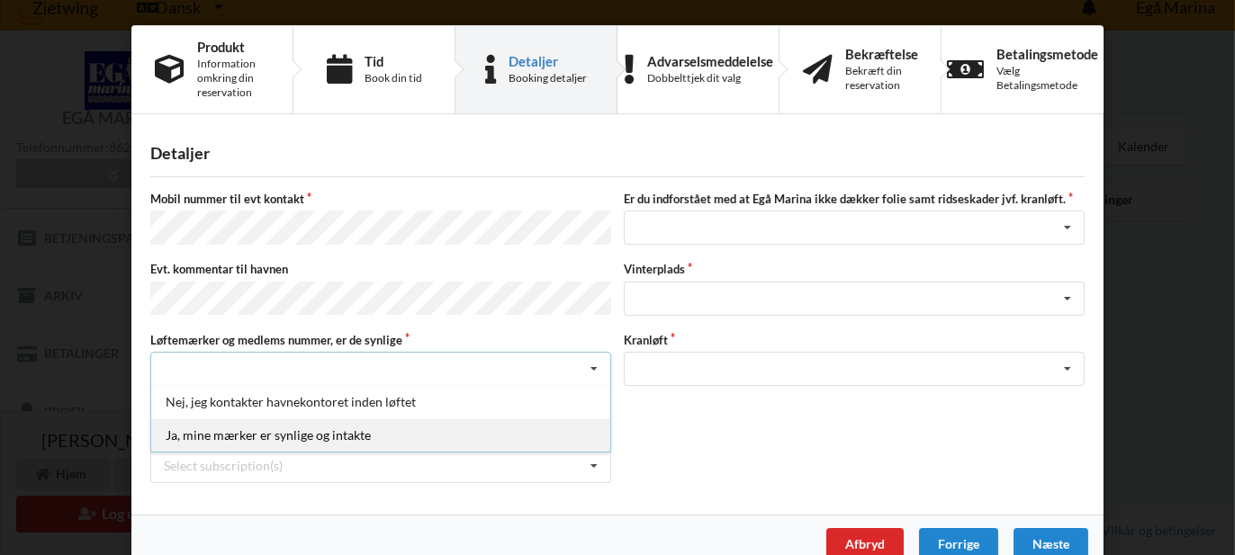
click at [518, 420] on div "Ja, mine mærker er synlige og intakte" at bounding box center [380, 435] width 459 height 33
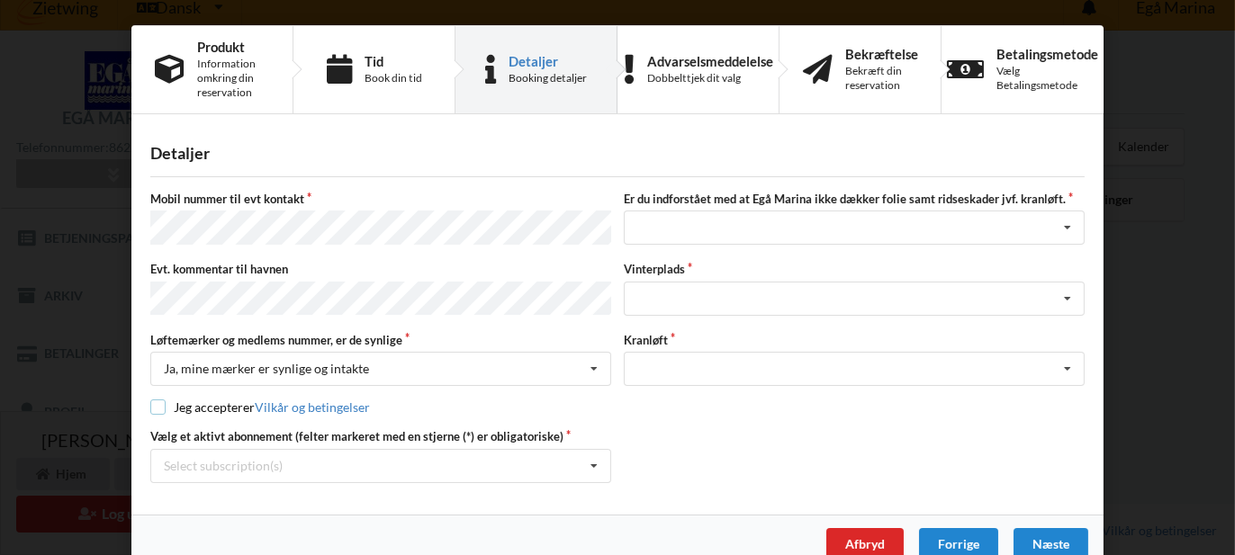
click at [159, 400] on input "checkbox" at bounding box center [157, 407] width 15 height 15
checkbox input "true"
click at [592, 456] on icon at bounding box center [594, 466] width 27 height 33
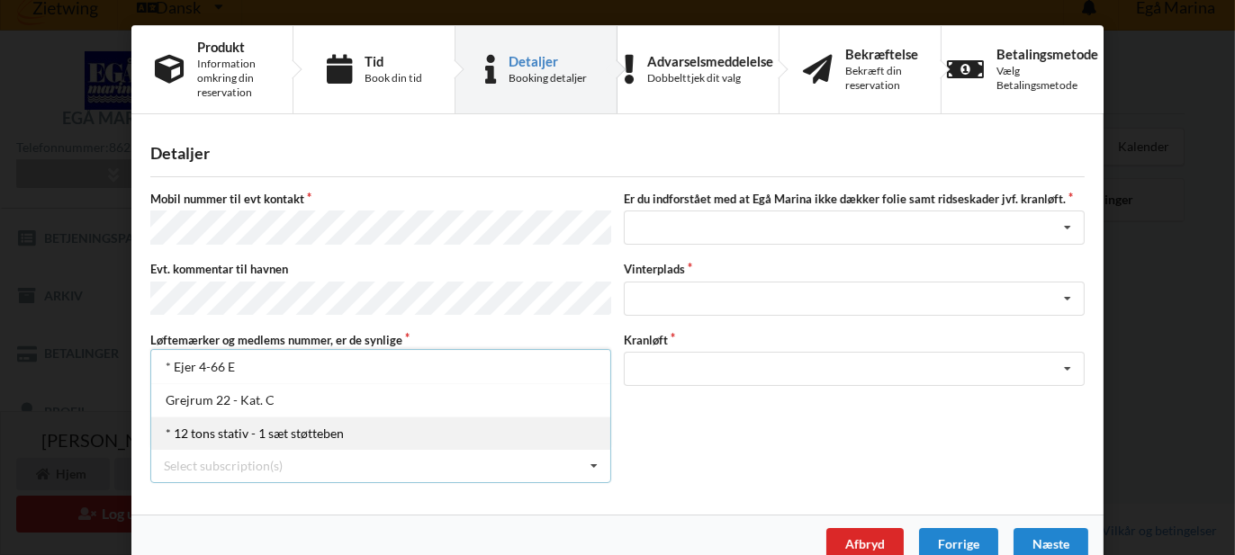
click at [306, 433] on div "* 12 tons stativ - 1 sæt støtteben" at bounding box center [380, 433] width 459 height 33
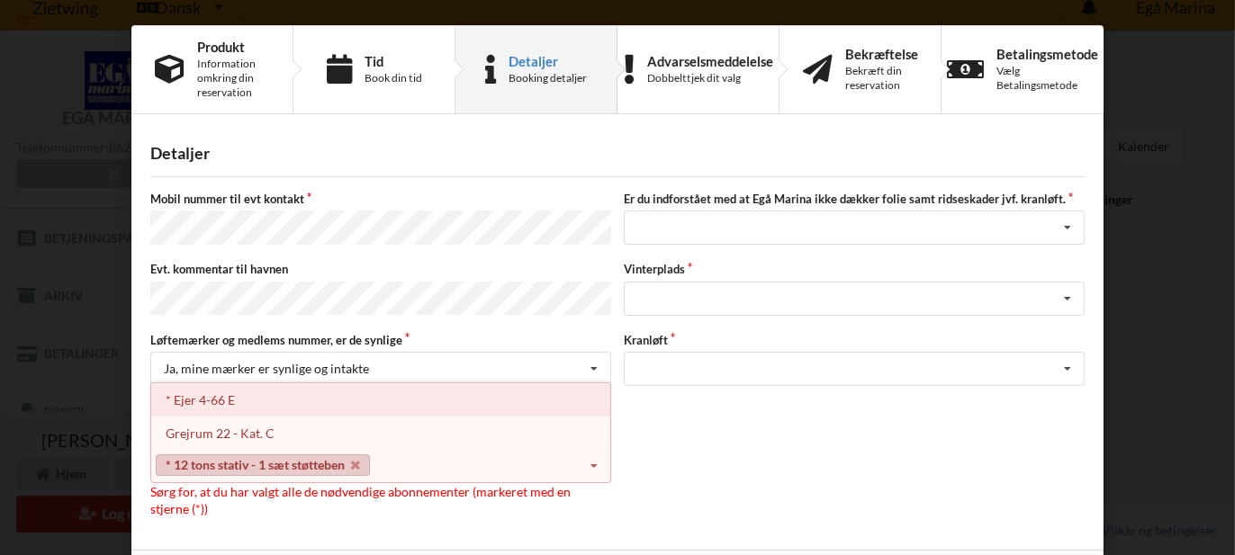
click at [204, 391] on div "* Ejer 4-66 E" at bounding box center [380, 399] width 459 height 33
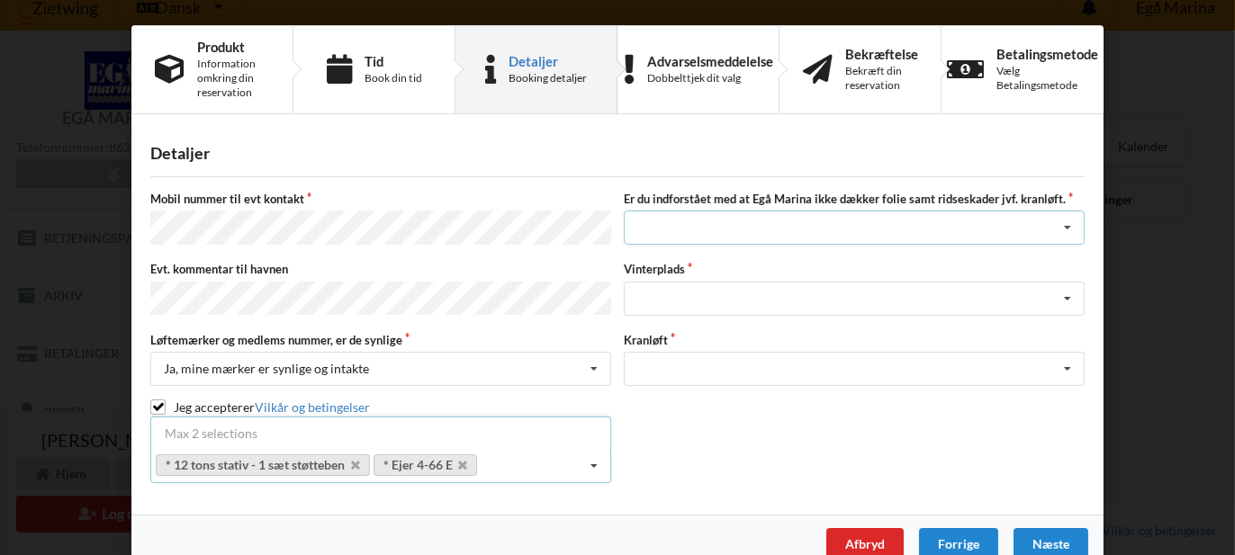
click at [1061, 227] on icon at bounding box center [1067, 228] width 27 height 33
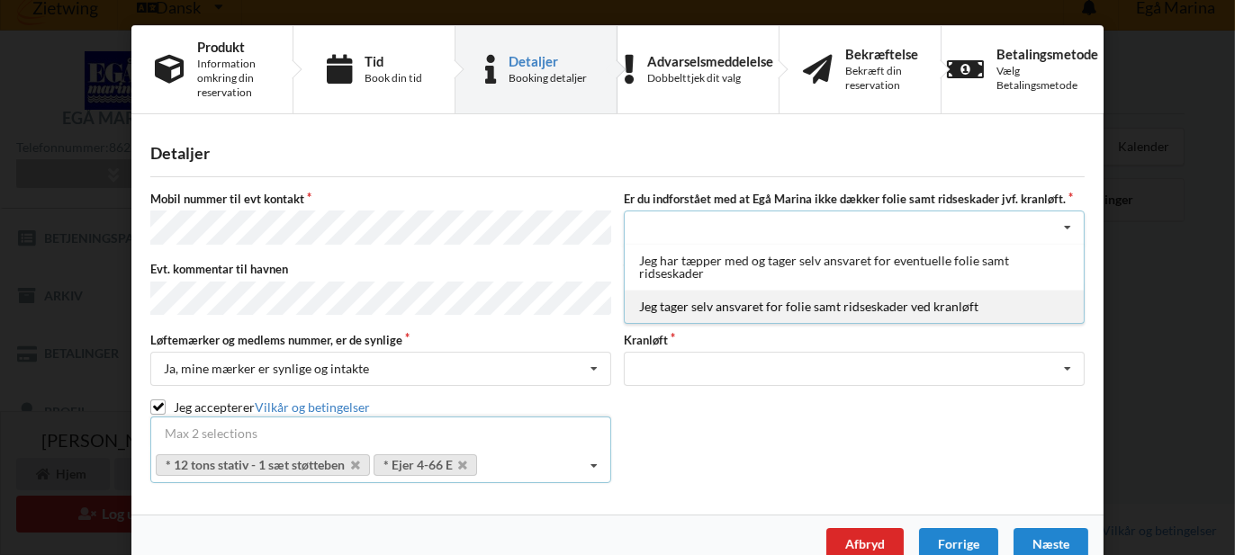
click at [1044, 310] on div "Jeg tager selv ansvaret for folie samt ridseskader ved kranløft" at bounding box center [854, 306] width 459 height 33
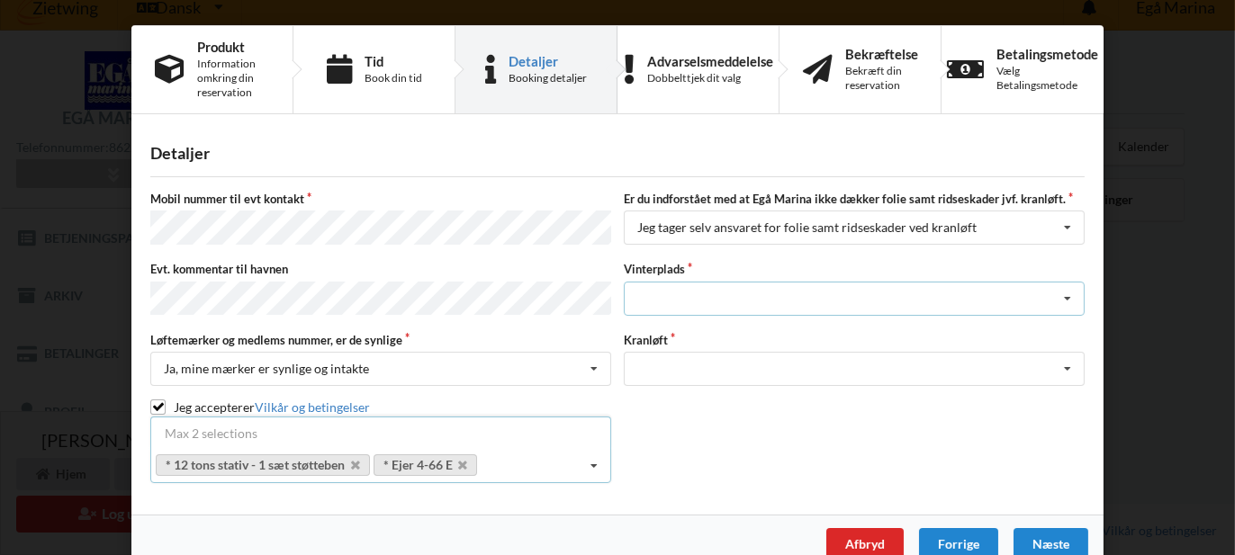
click at [1066, 291] on icon at bounding box center [1067, 299] width 27 height 33
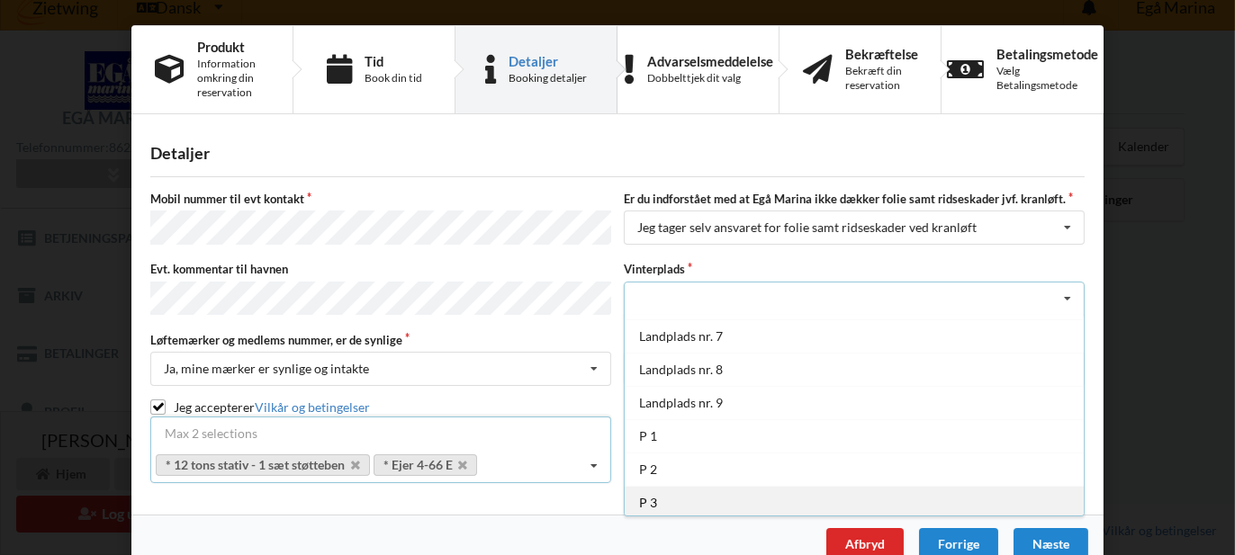
click at [881, 491] on div "P 3" at bounding box center [854, 502] width 459 height 33
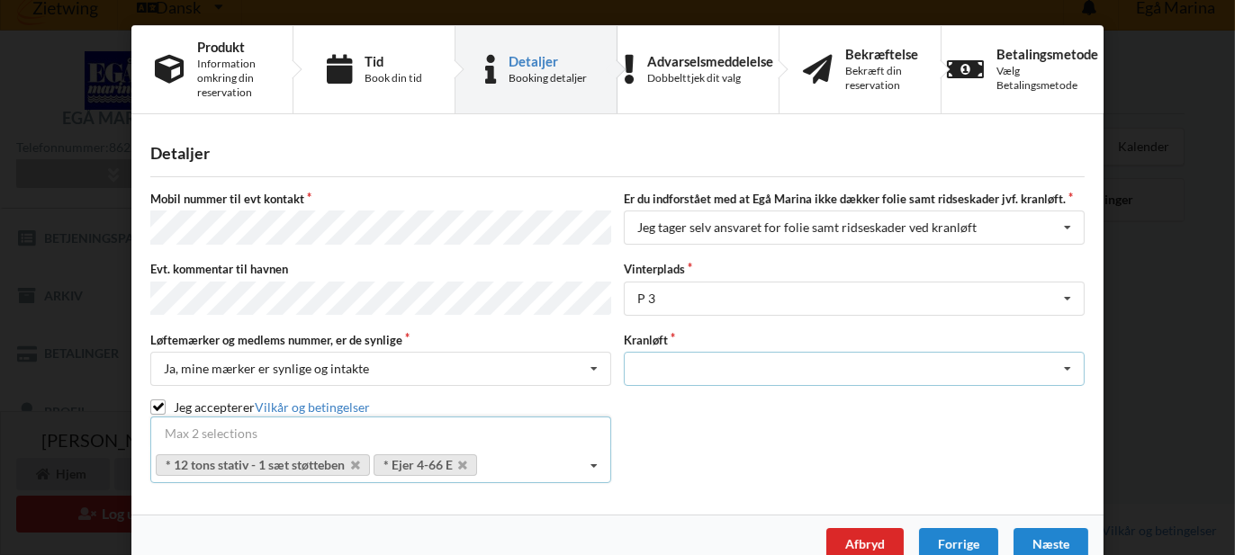
click at [1062, 361] on icon at bounding box center [1067, 369] width 27 height 33
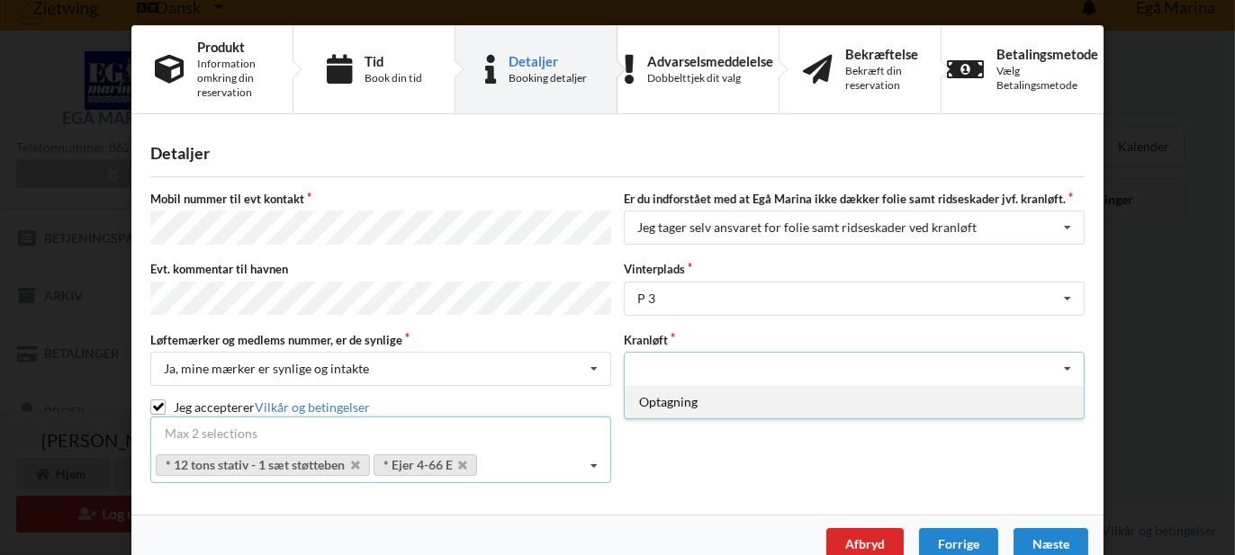
click at [720, 401] on div "Optagning" at bounding box center [854, 401] width 459 height 33
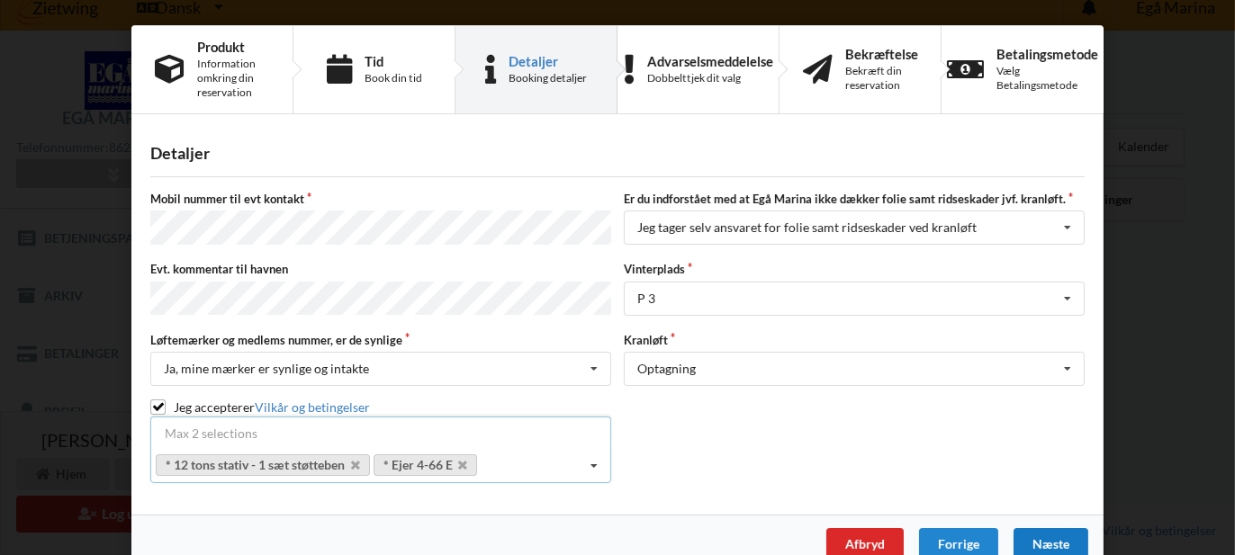
click at [1046, 529] on div "Næste" at bounding box center [1050, 544] width 75 height 32
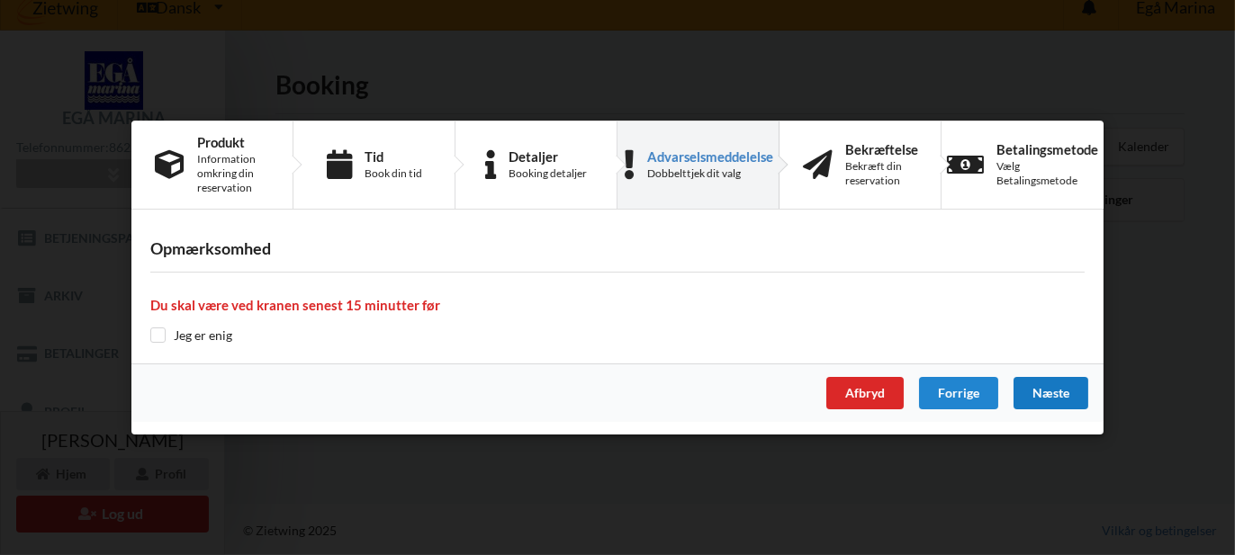
click at [1043, 398] on div "Næste" at bounding box center [1050, 393] width 75 height 32
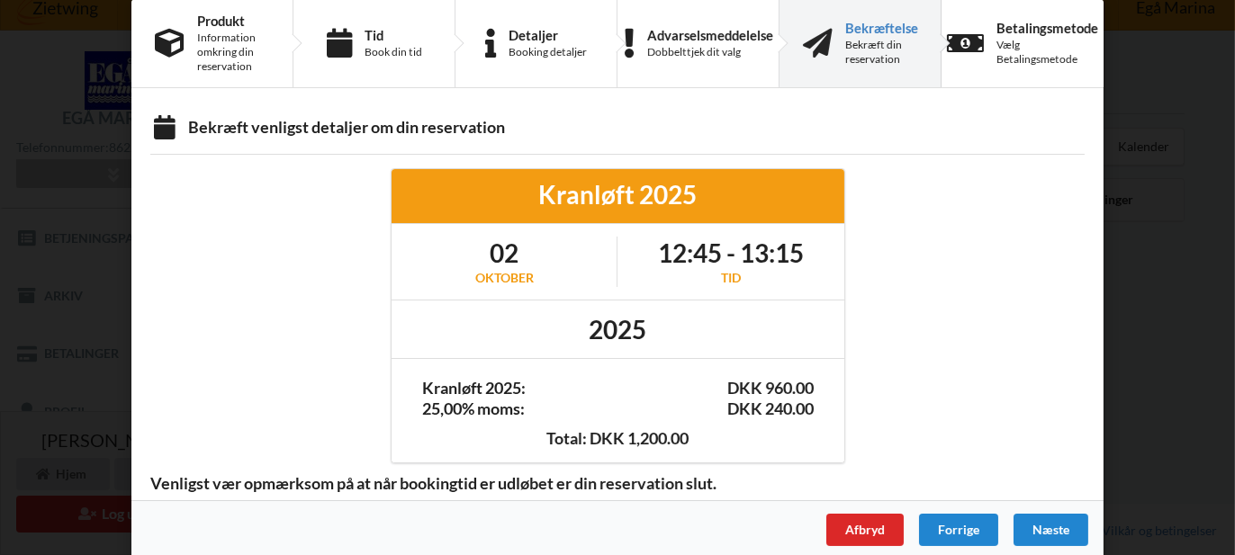
scroll to position [40, 0]
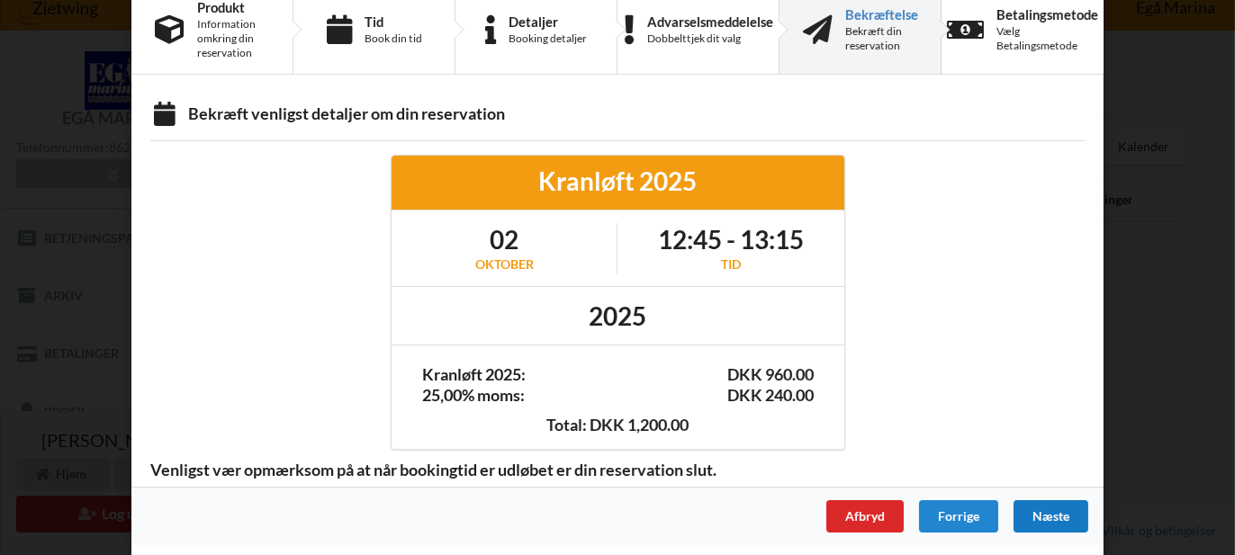
click at [1063, 515] on div "Næste" at bounding box center [1050, 516] width 75 height 32
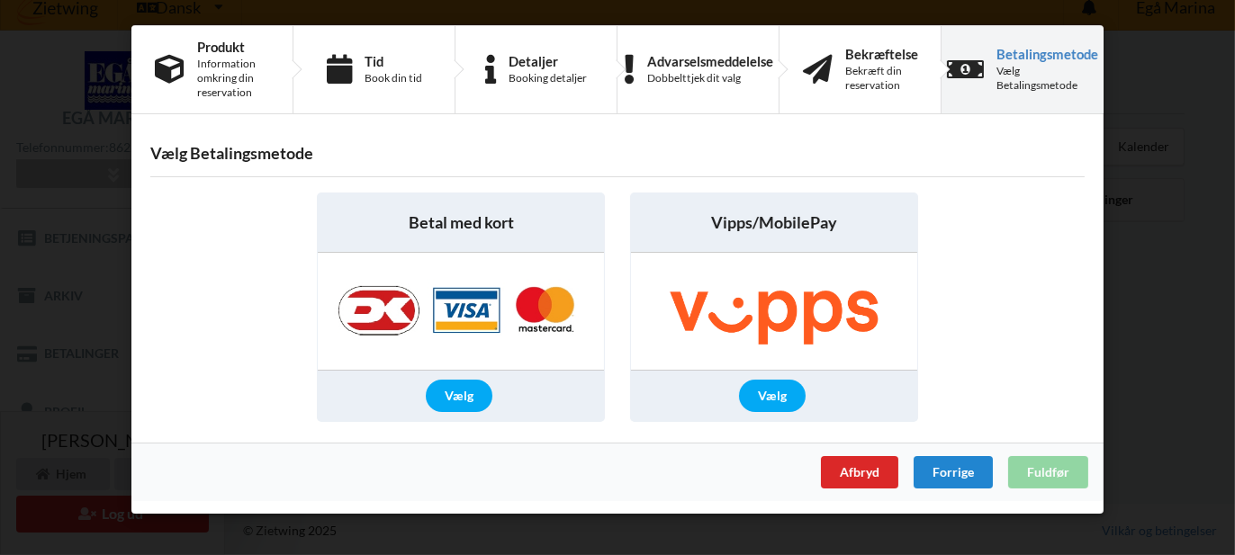
scroll to position [0, 0]
click at [359, 149] on h3 "Vælg Betalingsmetode" at bounding box center [617, 153] width 934 height 21
click at [468, 399] on div "Vælg" at bounding box center [459, 396] width 67 height 32
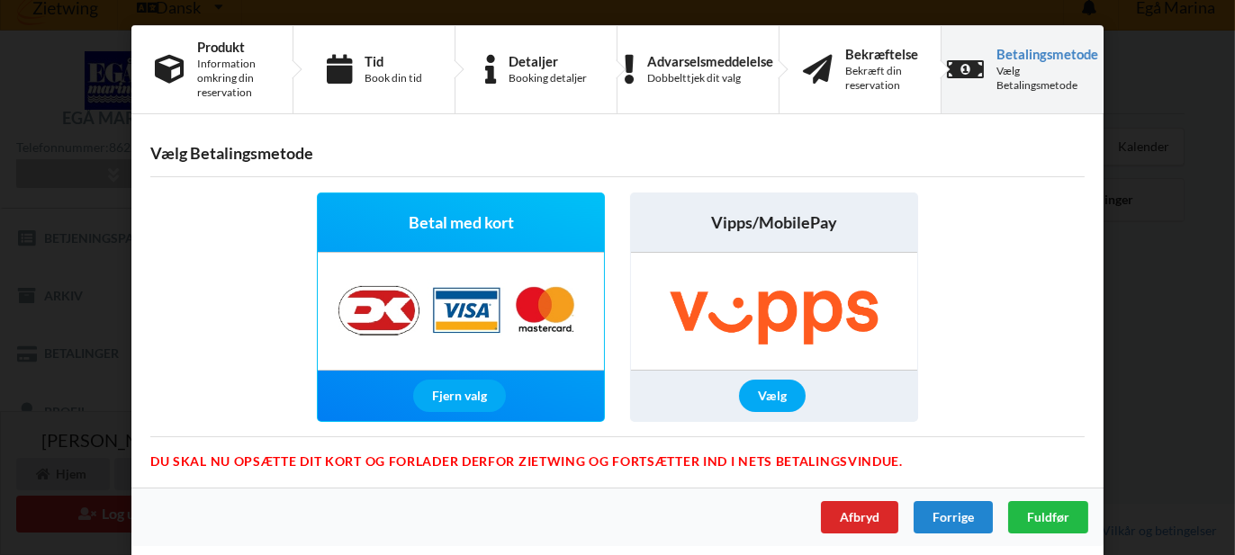
click at [522, 456] on div "Du skal nu opsætte dit kort og forlader derfor Zietwing og fortsætter ind i Net…" at bounding box center [617, 447] width 934 height 20
click at [1041, 514] on span "Fuldfør" at bounding box center [1048, 516] width 42 height 15
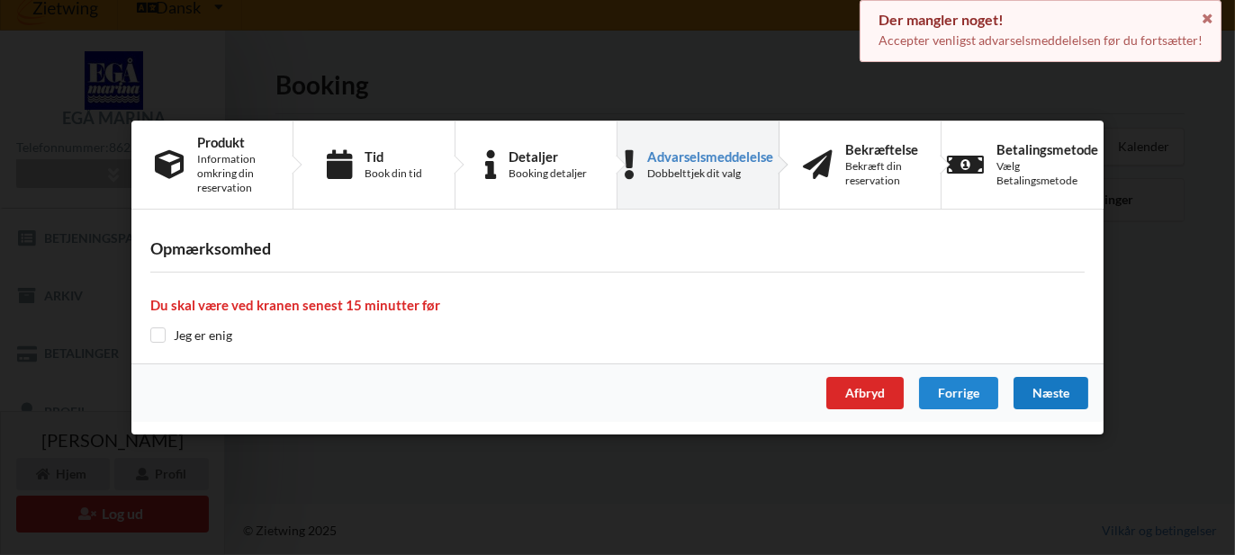
click at [1053, 398] on div "Næste" at bounding box center [1050, 393] width 75 height 32
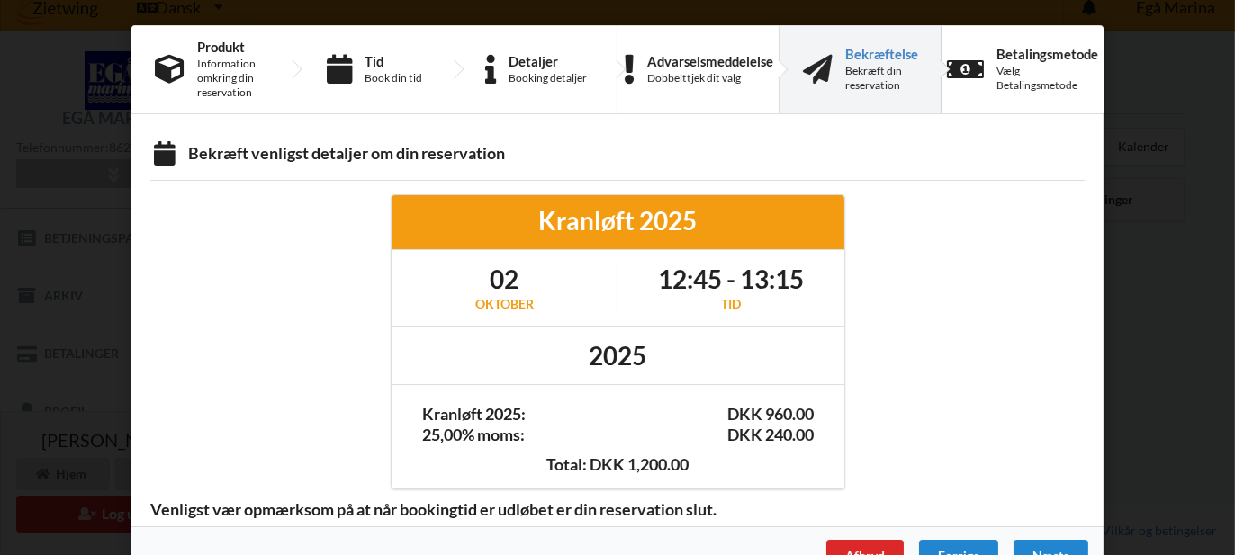
click at [874, 84] on div "Bekræft din reservation" at bounding box center [881, 78] width 73 height 29
click at [878, 55] on div "Bekræftelse" at bounding box center [881, 54] width 73 height 14
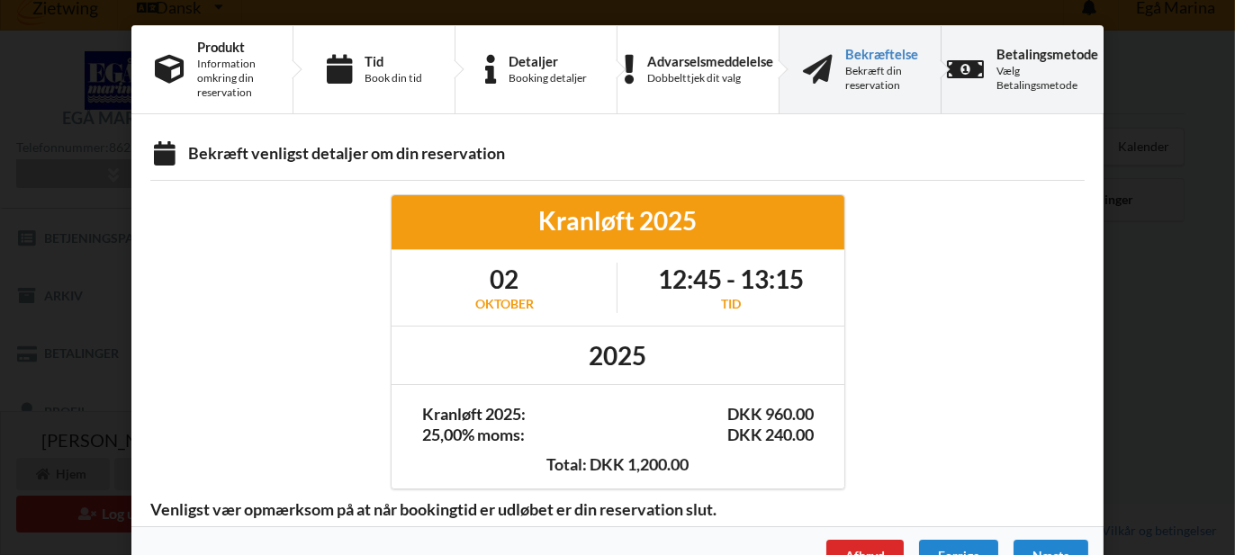
click at [1026, 91] on div "Vælg Betalingsmetode" at bounding box center [1047, 78] width 102 height 29
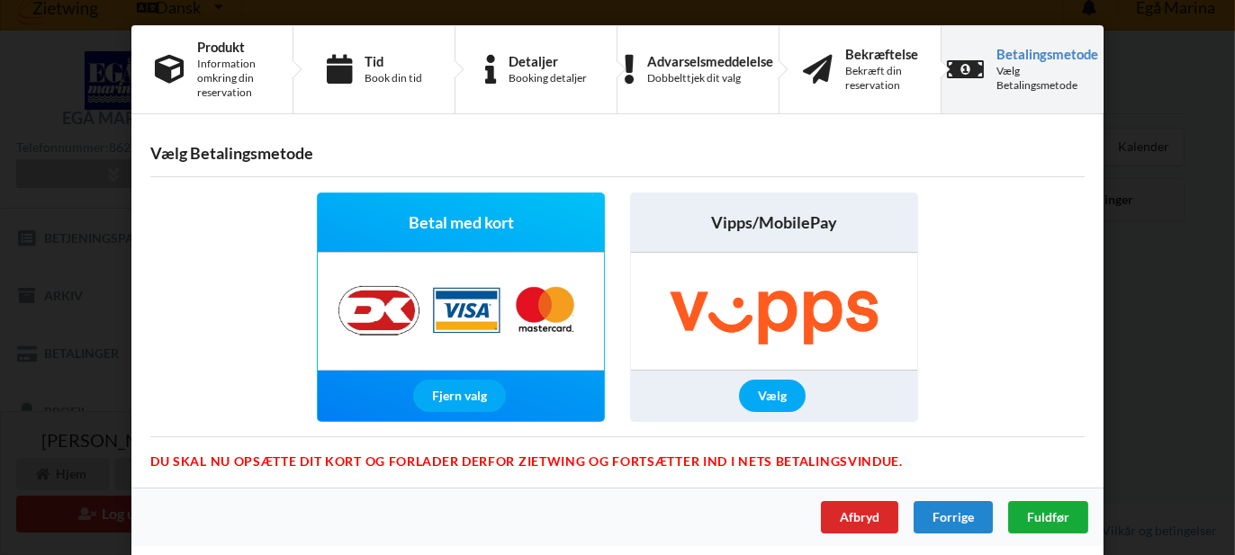
click at [1044, 516] on span "Fuldfør" at bounding box center [1048, 516] width 42 height 15
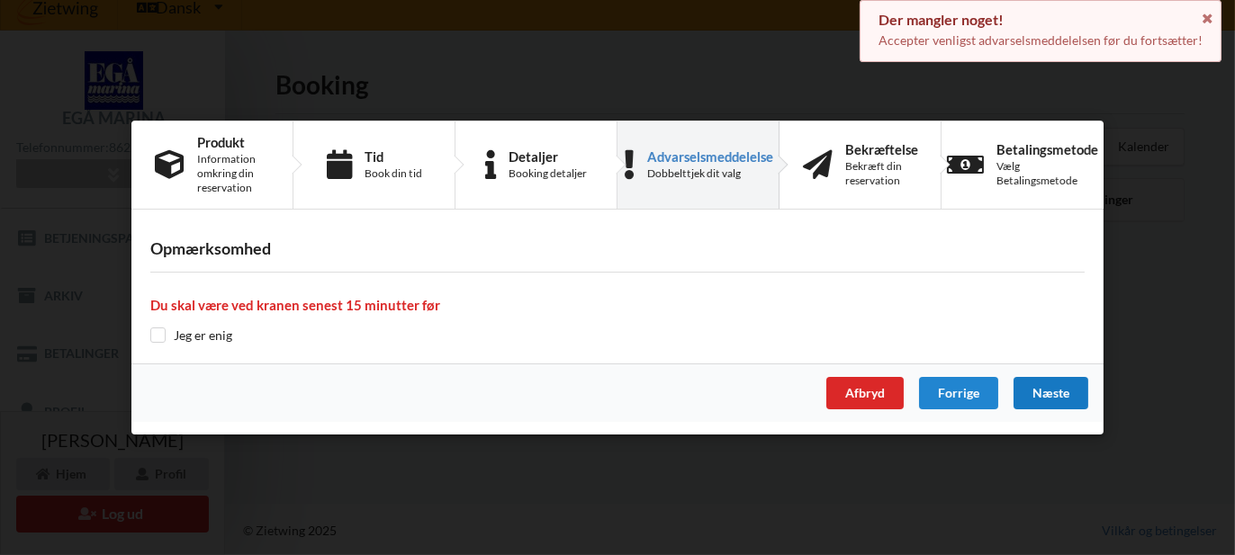
click at [1076, 392] on div "Næste" at bounding box center [1050, 393] width 75 height 32
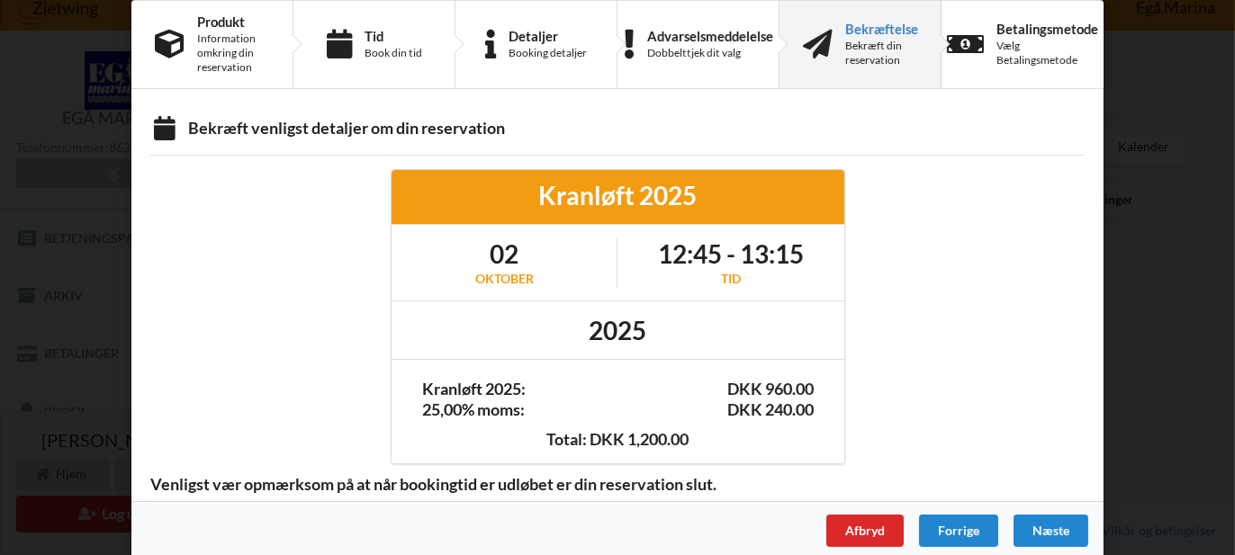
scroll to position [40, 0]
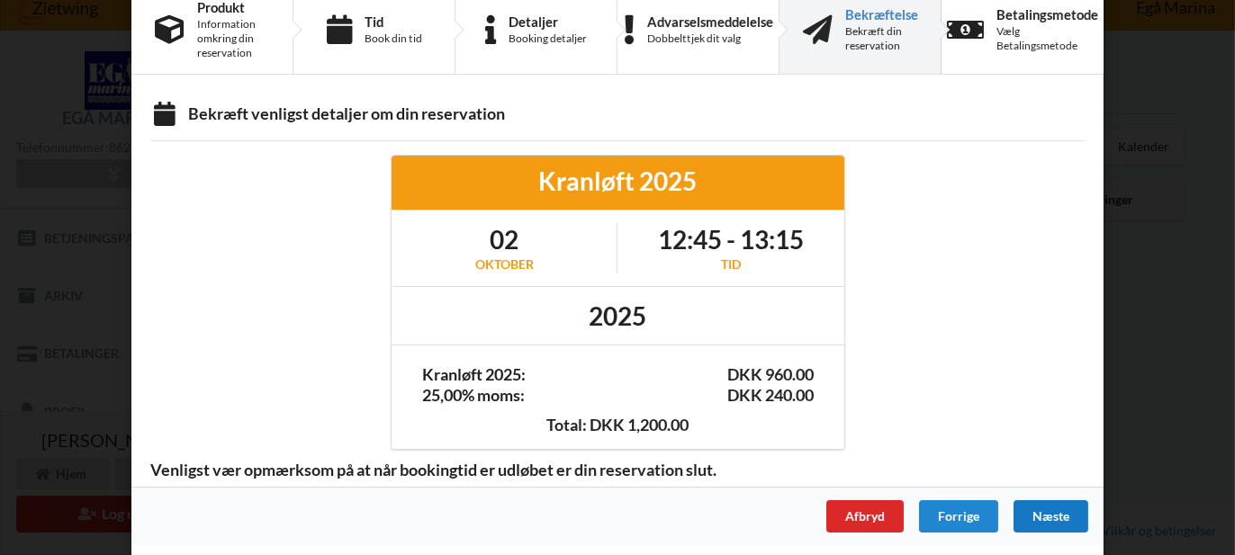
click at [1049, 509] on div "Næste" at bounding box center [1050, 516] width 75 height 32
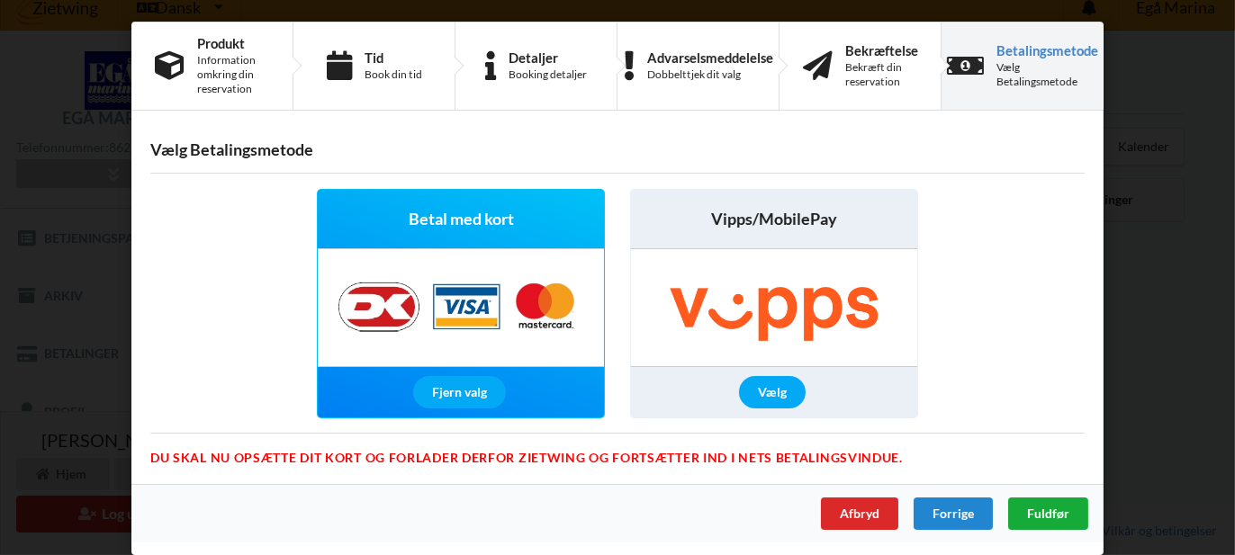
scroll to position [0, 0]
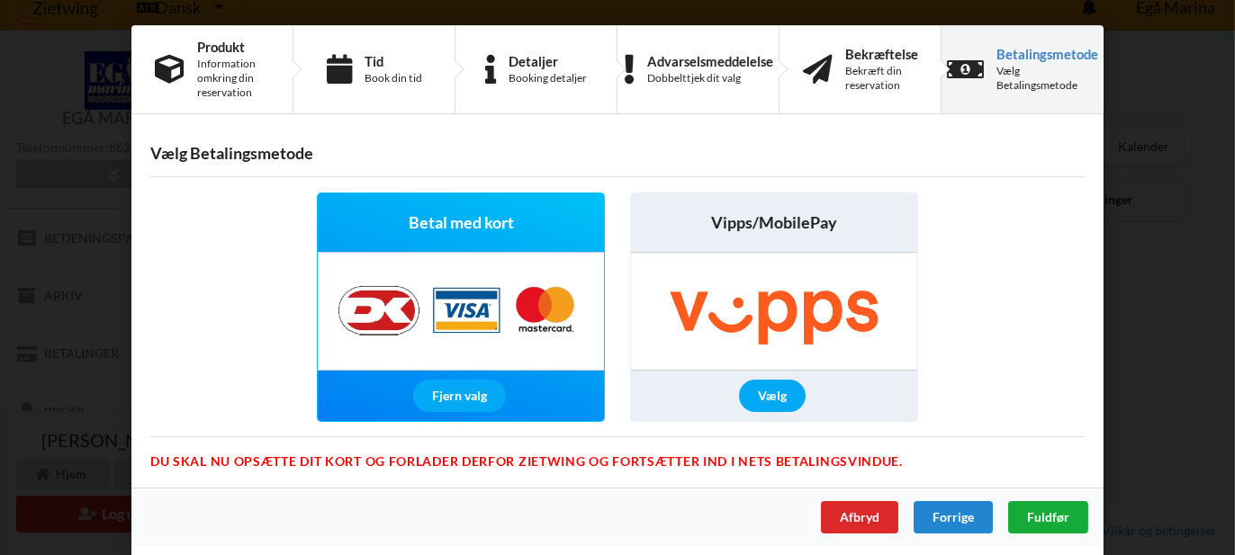
click at [1049, 509] on span "Fuldfør" at bounding box center [1048, 516] width 42 height 15
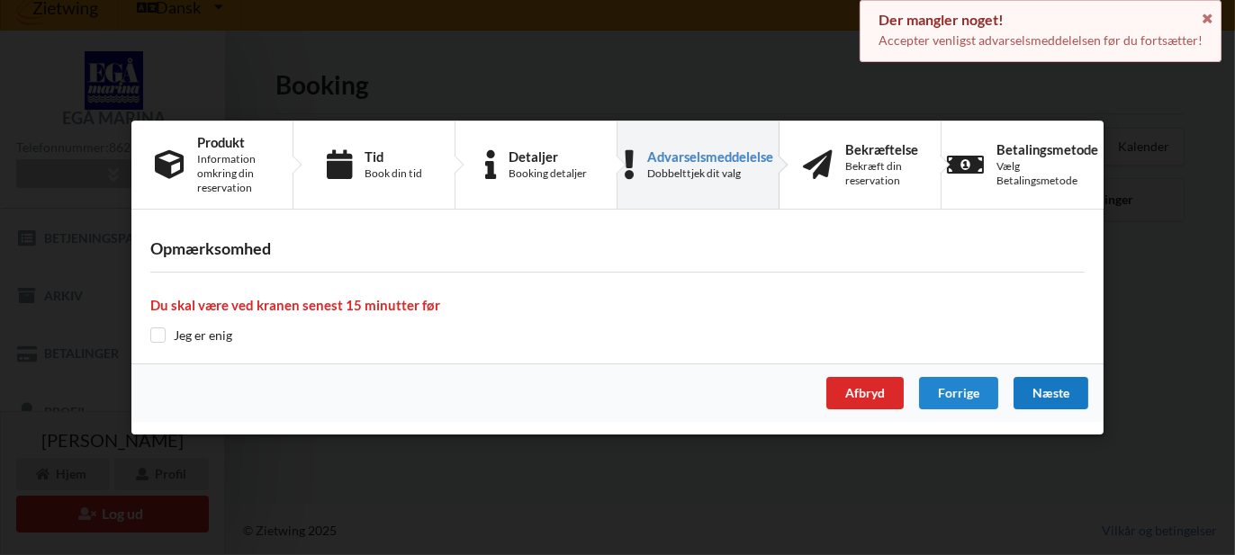
click at [1049, 388] on div "Næste" at bounding box center [1050, 393] width 75 height 32
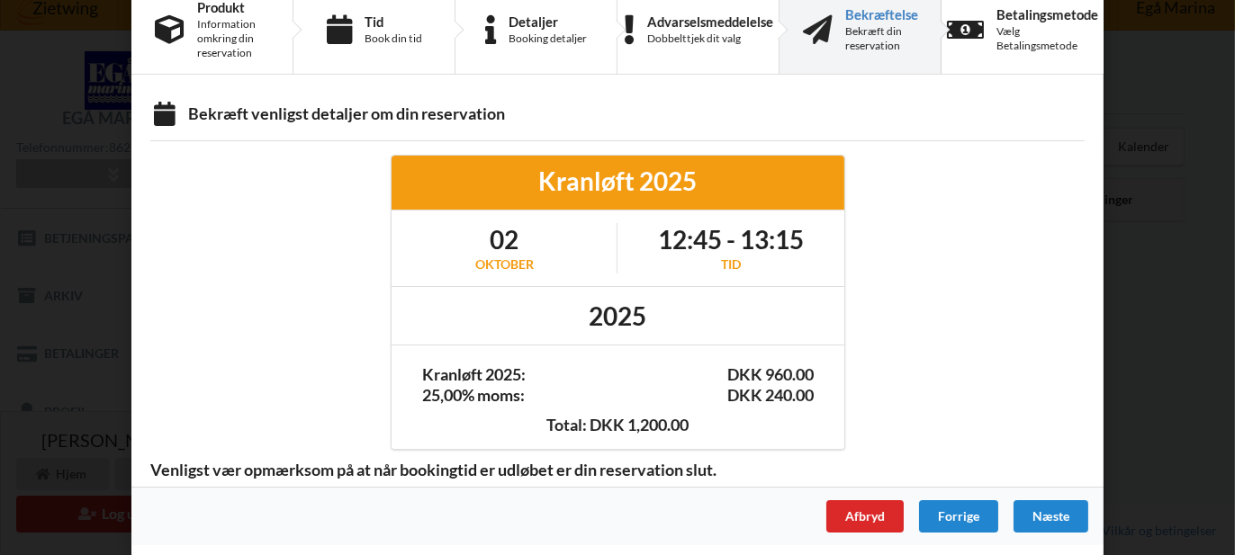
scroll to position [40, 0]
